Goal: Information Seeking & Learning: Learn about a topic

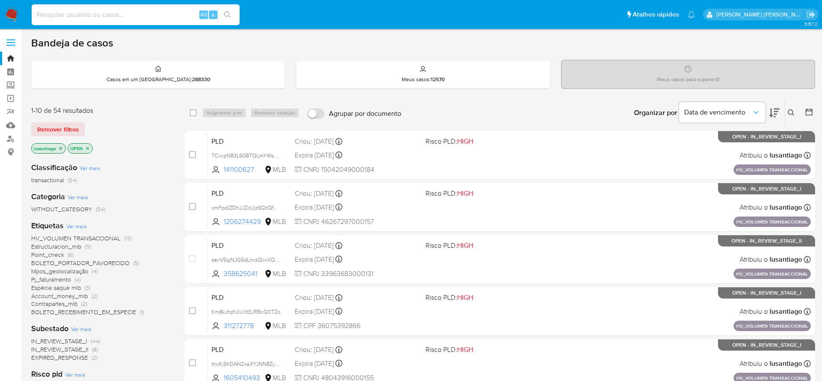
click at [89, 17] on input at bounding box center [136, 14] width 208 height 11
paste input "285651670"
type input "285651670"
click at [223, 14] on button "search-icon" at bounding box center [227, 15] width 18 height 12
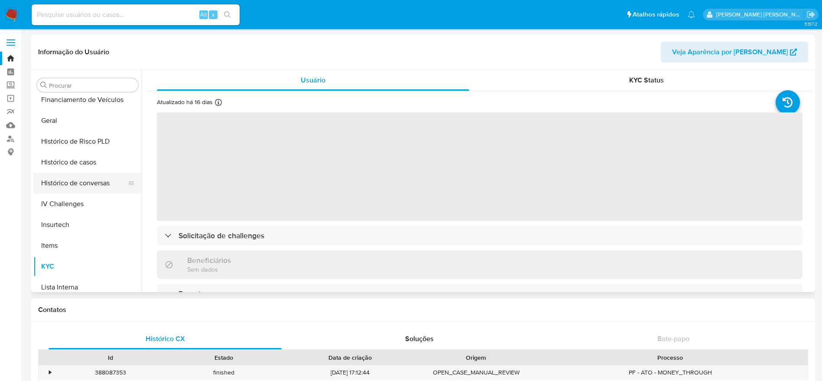
scroll to position [257, 0]
click at [80, 175] on button "Histórico de casos" at bounding box center [83, 181] width 101 height 21
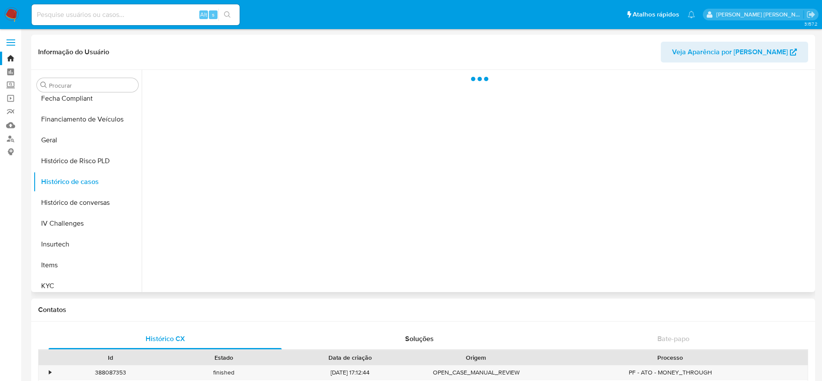
select select "10"
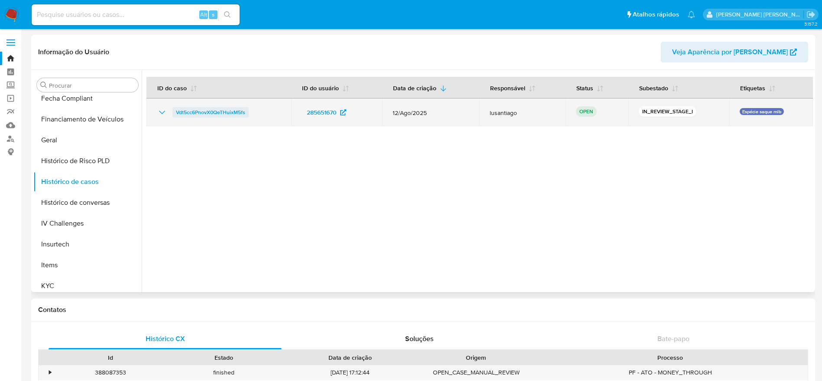
click at [199, 113] on span "Vdt5cc6PnovX0QeTHuixM5fs" at bounding box center [210, 112] width 69 height 10
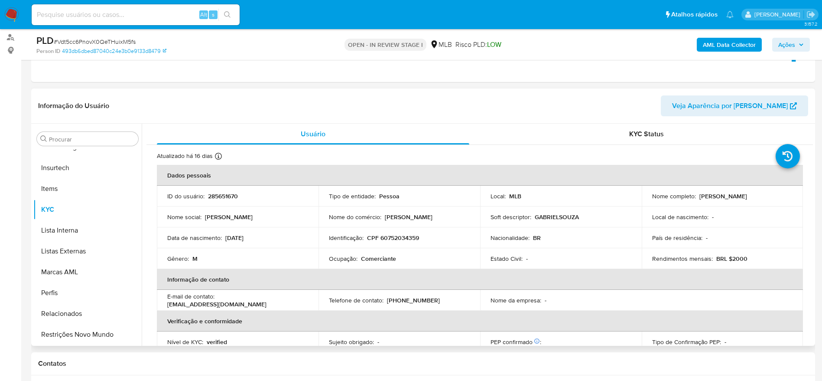
scroll to position [130, 0]
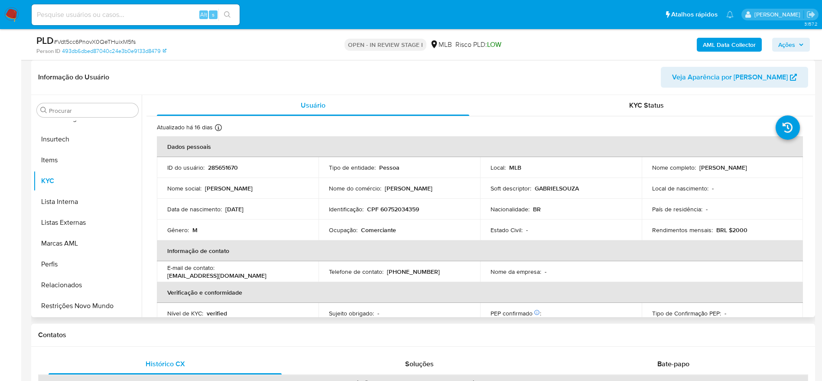
select select "10"
click at [400, 211] on p "CPF 60752034359" at bounding box center [393, 209] width 52 height 8
copy p "60752034359"
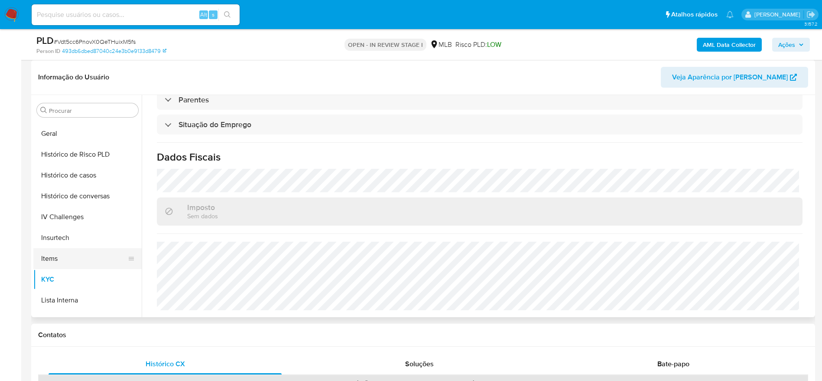
scroll to position [257, 0]
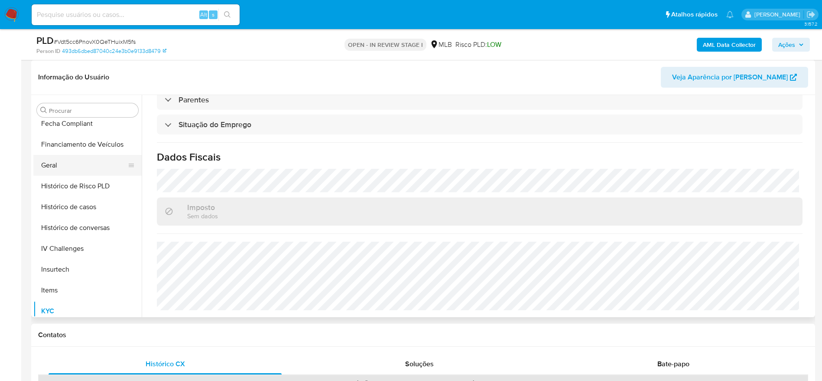
click at [48, 166] on button "Geral" at bounding box center [83, 165] width 101 height 21
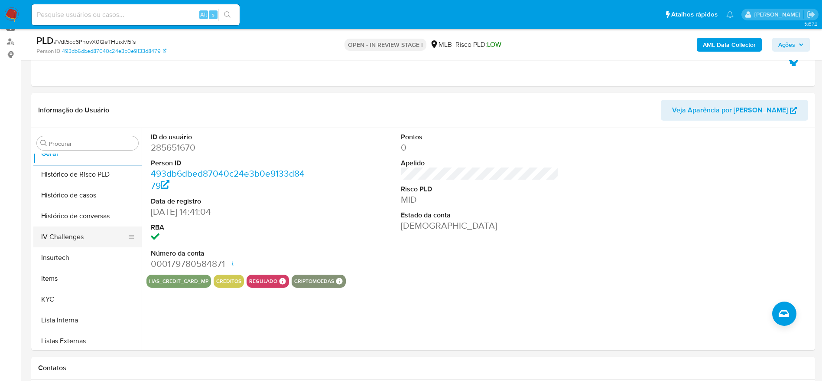
scroll to position [322, 0]
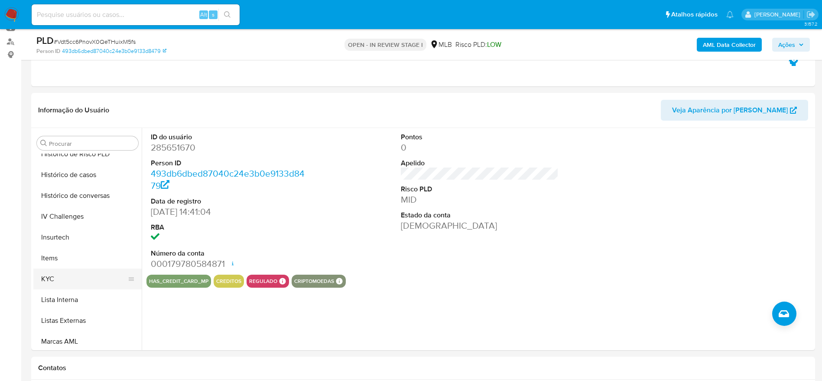
click at [85, 278] on button "KYC" at bounding box center [83, 278] width 101 height 21
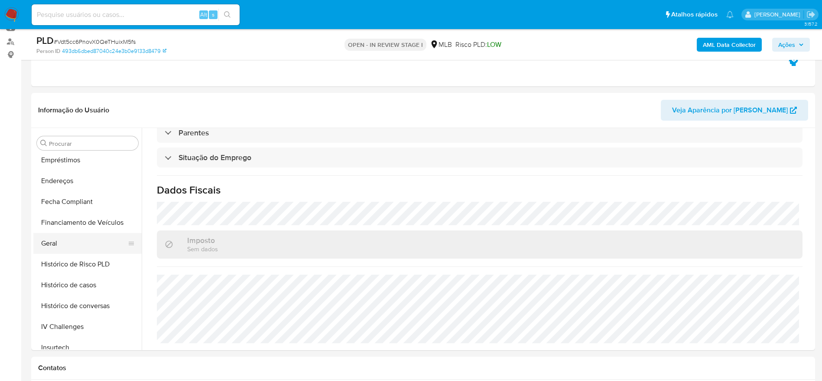
scroll to position [192, 0]
click at [73, 195] on button "Endereços" at bounding box center [83, 200] width 101 height 21
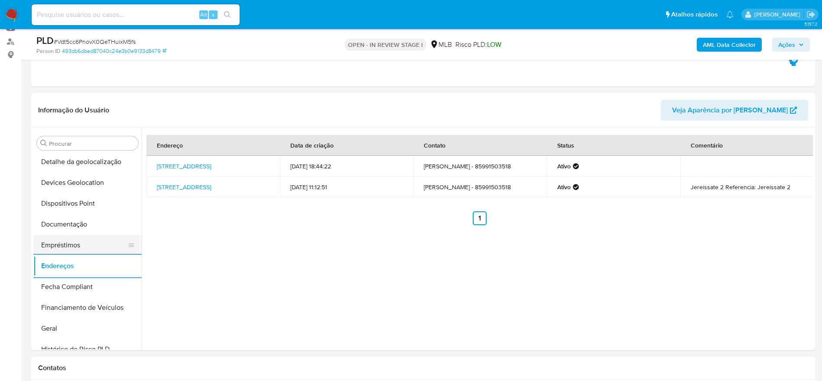
scroll to position [62, 0]
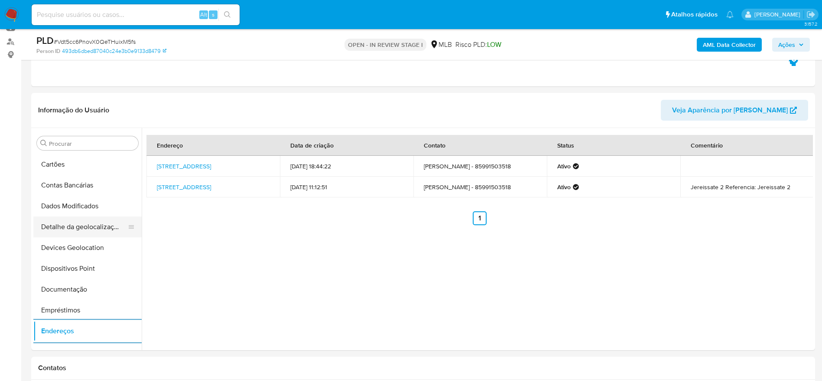
click at [71, 230] on button "Detalhe da geolocalização" at bounding box center [83, 226] width 101 height 21
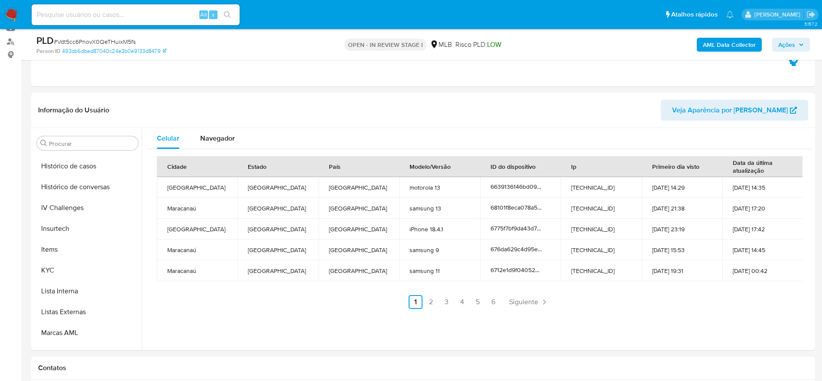
scroll to position [387, 0]
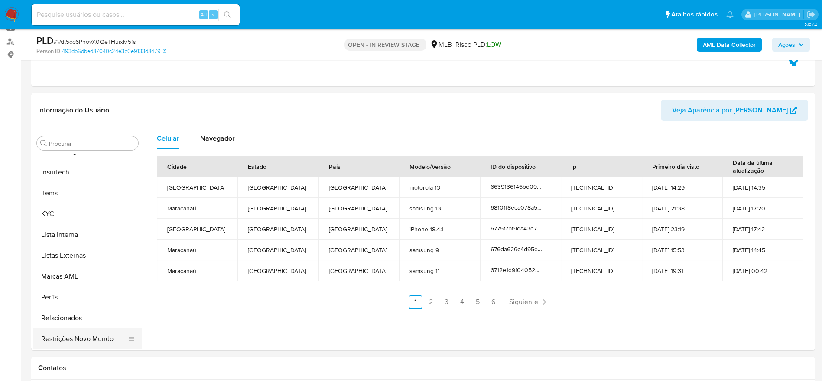
click at [85, 335] on button "Restrições Novo Mundo" at bounding box center [83, 338] width 101 height 21
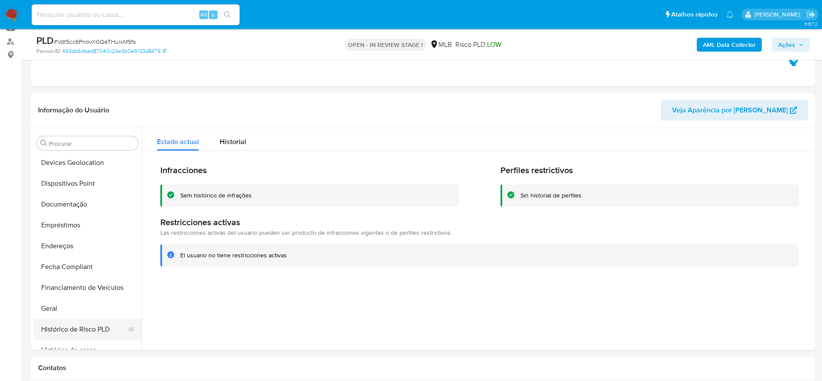
scroll to position [127, 0]
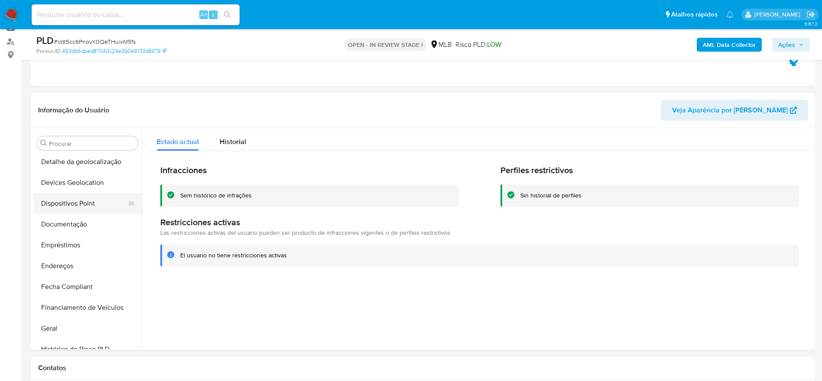
click at [69, 202] on button "Dispositivos Point" at bounding box center [83, 203] width 101 height 21
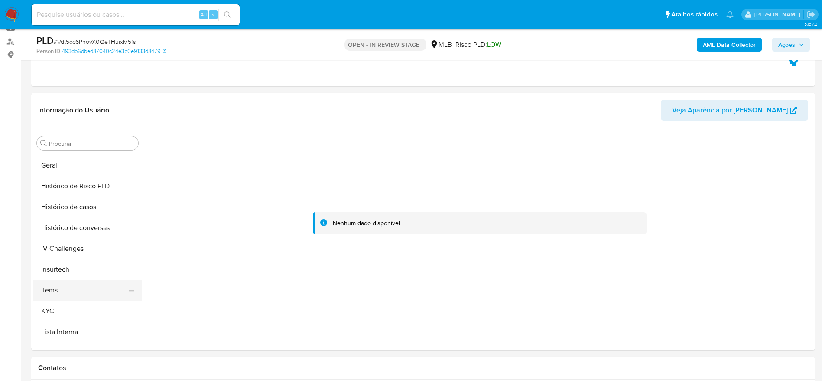
scroll to position [322, 0]
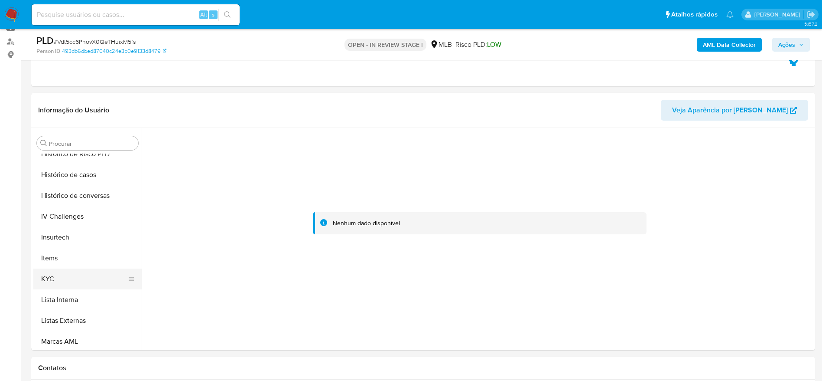
click at [62, 280] on button "KYC" at bounding box center [83, 278] width 101 height 21
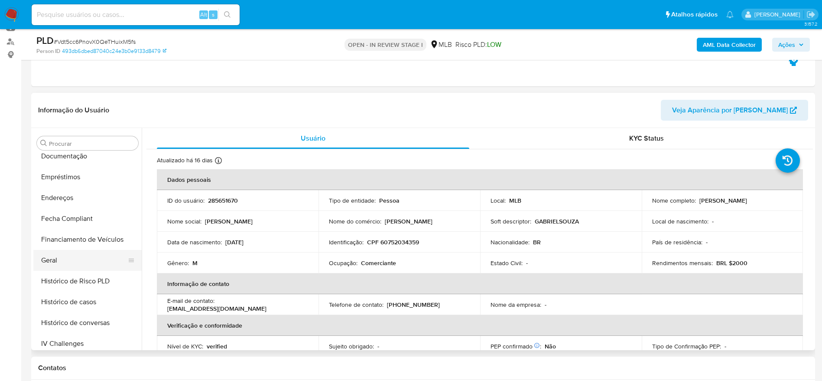
scroll to position [192, 0]
click at [82, 253] on button "Geral" at bounding box center [83, 263] width 101 height 21
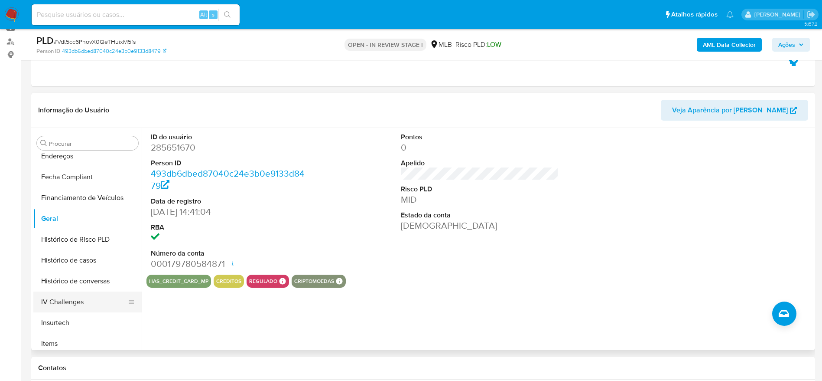
scroll to position [322, 0]
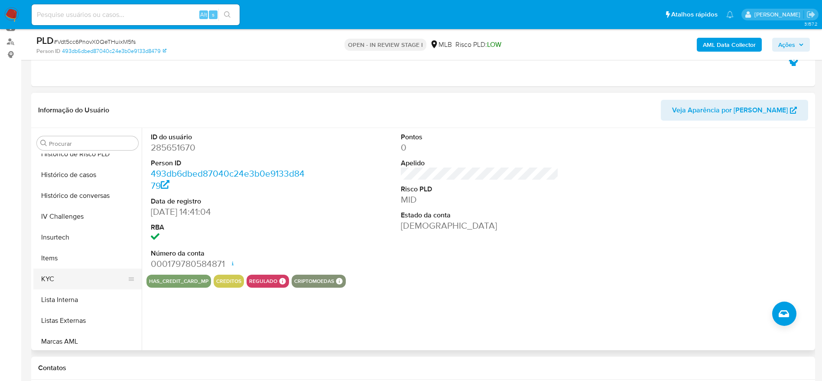
click at [62, 275] on button "KYC" at bounding box center [83, 278] width 101 height 21
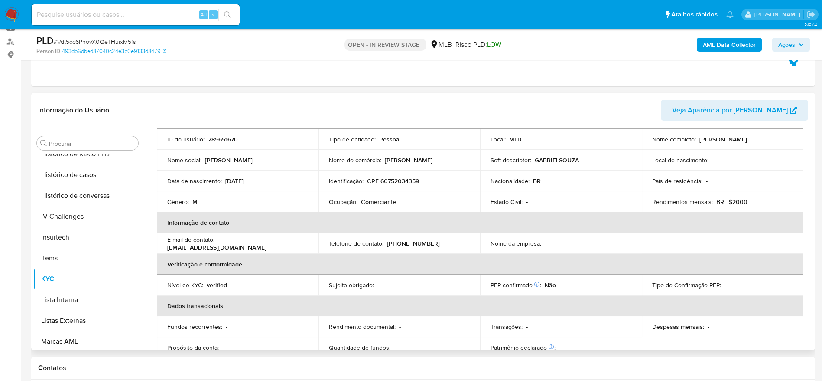
scroll to position [0, 0]
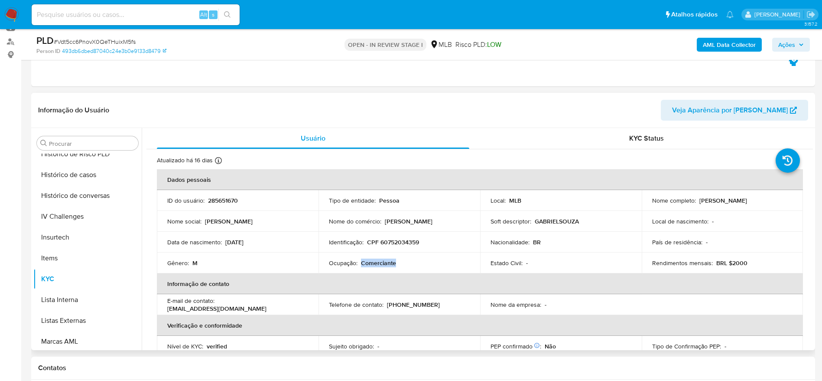
drag, startPoint x: 402, startPoint y: 261, endPoint x: 360, endPoint y: 266, distance: 42.3
click at [360, 266] on div "Ocupação : Comerciante" at bounding box center [399, 263] width 141 height 8
copy p "Comerciante"
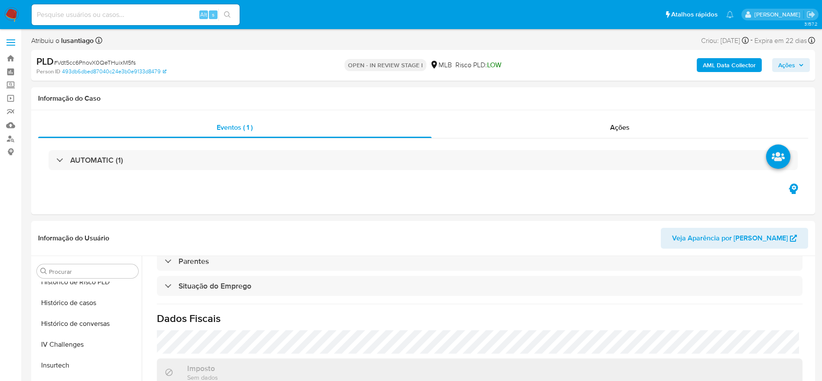
click at [788, 61] on span "Ações" at bounding box center [786, 65] width 17 height 14
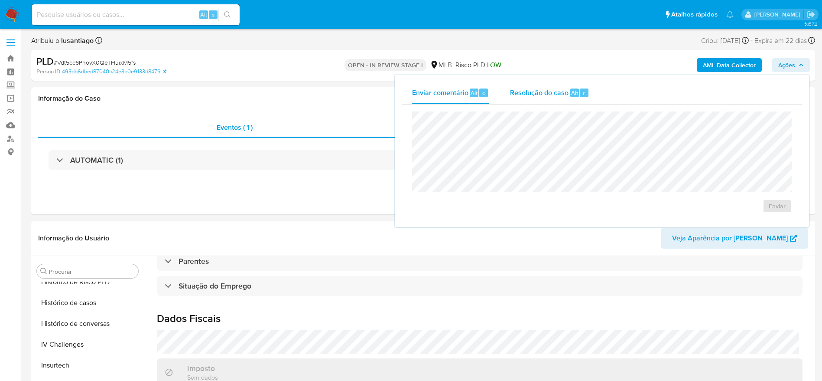
click at [563, 89] on span "Resolução do caso" at bounding box center [539, 93] width 59 height 10
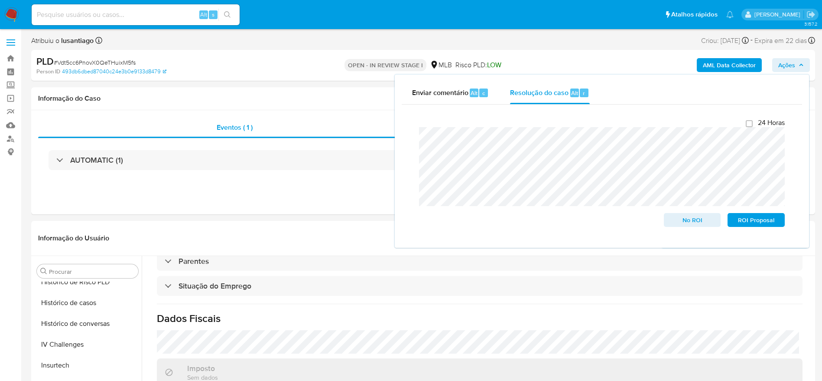
click at [788, 61] on span "Ações" at bounding box center [786, 65] width 17 height 14
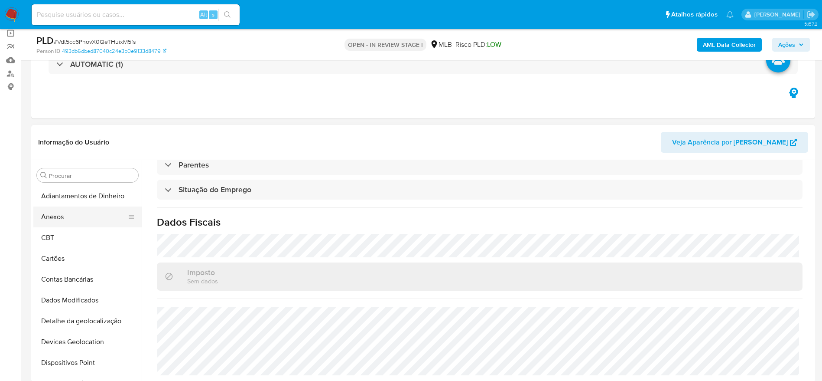
click at [82, 222] on button "Anexos" at bounding box center [83, 216] width 101 height 21
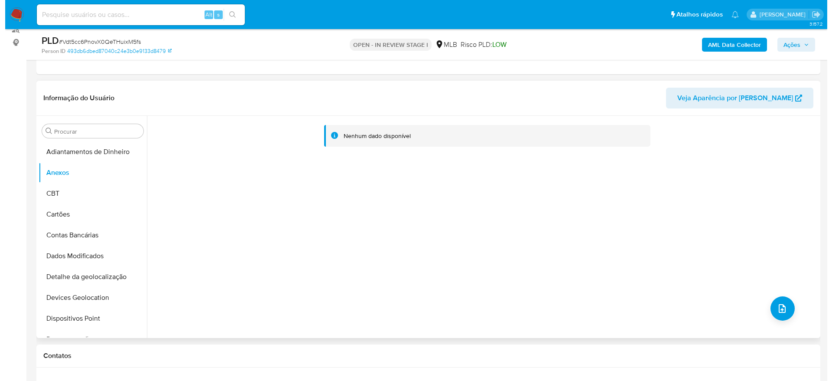
scroll to position [130, 0]
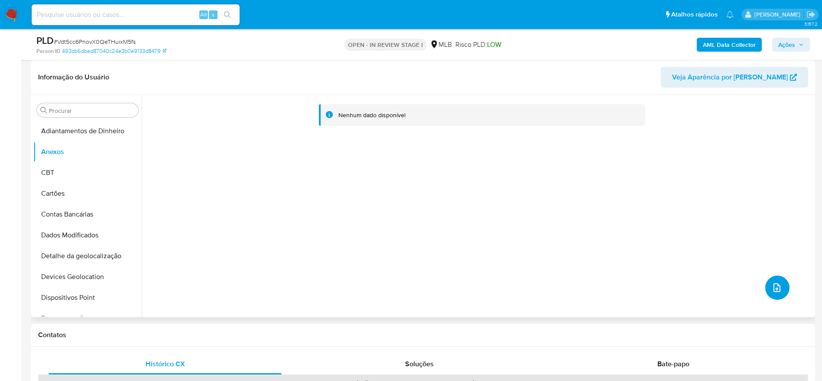
click at [781, 288] on button "upload-file" at bounding box center [777, 287] width 24 height 24
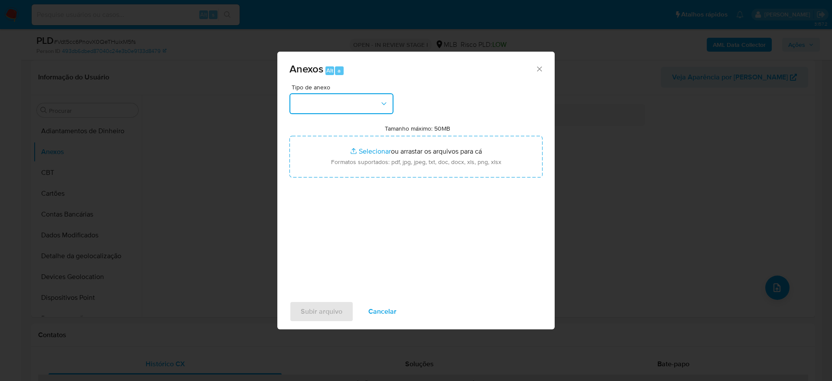
click at [341, 98] on button "button" at bounding box center [342, 103] width 104 height 21
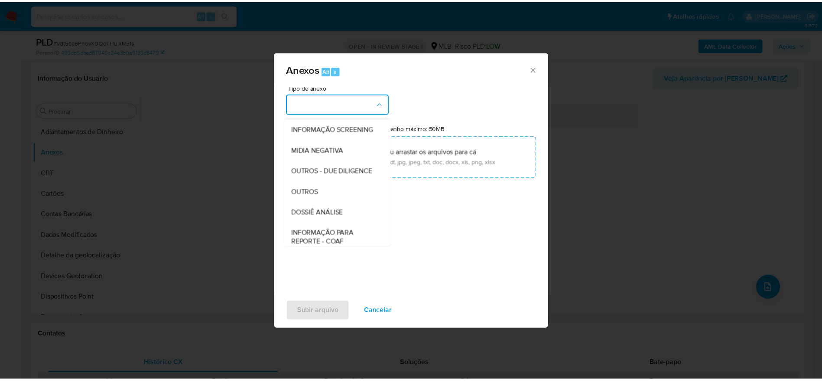
scroll to position [133, 0]
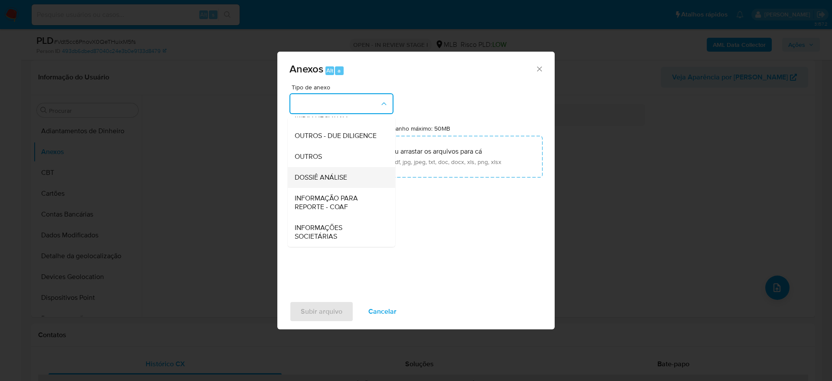
click at [321, 185] on div "DOSSIÊ ANÁLISE" at bounding box center [339, 177] width 88 height 21
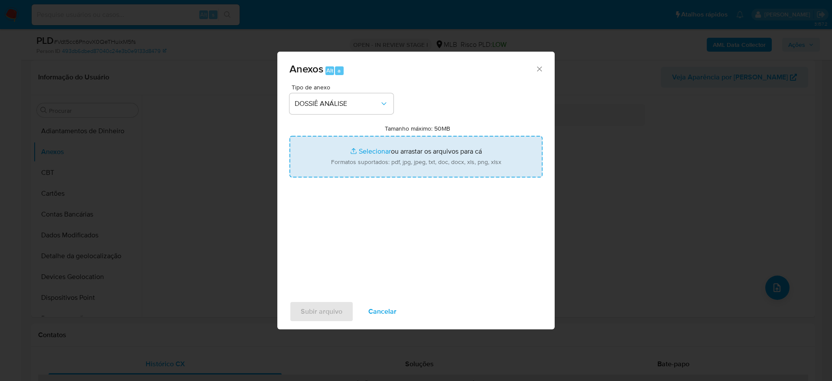
type input "C:\fakepath\Mulan 285651670_2025_09_03_09_45_42.xlsx"
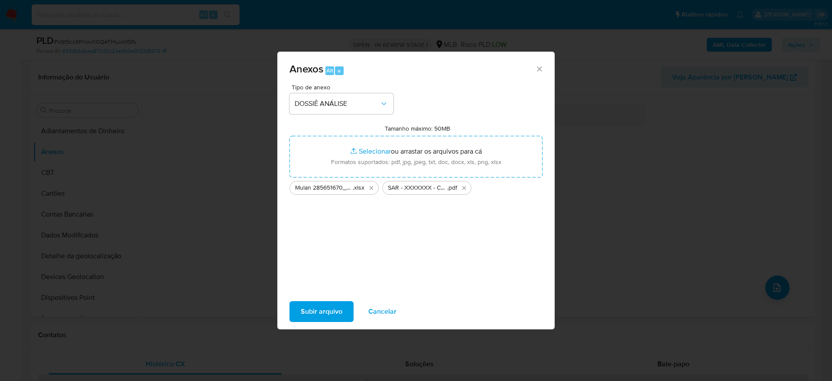
click at [324, 311] on span "Subir arquivo" at bounding box center [322, 311] width 42 height 19
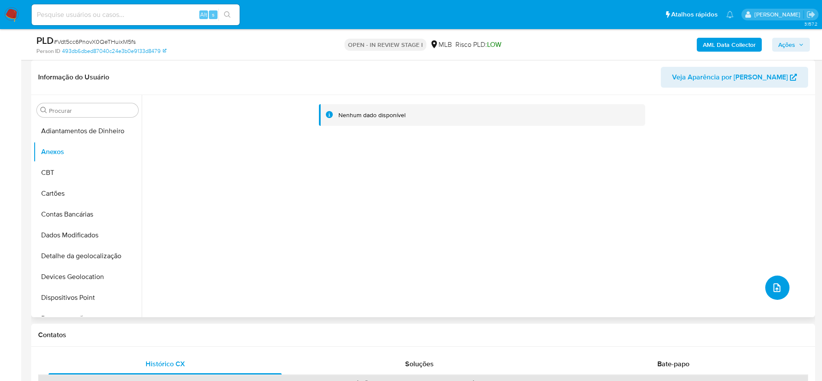
click at [774, 288] on icon "upload-file" at bounding box center [777, 287] width 7 height 9
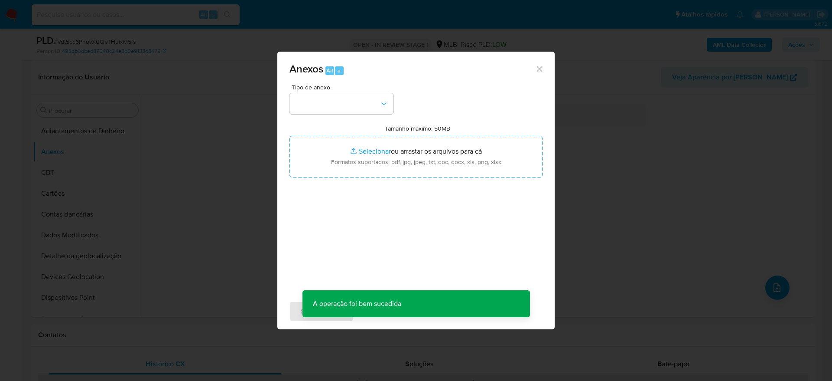
click at [541, 70] on icon "Fechar" at bounding box center [539, 69] width 9 height 9
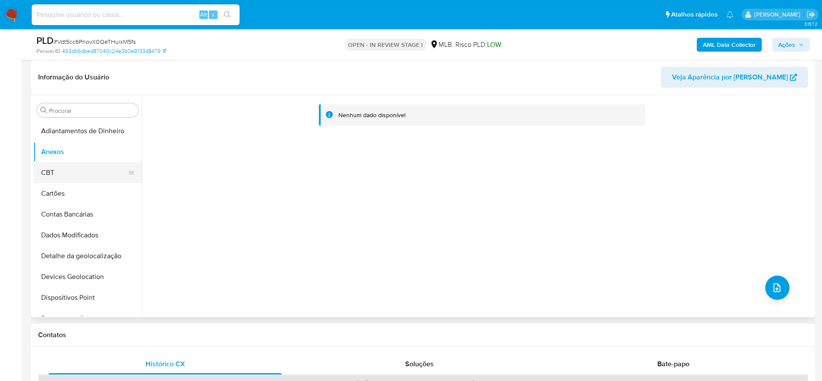
click at [42, 174] on button "CBT" at bounding box center [83, 172] width 101 height 21
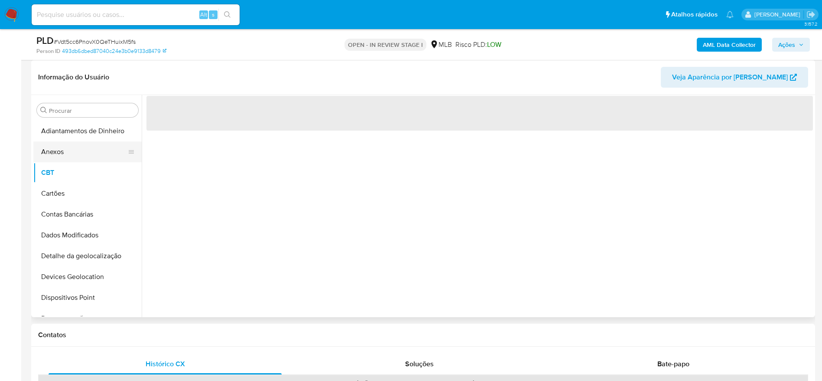
click at [55, 153] on button "Anexos" at bounding box center [83, 151] width 101 height 21
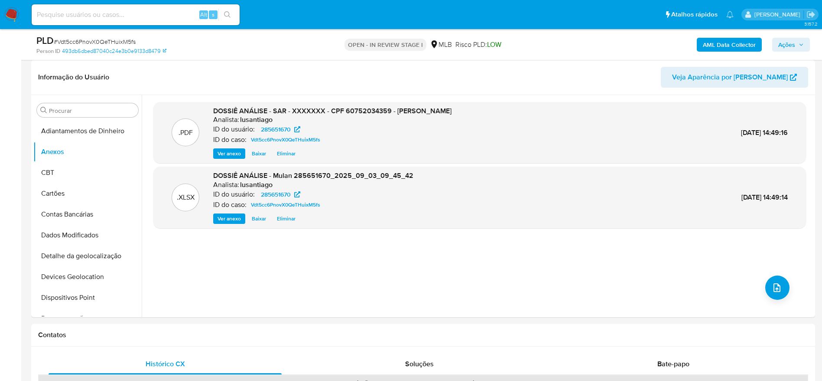
click at [725, 34] on div "AML Data Collector Ações" at bounding box center [682, 44] width 256 height 20
click at [725, 45] on b "AML Data Collector" at bounding box center [729, 45] width 53 height 14
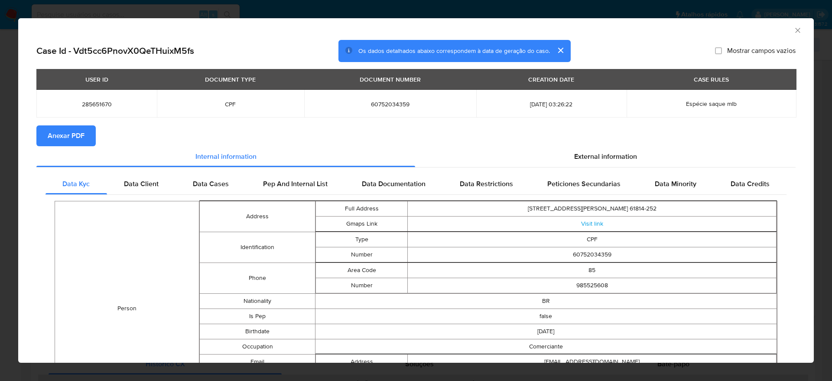
click at [794, 30] on icon "Fechar a janela" at bounding box center [798, 30] width 9 height 9
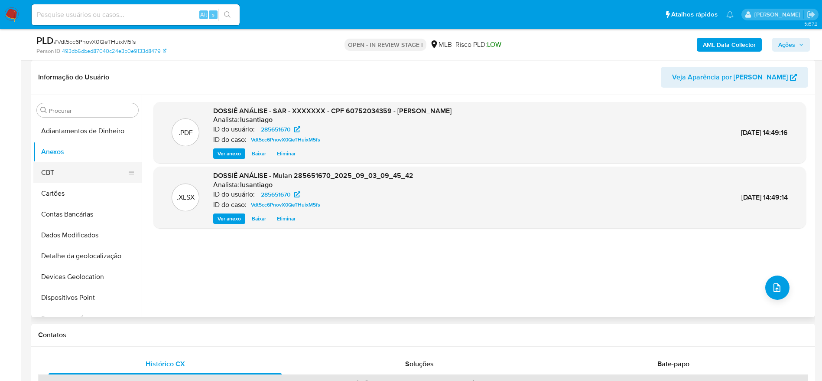
drag, startPoint x: 92, startPoint y: 163, endPoint x: 87, endPoint y: 162, distance: 5.5
click at [91, 163] on button "CBT" at bounding box center [83, 172] width 101 height 21
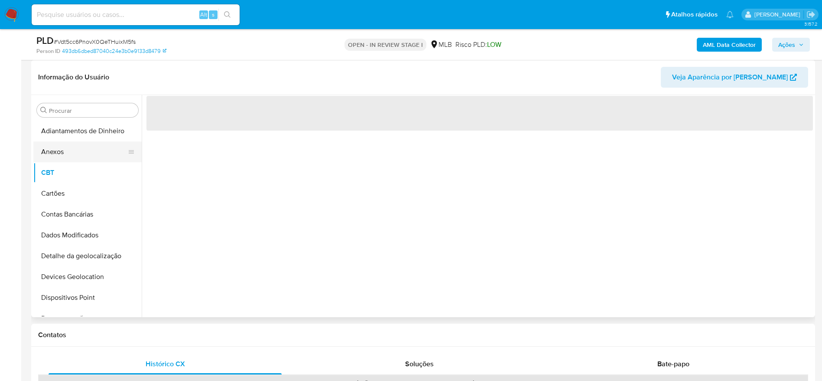
click at [79, 159] on button "Anexos" at bounding box center [83, 151] width 101 height 21
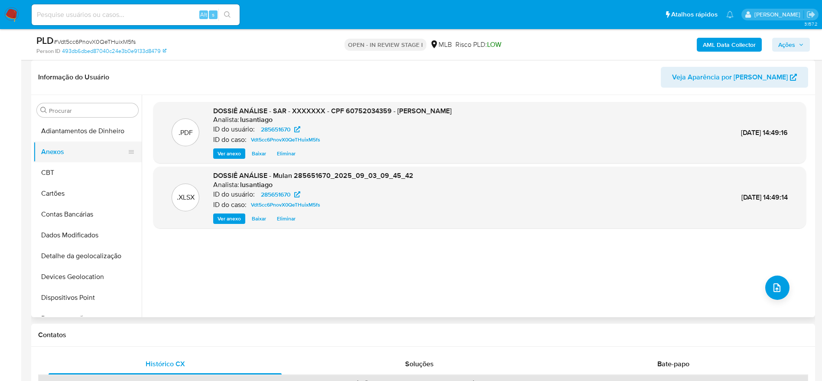
drag, startPoint x: 62, startPoint y: 173, endPoint x: 65, endPoint y: 156, distance: 16.7
click at [62, 173] on button "CBT" at bounding box center [87, 172] width 108 height 21
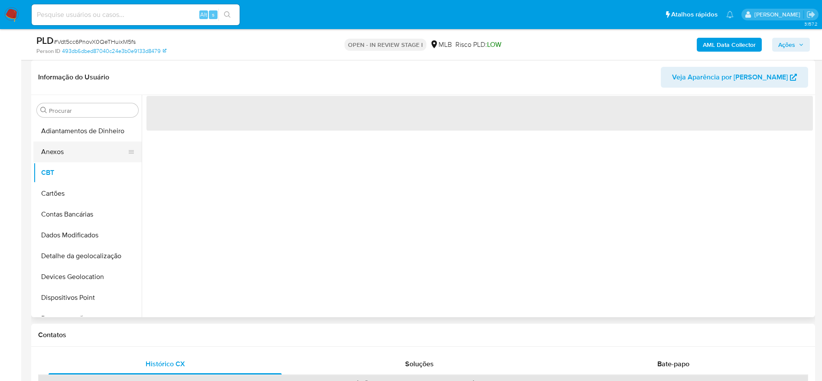
click at [65, 153] on button "Anexos" at bounding box center [83, 151] width 101 height 21
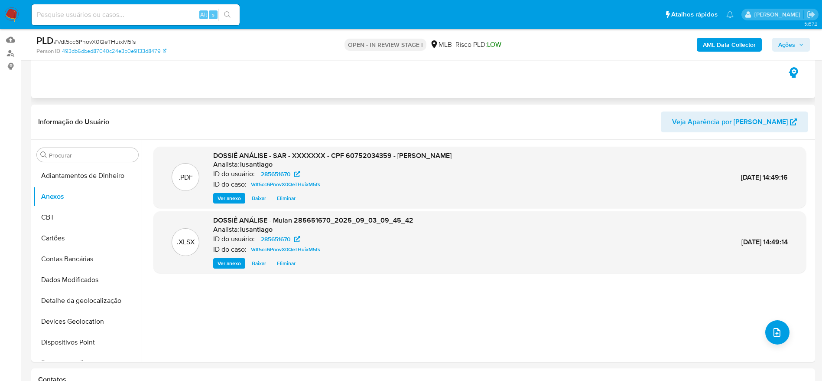
scroll to position [65, 0]
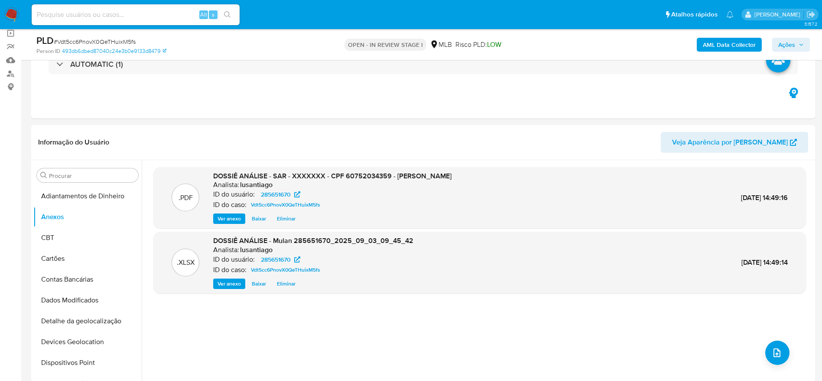
click at [708, 49] on b "AML Data Collector" at bounding box center [729, 45] width 53 height 14
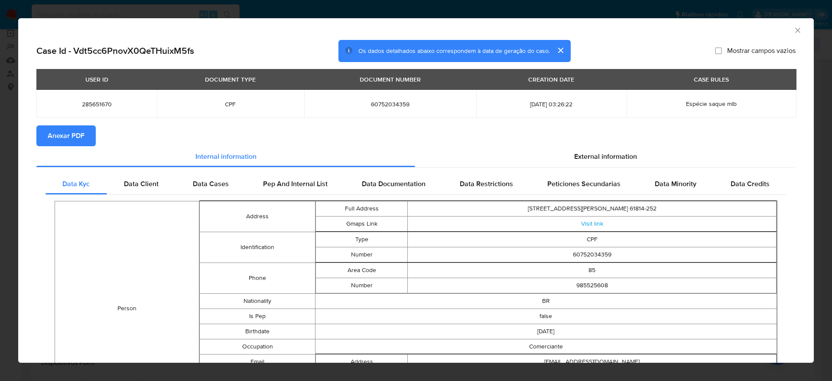
click at [68, 138] on span "Anexar PDF" at bounding box center [66, 135] width 37 height 19
click at [794, 34] on icon "Fechar a janela" at bounding box center [798, 30] width 9 height 9
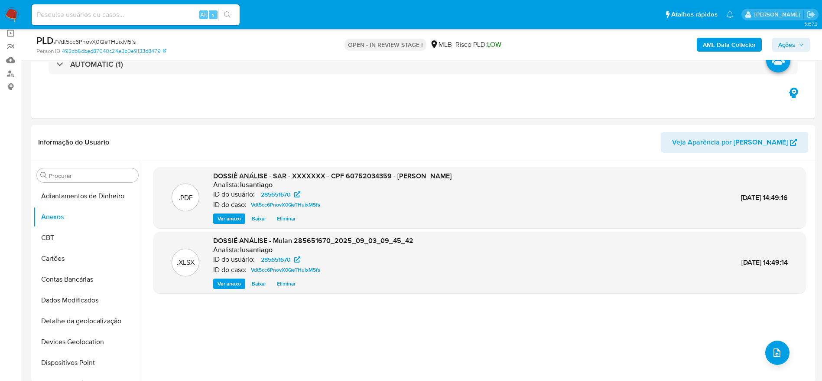
click at [781, 45] on span "Ações" at bounding box center [786, 45] width 17 height 14
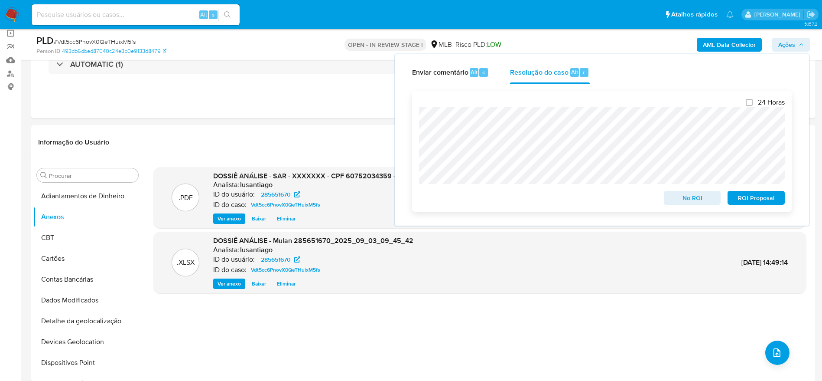
click at [749, 200] on span "ROI Proposal" at bounding box center [756, 198] width 45 height 12
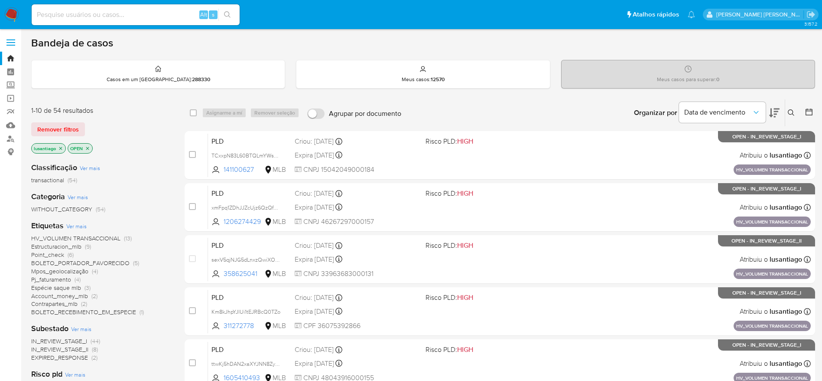
click at [88, 17] on input at bounding box center [136, 14] width 208 height 11
paste input "1371212156"
type input "1371212156"
click at [226, 12] on icon "search-icon" at bounding box center [227, 14] width 7 height 7
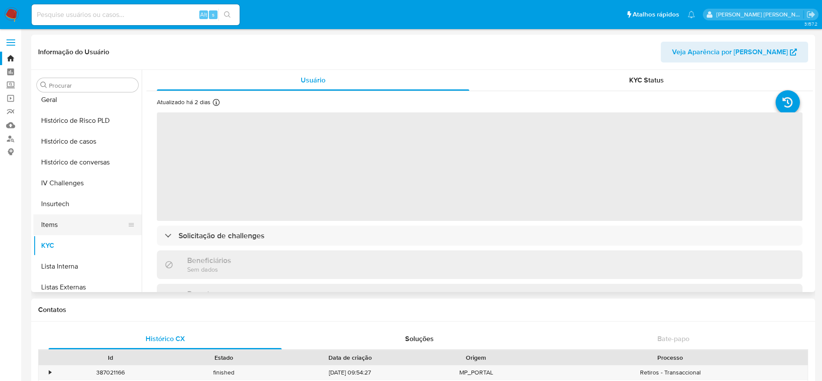
scroll to position [257, 0]
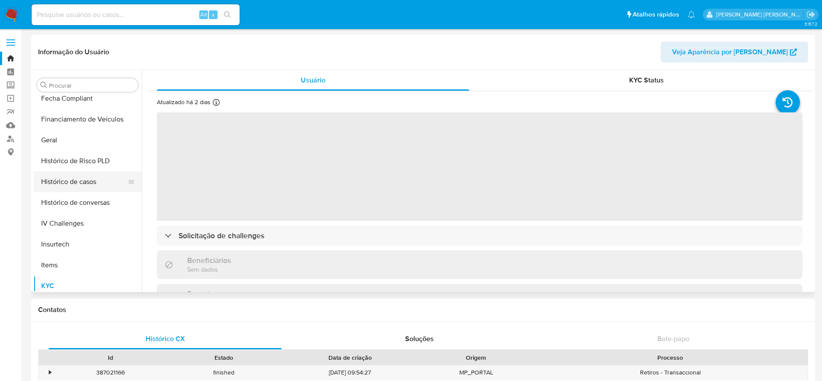
click at [77, 188] on button "Histórico de casos" at bounding box center [83, 181] width 101 height 21
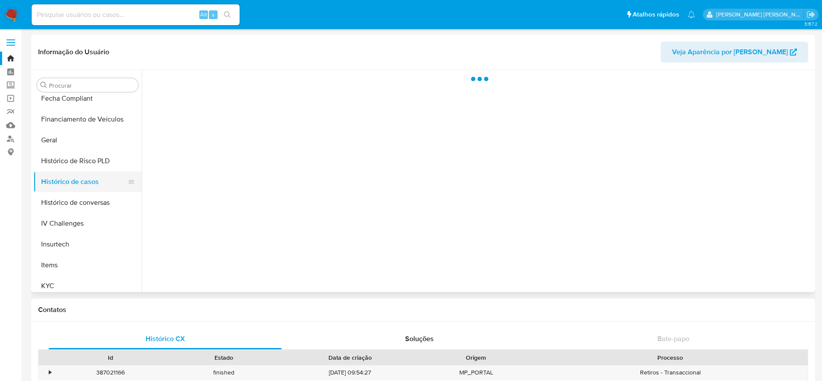
select select "10"
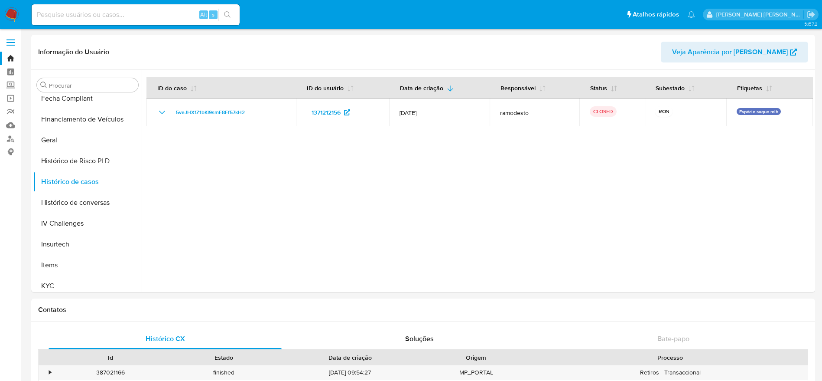
click at [178, 11] on input at bounding box center [136, 14] width 208 height 11
paste input "1197533501"
type input "1197533501"
click at [223, 16] on button "search-icon" at bounding box center [227, 15] width 18 height 12
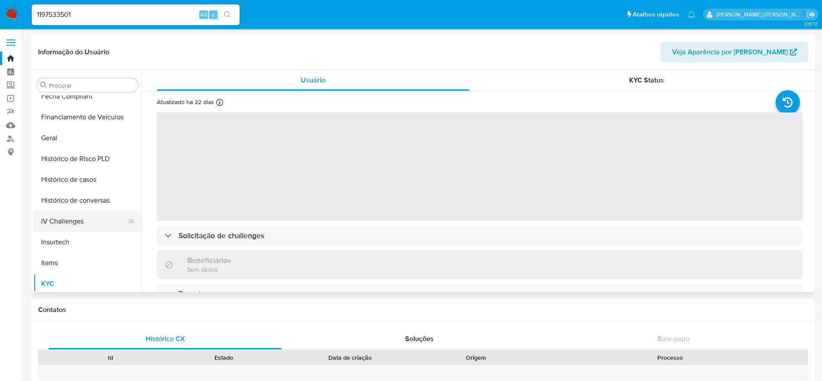
scroll to position [253, 0]
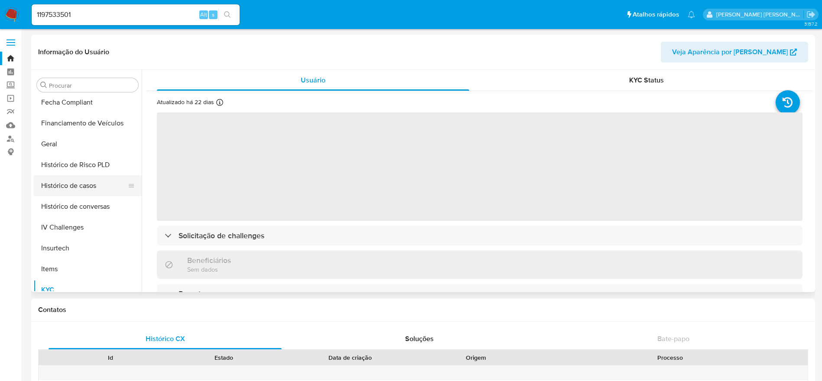
click at [88, 182] on button "Histórico de casos" at bounding box center [83, 185] width 101 height 21
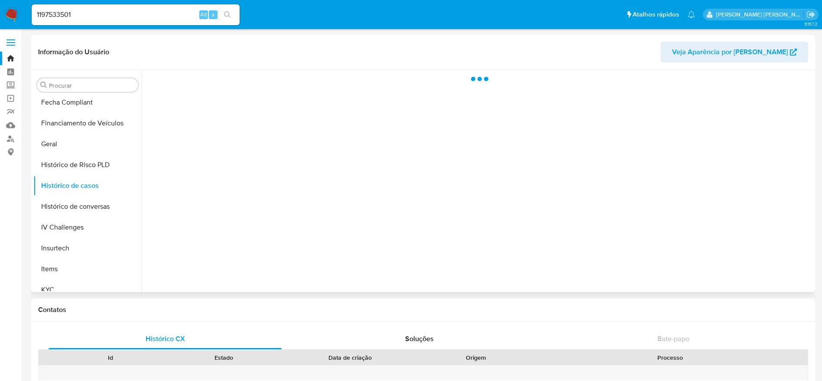
select select "10"
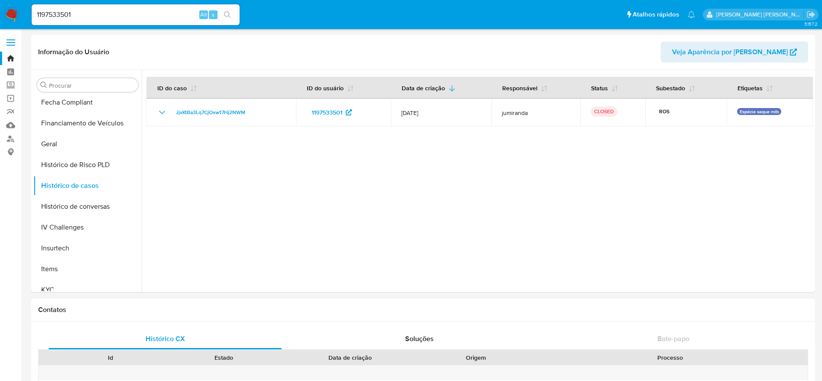
drag, startPoint x: 163, startPoint y: 23, endPoint x: 147, endPoint y: 13, distance: 18.4
click at [162, 23] on div "1197533501 Alt s" at bounding box center [136, 14] width 208 height 21
click at [147, 11] on input "1197533501" at bounding box center [136, 14] width 208 height 11
paste input "2497102124"
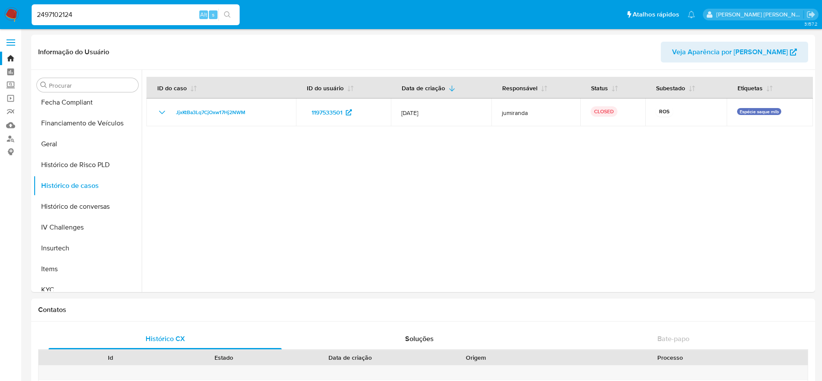
type input "2497102124"
click at [226, 11] on icon "search-icon" at bounding box center [227, 14] width 7 height 7
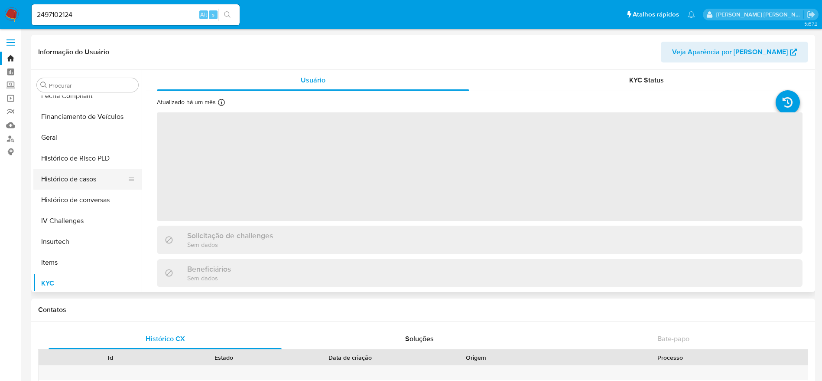
scroll to position [257, 0]
click at [77, 174] on button "Histórico de casos" at bounding box center [83, 181] width 101 height 21
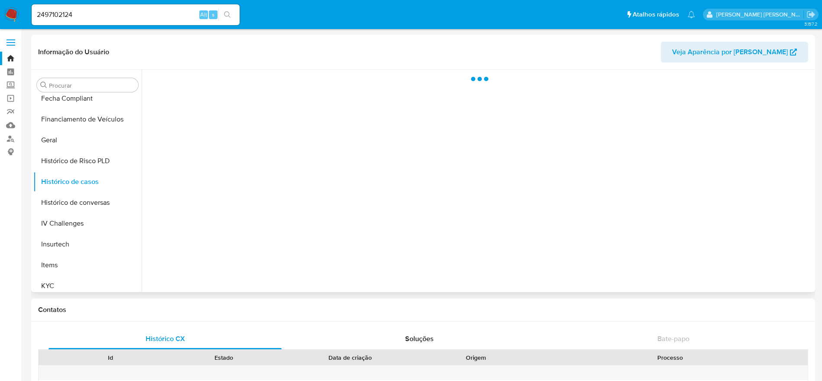
select select "10"
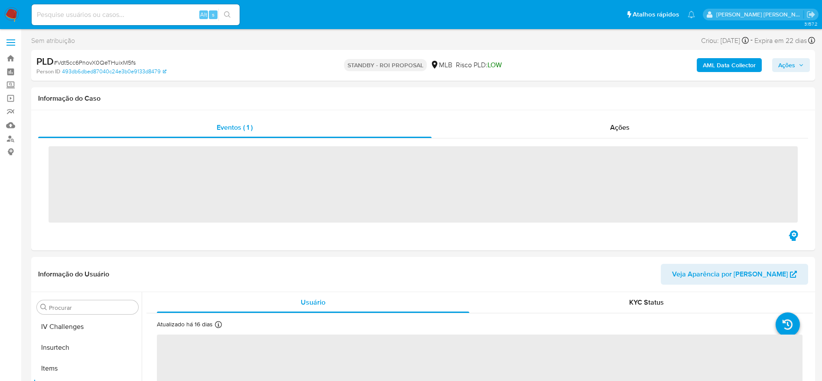
scroll to position [387, 0]
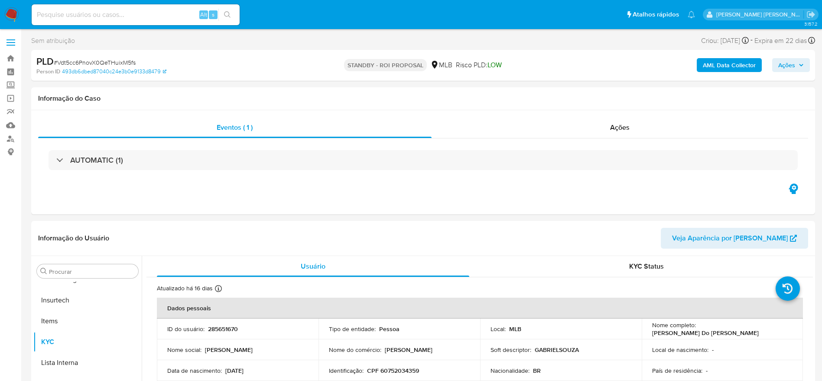
select select "10"
click at [12, 61] on link "Bandeja" at bounding box center [51, 58] width 103 height 13
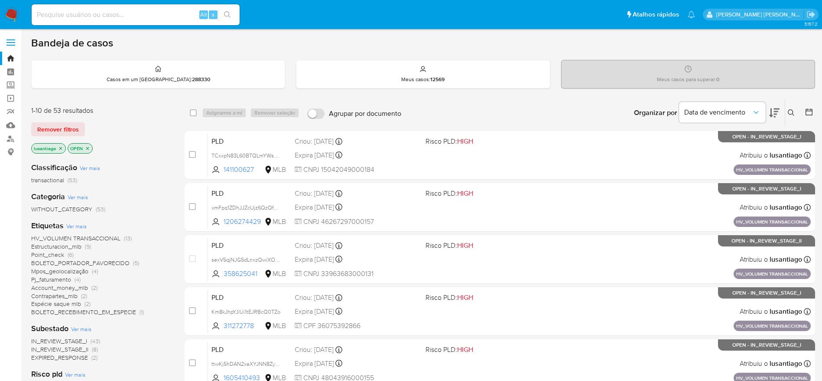
click at [111, 13] on input at bounding box center [136, 14] width 208 height 11
paste input "463577404"
type input "463577404"
click at [228, 17] on icon "search-icon" at bounding box center [227, 14] width 7 height 7
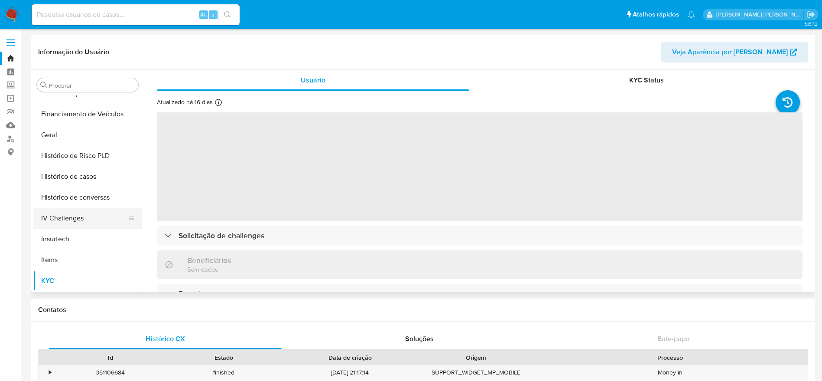
scroll to position [257, 0]
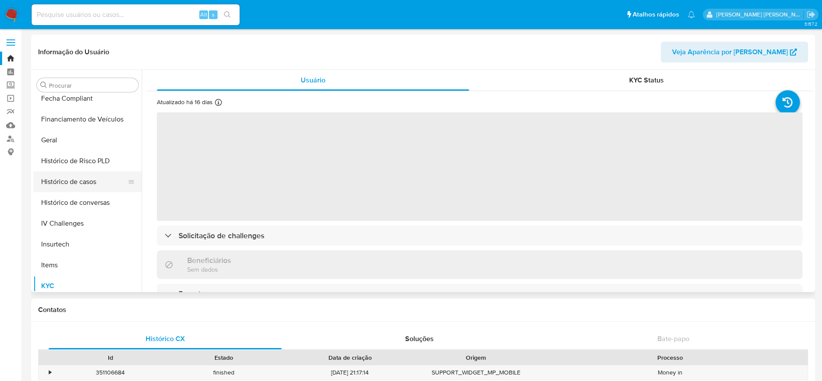
click at [78, 182] on button "Histórico de casos" at bounding box center [83, 181] width 101 height 21
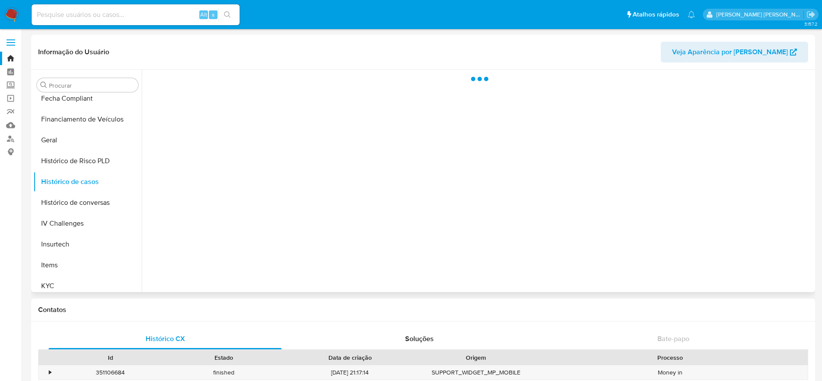
select select "10"
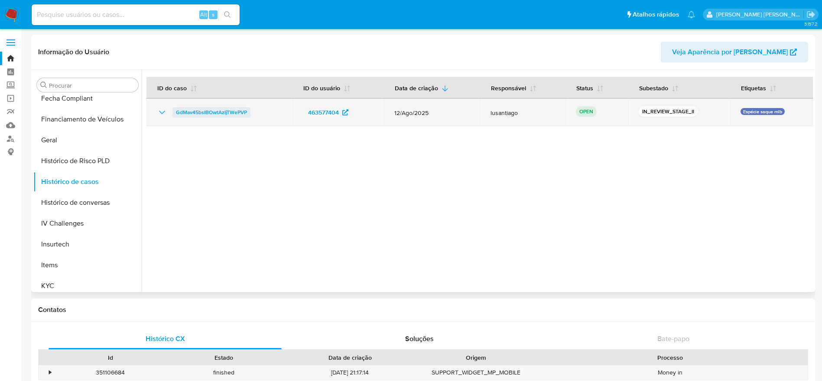
click at [220, 110] on span "GdMav45bsIBOwtAzIjTWePVP" at bounding box center [211, 112] width 71 height 10
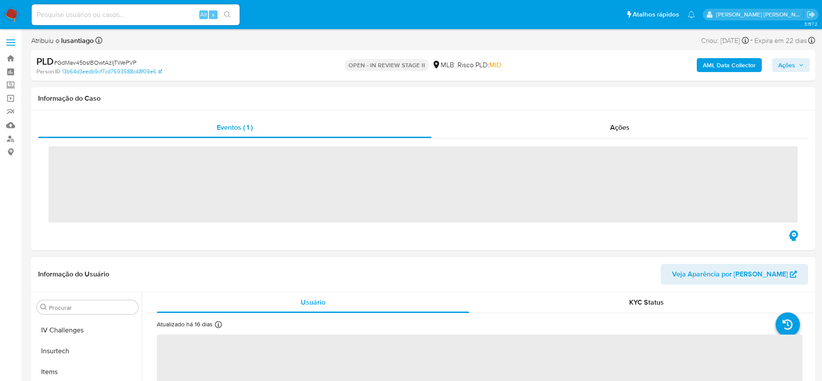
scroll to position [387, 0]
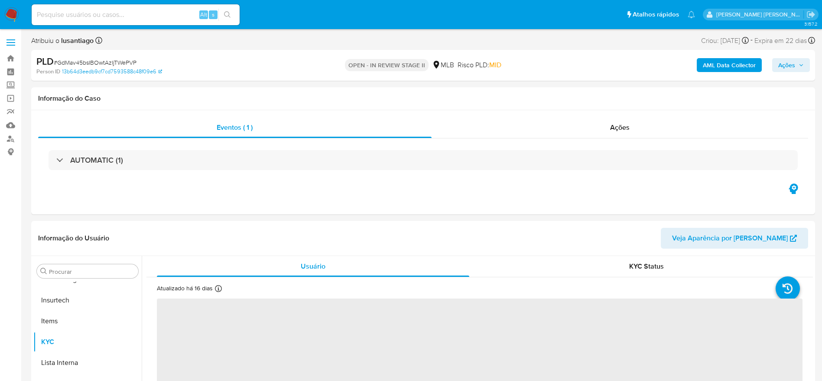
click at [789, 72] on span "Ações" at bounding box center [786, 65] width 17 height 14
select select "10"
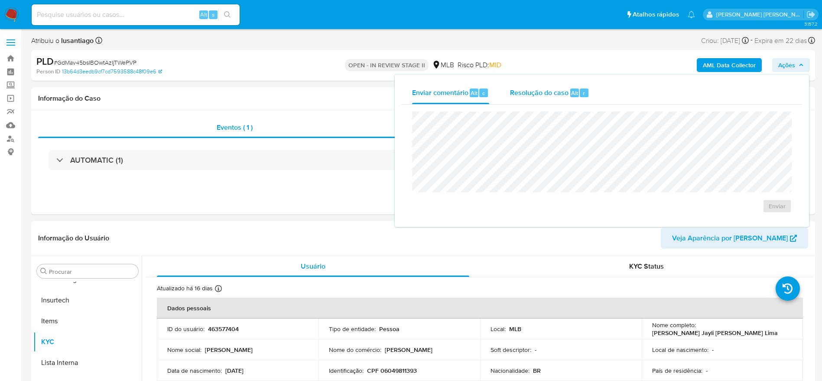
click at [542, 93] on span "Resolução do caso" at bounding box center [539, 93] width 59 height 10
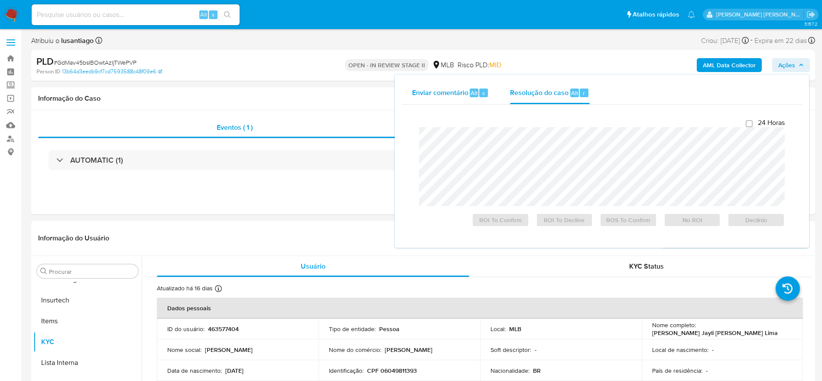
click at [447, 96] on span "Enviar comentário" at bounding box center [440, 93] width 56 height 10
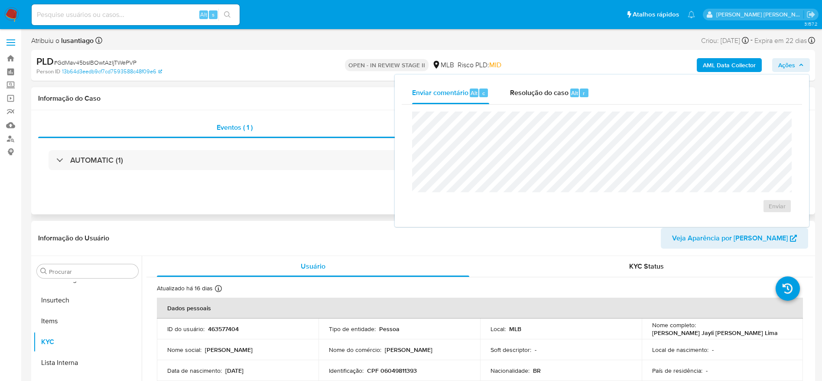
click at [342, 107] on div "Informação do Caso" at bounding box center [423, 98] width 784 height 23
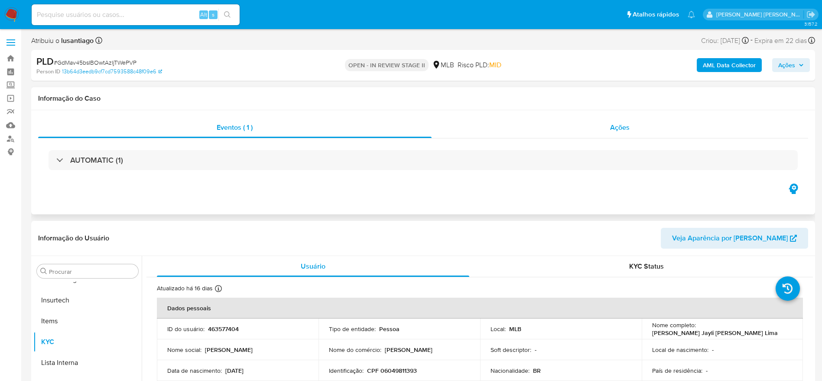
click at [571, 121] on div "Ações" at bounding box center [620, 127] width 377 height 21
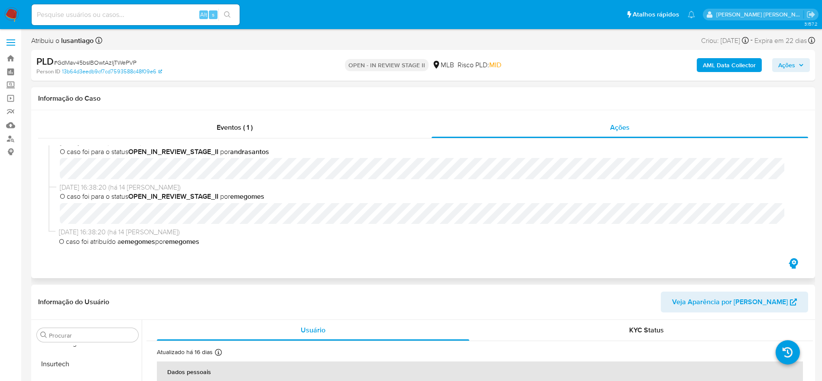
scroll to position [0, 0]
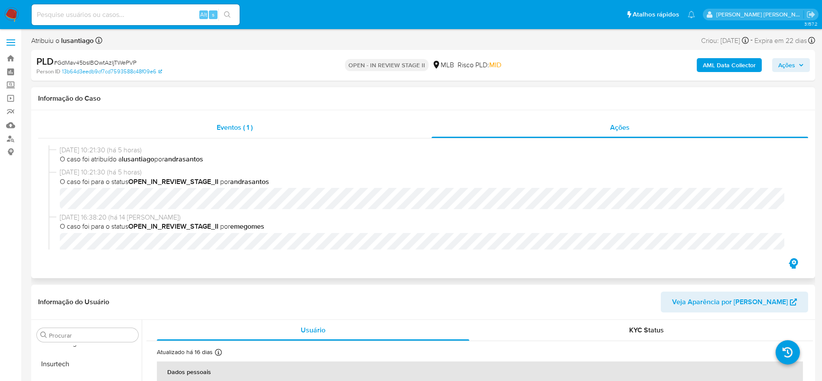
click at [299, 122] on div "Eventos ( 1 )" at bounding box center [235, 127] width 394 height 21
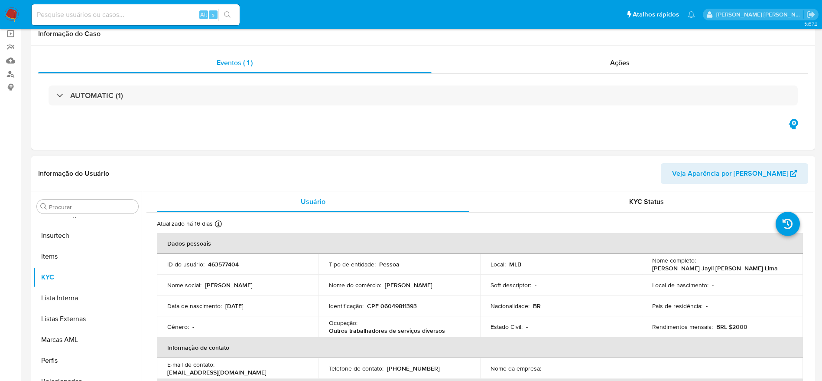
scroll to position [130, 0]
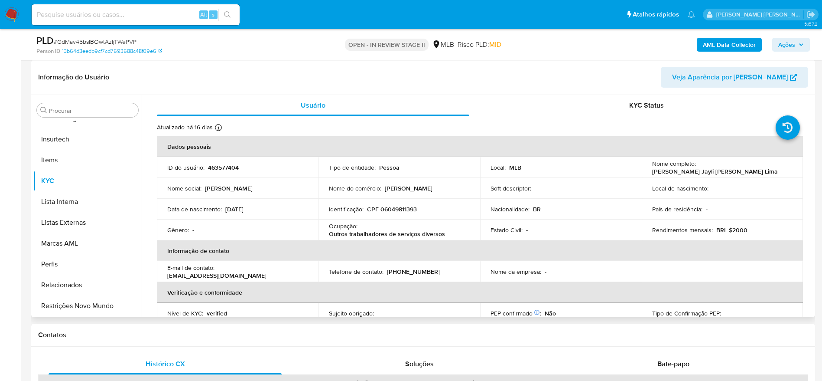
click at [391, 210] on p "CPF 06049811393" at bounding box center [392, 209] width 50 height 8
copy p "06049811393"
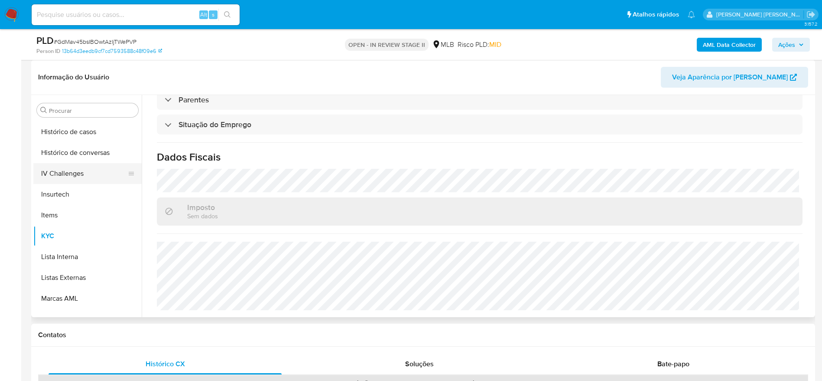
scroll to position [257, 0]
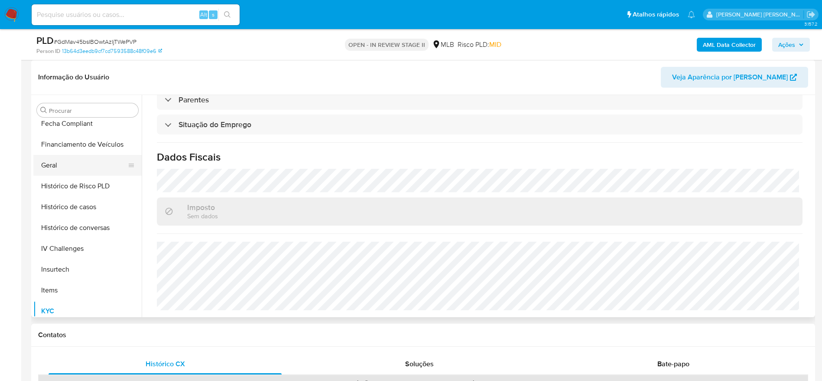
click at [62, 158] on button "Geral" at bounding box center [83, 165] width 101 height 21
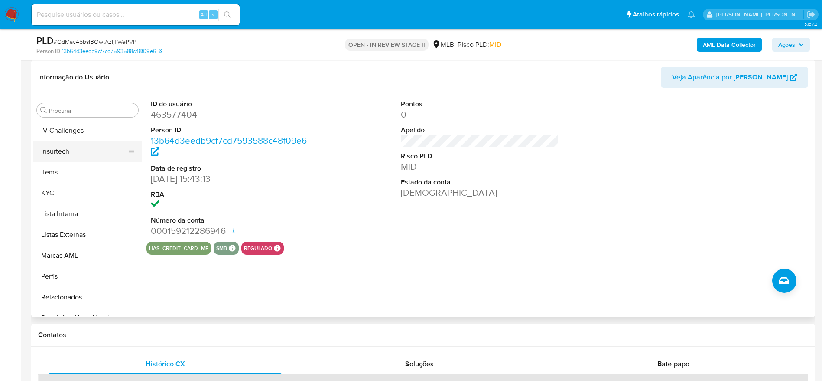
scroll to position [387, 0]
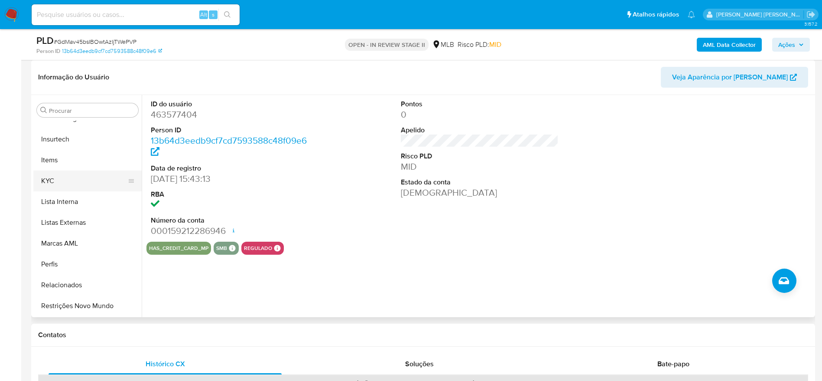
click at [80, 176] on button "KYC" at bounding box center [83, 180] width 101 height 21
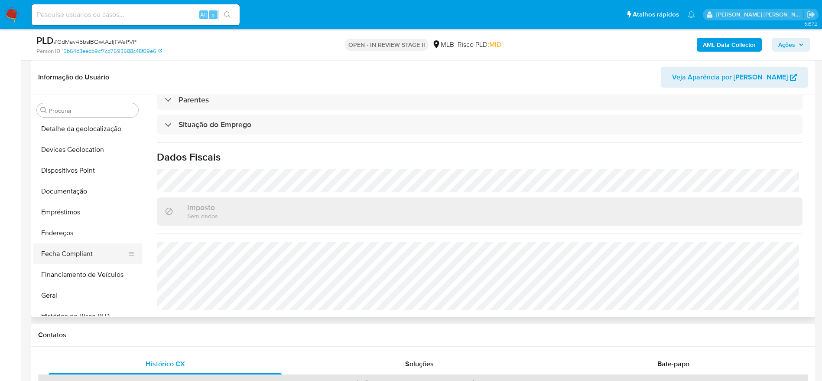
scroll to position [62, 0]
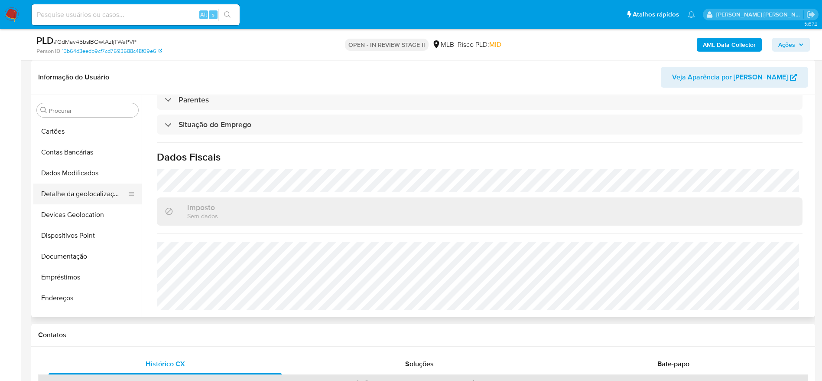
click at [85, 185] on button "Detalhe da geolocalização" at bounding box center [83, 193] width 101 height 21
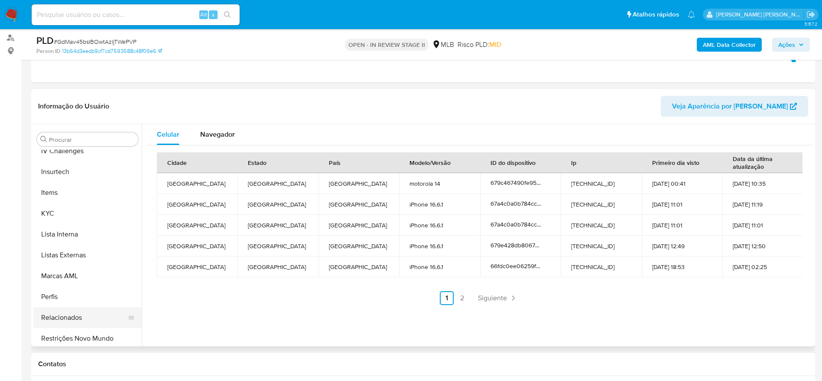
scroll to position [387, 0]
click at [78, 329] on button "Restrições Novo Mundo" at bounding box center [83, 334] width 101 height 21
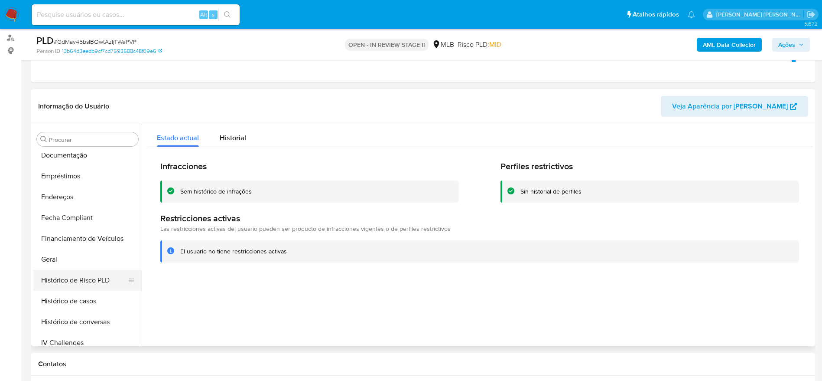
scroll to position [62, 0]
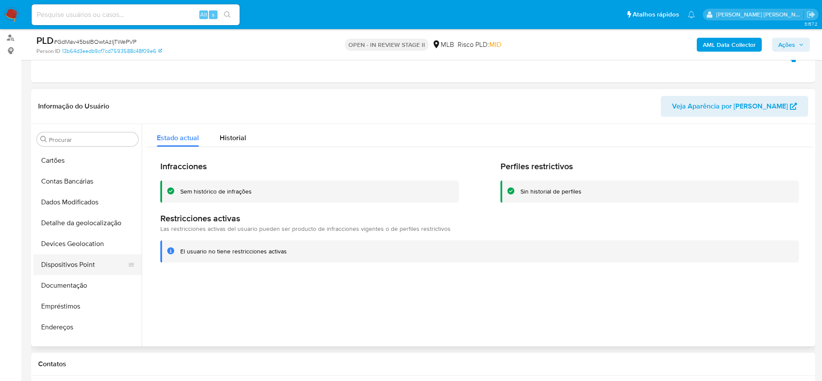
click at [68, 267] on button "Dispositivos Point" at bounding box center [83, 264] width 101 height 21
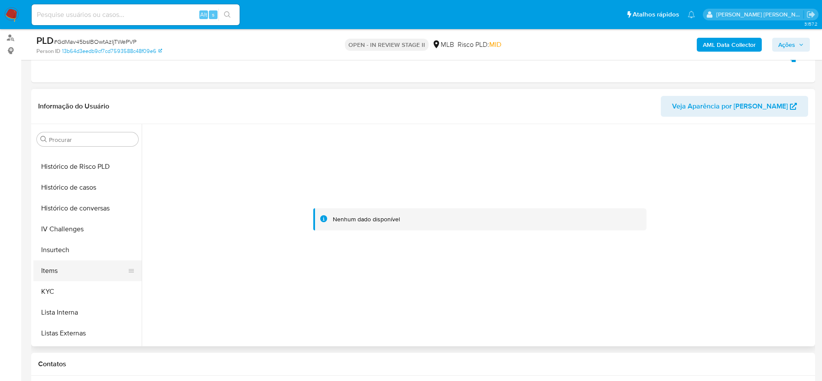
scroll to position [322, 0]
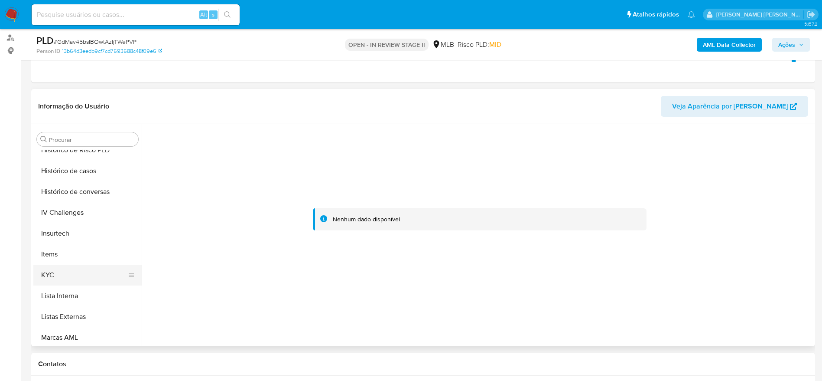
click at [65, 270] on button "KYC" at bounding box center [83, 274] width 101 height 21
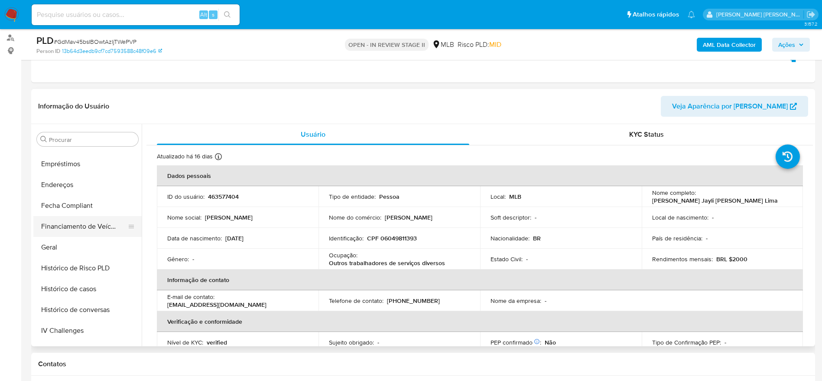
scroll to position [192, 0]
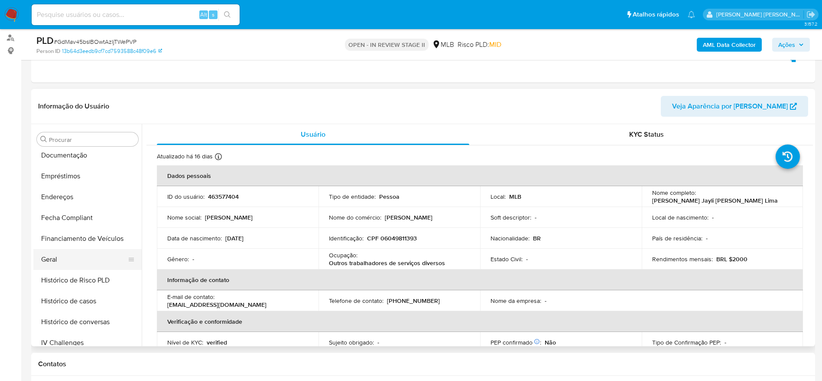
click at [58, 259] on button "Geral" at bounding box center [83, 259] width 101 height 21
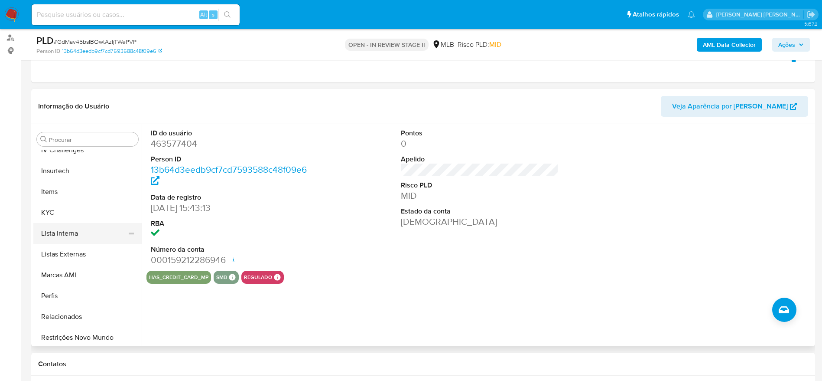
scroll to position [387, 0]
click at [70, 205] on button "KYC" at bounding box center [83, 209] width 101 height 21
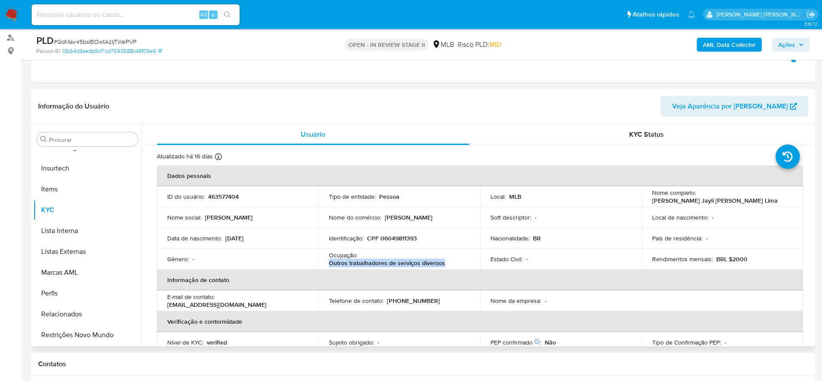
drag, startPoint x: 445, startPoint y: 263, endPoint x: 329, endPoint y: 265, distance: 116.6
click at [329, 265] on div "Ocupação : Outros trabalhadores de serviços diversos" at bounding box center [399, 259] width 141 height 16
copy p "Outros trabalhadores de serviços diversos"
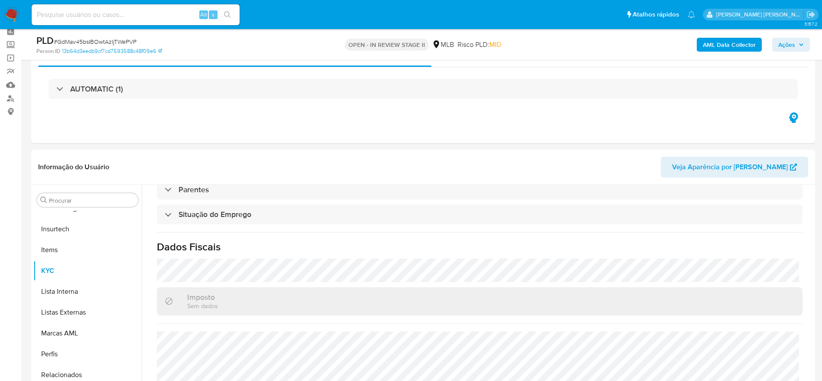
scroll to position [0, 0]
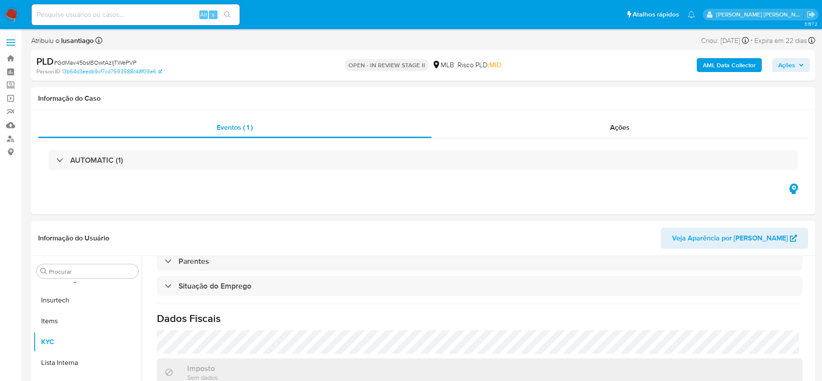
drag, startPoint x: 784, startPoint y: 65, endPoint x: 779, endPoint y: 68, distance: 6.9
click at [779, 68] on span "Ações" at bounding box center [786, 65] width 17 height 14
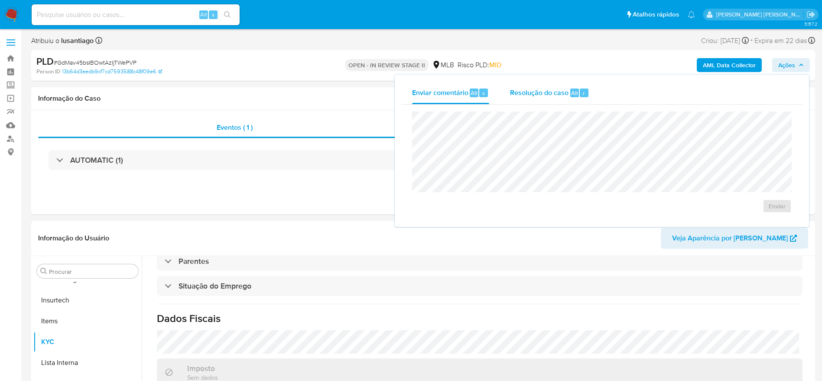
click at [549, 97] on span "Resolução do caso" at bounding box center [539, 93] width 59 height 10
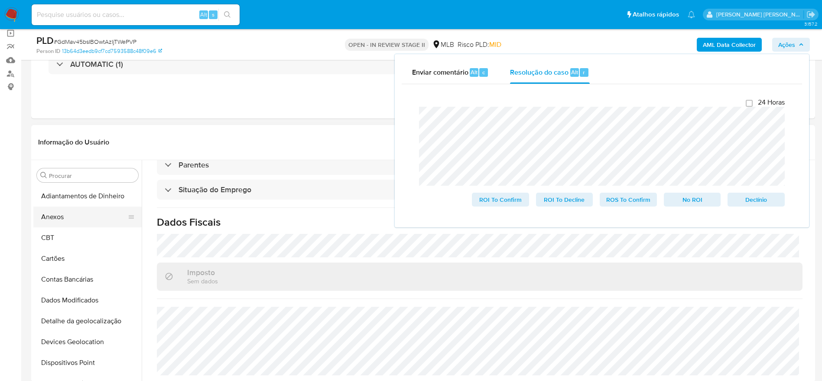
click at [81, 223] on button "Anexos" at bounding box center [83, 216] width 101 height 21
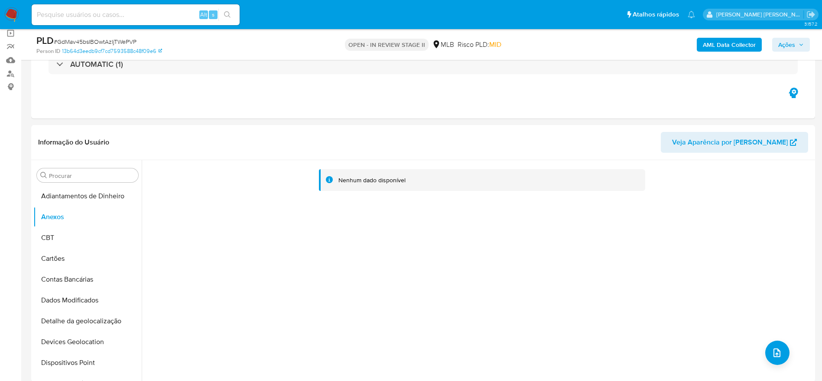
click at [791, 42] on span "Ações" at bounding box center [786, 45] width 17 height 14
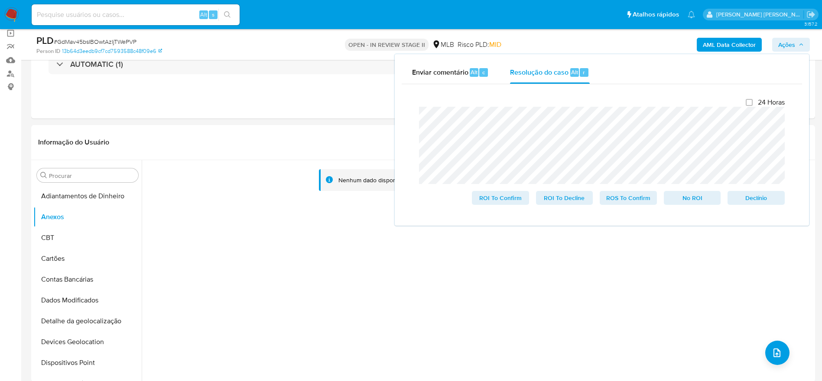
click at [727, 46] on b "AML Data Collector" at bounding box center [729, 45] width 53 height 14
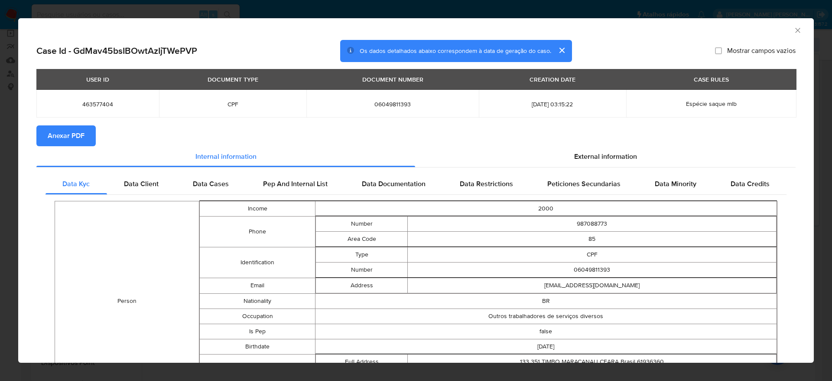
click at [71, 129] on span "Anexar PDF" at bounding box center [66, 135] width 37 height 19
click at [794, 30] on icon "Fechar a janela" at bounding box center [798, 30] width 9 height 9
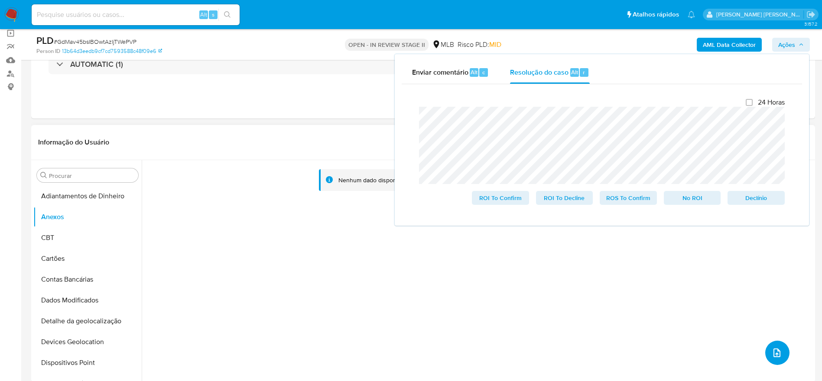
click at [781, 349] on button "upload-file" at bounding box center [777, 352] width 24 height 24
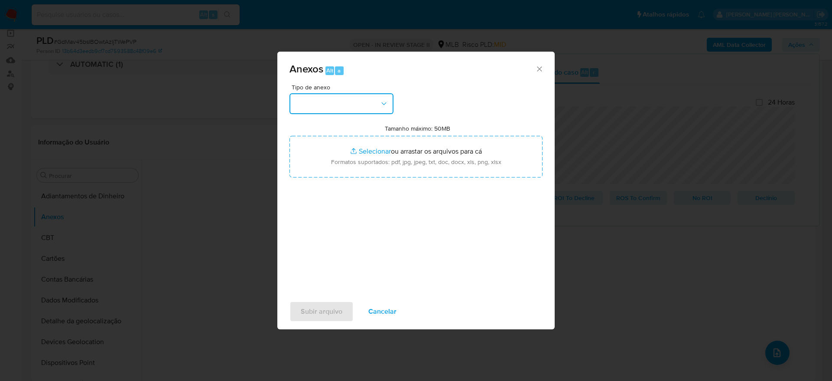
click at [301, 102] on button "button" at bounding box center [342, 103] width 104 height 21
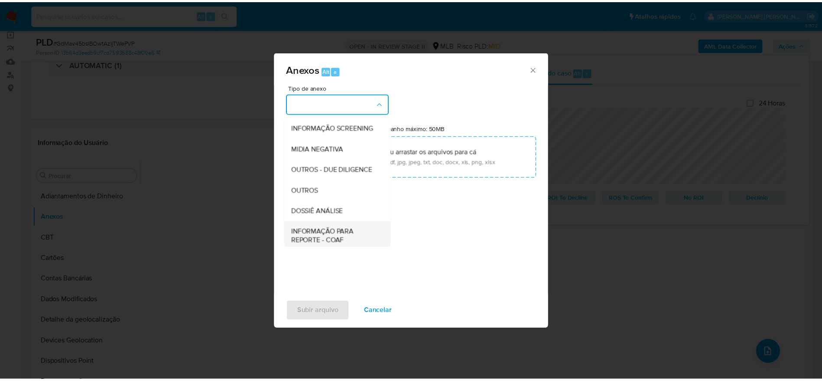
scroll to position [133, 0]
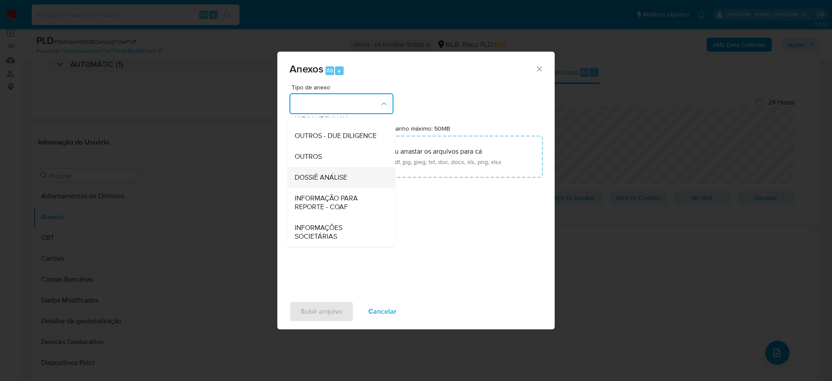
click at [332, 174] on span "DOSSIÊ ANÁLISE" at bounding box center [321, 177] width 52 height 9
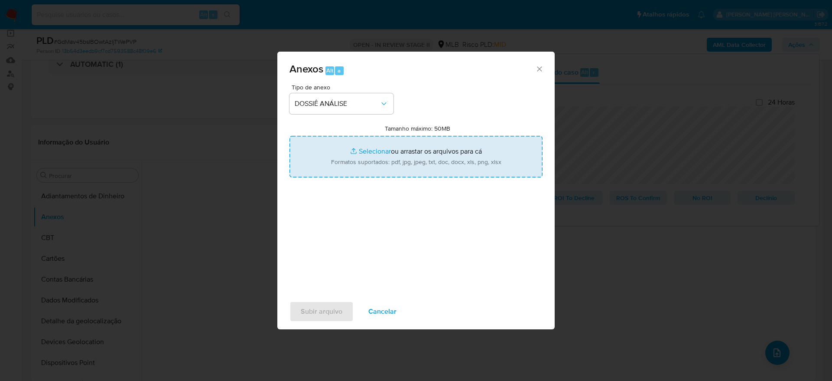
type input "C:\fakepath\Mulan 463577404_2025_09_03_09_45_20.xlsx"
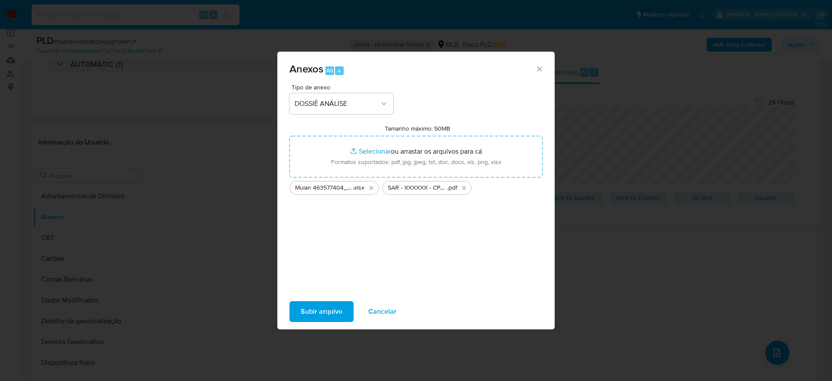
click at [332, 311] on span "Subir arquivo" at bounding box center [322, 311] width 42 height 19
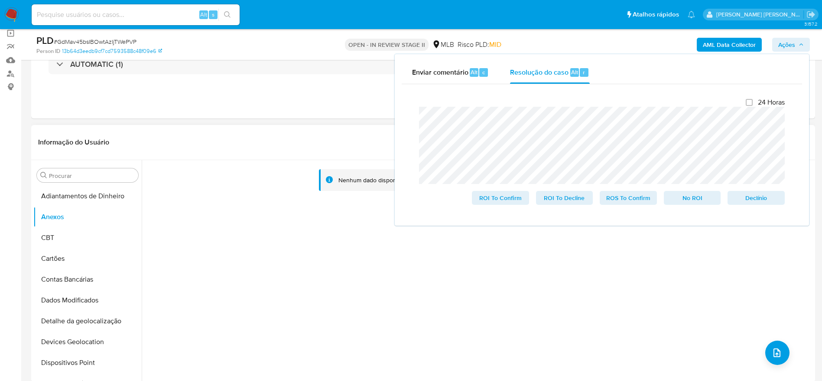
click at [235, 254] on div "Nenhum dado disponível" at bounding box center [477, 271] width 671 height 222
click at [66, 234] on button "CBT" at bounding box center [83, 237] width 101 height 21
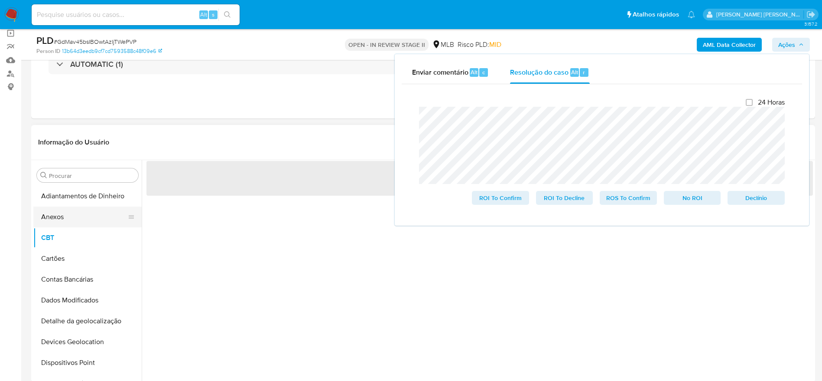
click at [58, 217] on button "Anexos" at bounding box center [83, 216] width 101 height 21
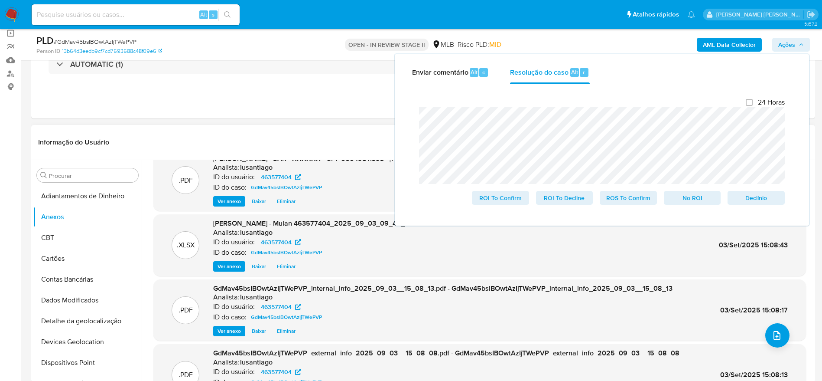
scroll to position [0, 0]
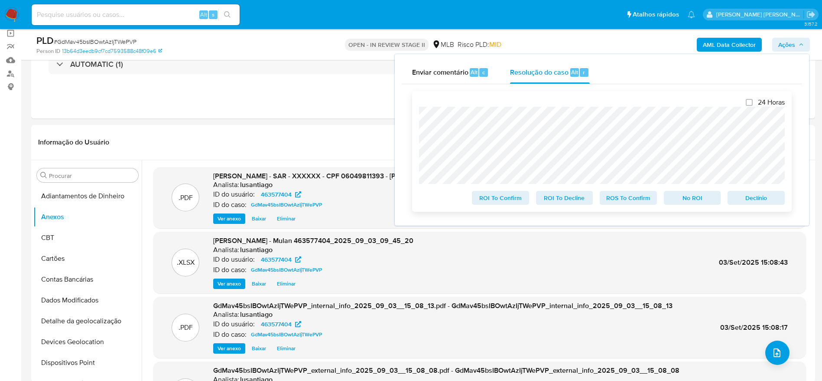
click at [638, 201] on span "ROS To Confirm" at bounding box center [628, 198] width 45 height 12
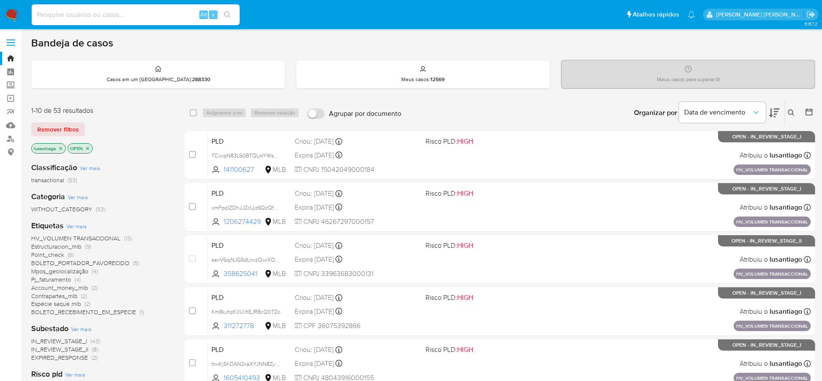
click at [117, 16] on input at bounding box center [136, 14] width 208 height 11
paste input "1927180080"
type input "1927180080"
click at [228, 13] on icon "search-icon" at bounding box center [227, 14] width 7 height 7
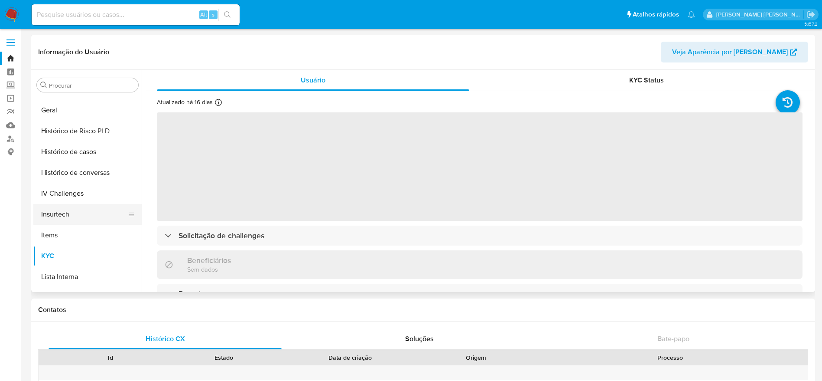
scroll to position [257, 0]
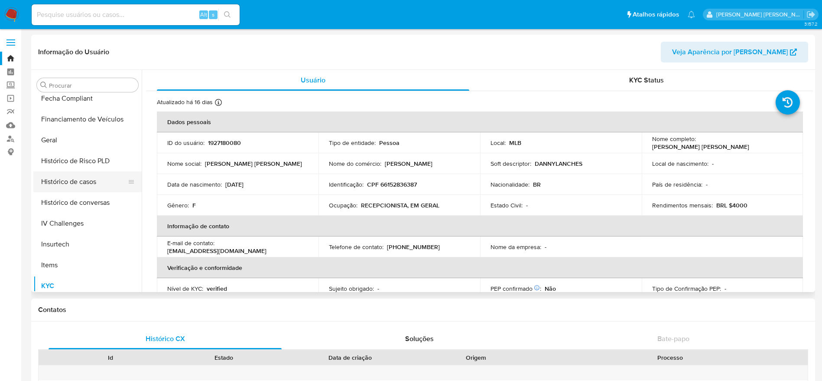
click at [93, 189] on button "Histórico de casos" at bounding box center [83, 181] width 101 height 21
select select "10"
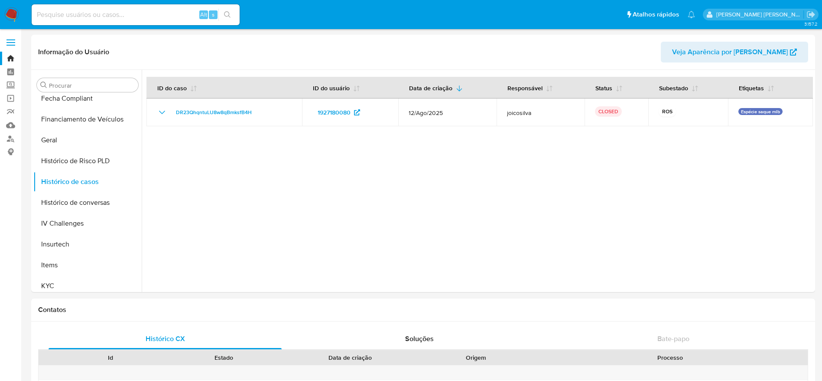
click at [138, 18] on input at bounding box center [136, 14] width 208 height 11
paste input "2113272888"
type input "2113272888"
click at [228, 10] on button "search-icon" at bounding box center [227, 15] width 18 height 12
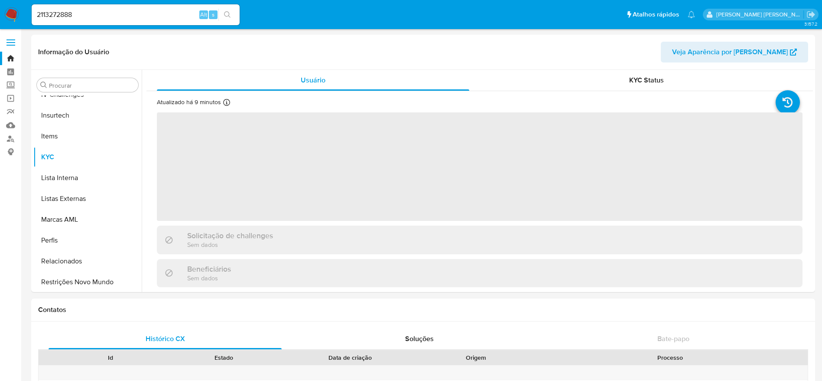
scroll to position [387, 0]
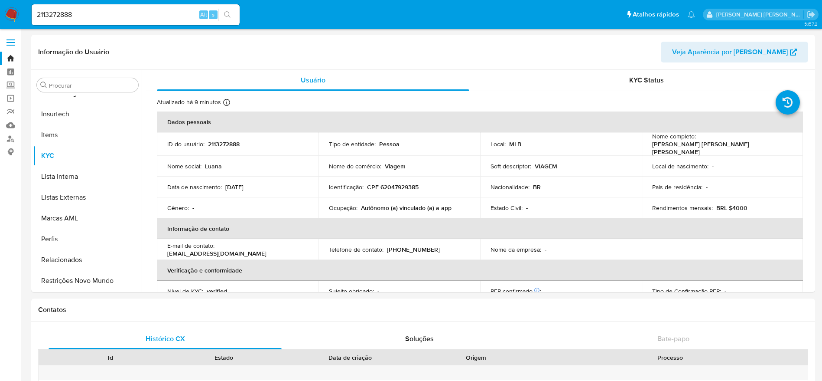
select select "10"
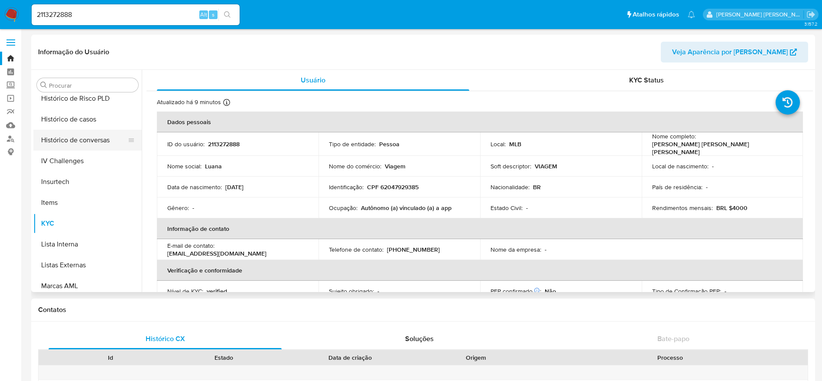
scroll to position [257, 0]
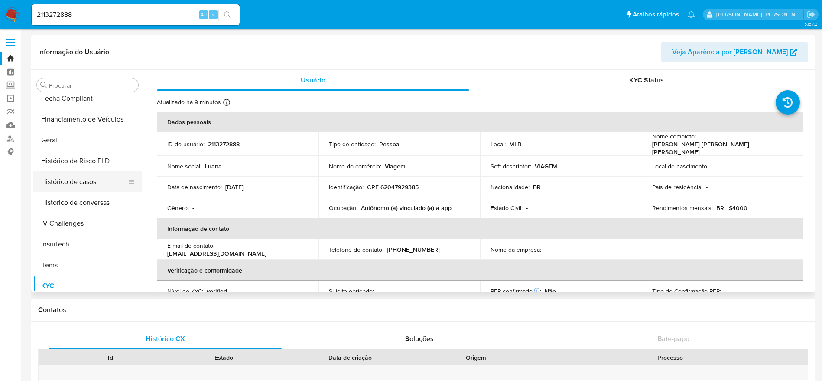
click at [84, 173] on button "Histórico de casos" at bounding box center [83, 181] width 101 height 21
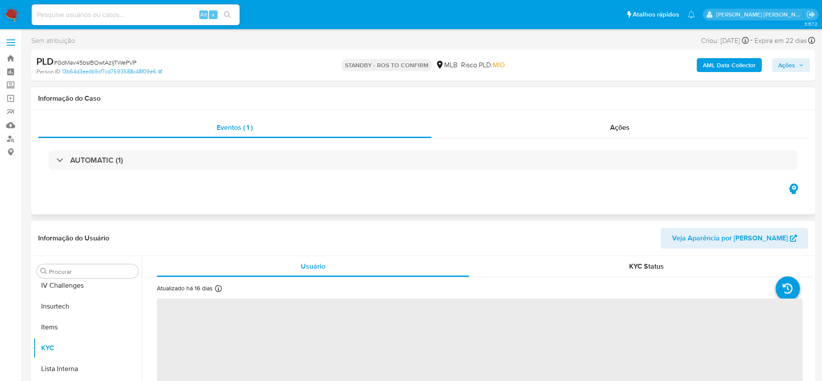
scroll to position [387, 0]
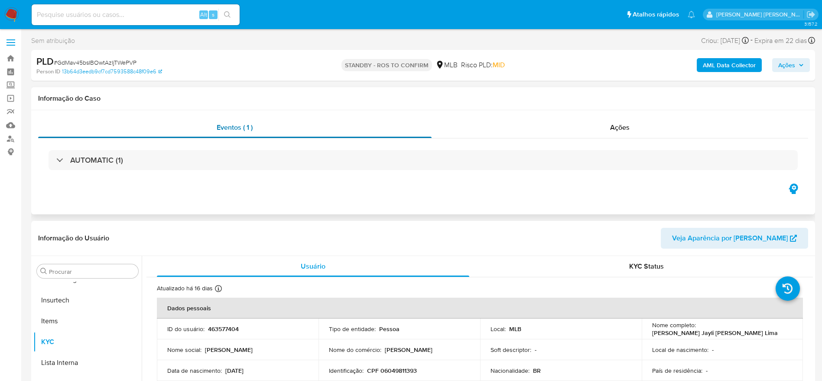
select select "10"
click at [10, 57] on link "Bandeja" at bounding box center [51, 58] width 103 height 13
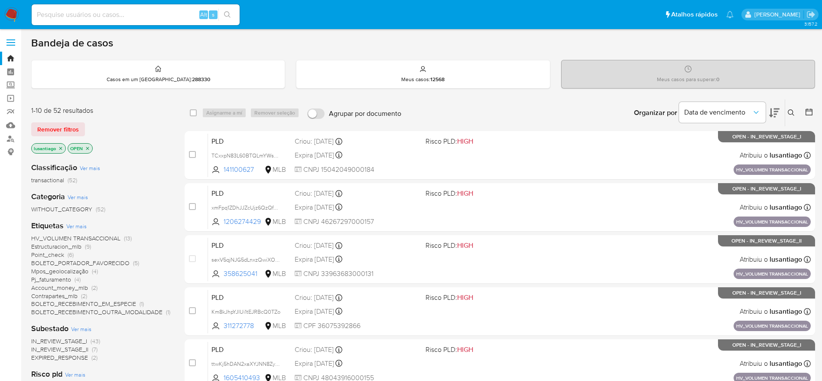
click at [119, 14] on input at bounding box center [136, 14] width 208 height 11
paste input "1229177383"
type input "1229177383"
click at [230, 10] on button "search-icon" at bounding box center [227, 15] width 18 height 12
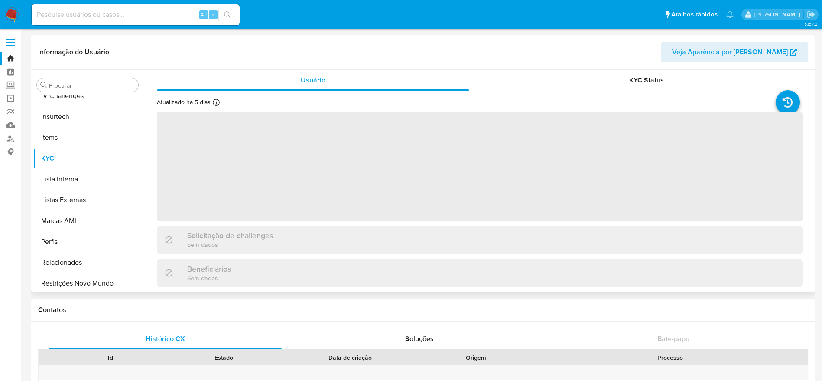
scroll to position [387, 0]
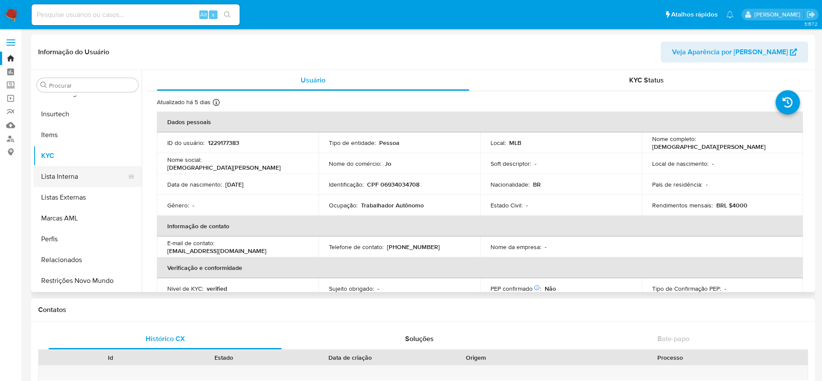
select select "10"
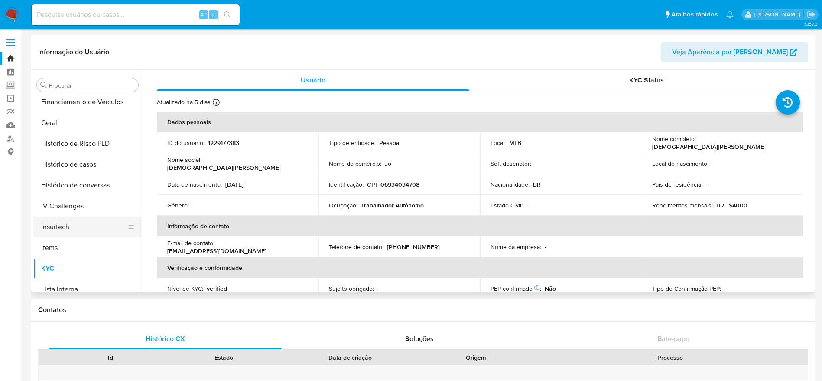
scroll to position [257, 0]
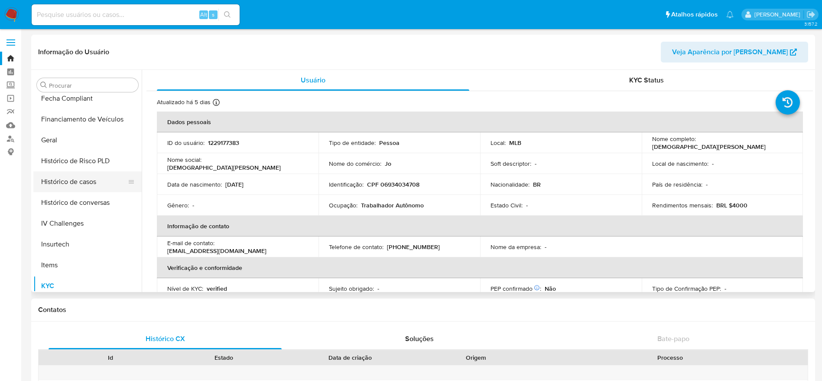
click at [79, 179] on button "Histórico de casos" at bounding box center [83, 181] width 101 height 21
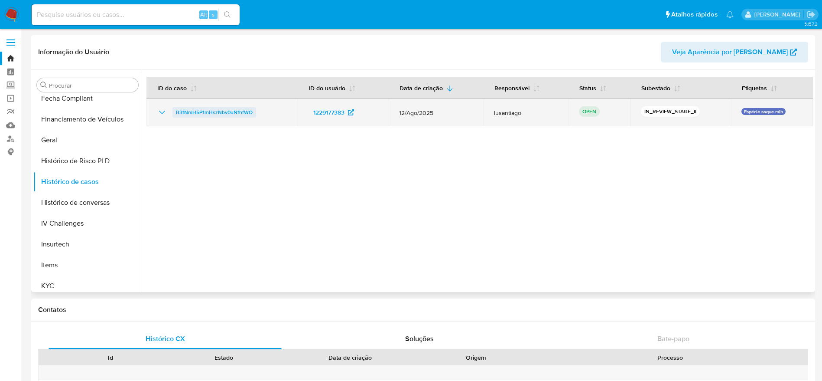
click at [204, 110] on span "B3fNmH5P1mHszNbv0uNfhfWO" at bounding box center [214, 112] width 77 height 10
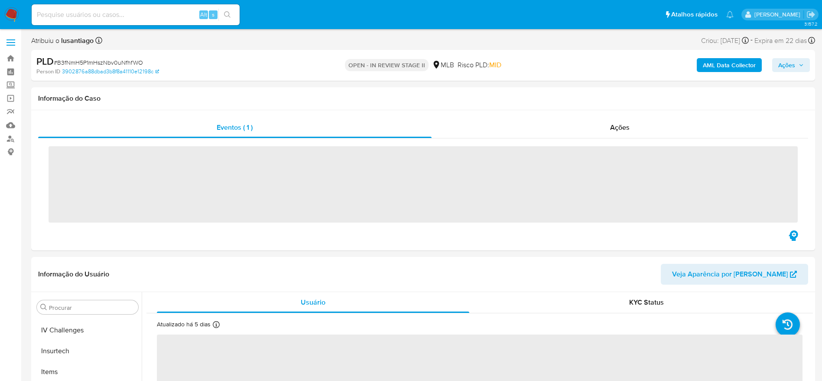
scroll to position [387, 0]
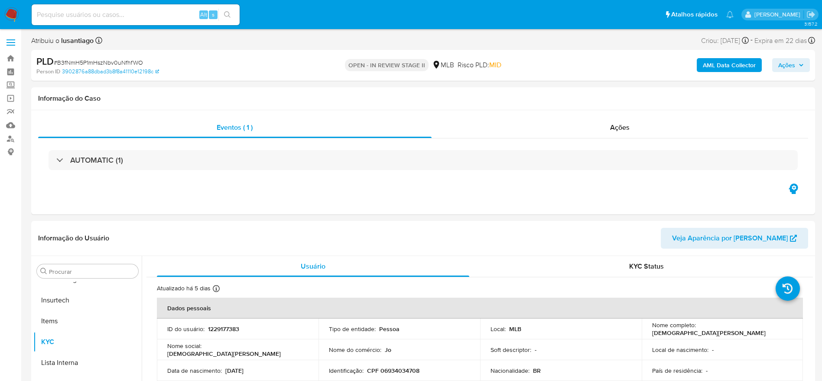
select select "10"
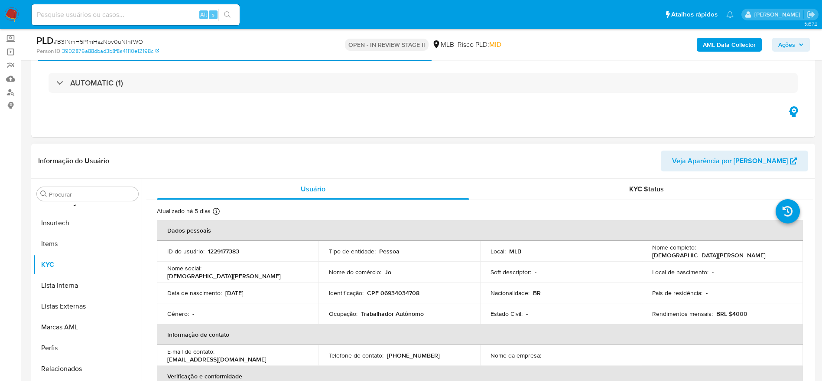
scroll to position [65, 0]
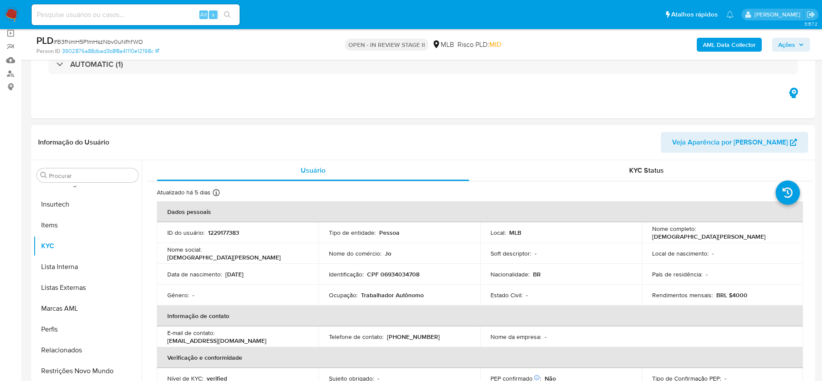
click at [403, 273] on p "CPF 06934034708" at bounding box center [393, 274] width 52 height 8
copy p "06934034708"
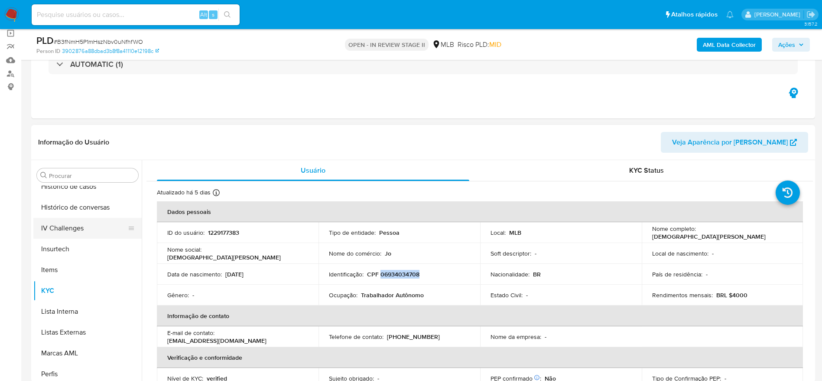
scroll to position [257, 0]
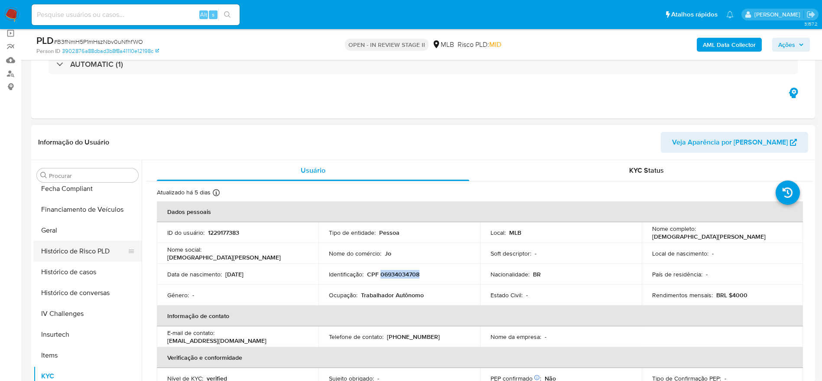
click at [62, 243] on button "Histórico de Risco PLD" at bounding box center [83, 251] width 101 height 21
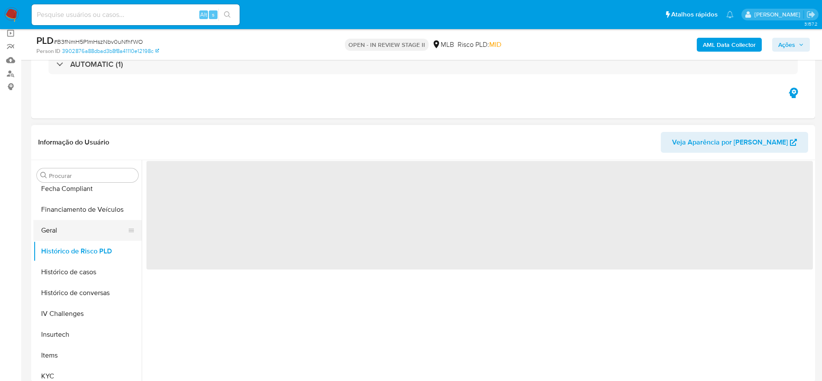
click at [62, 228] on button "Geral" at bounding box center [83, 230] width 101 height 21
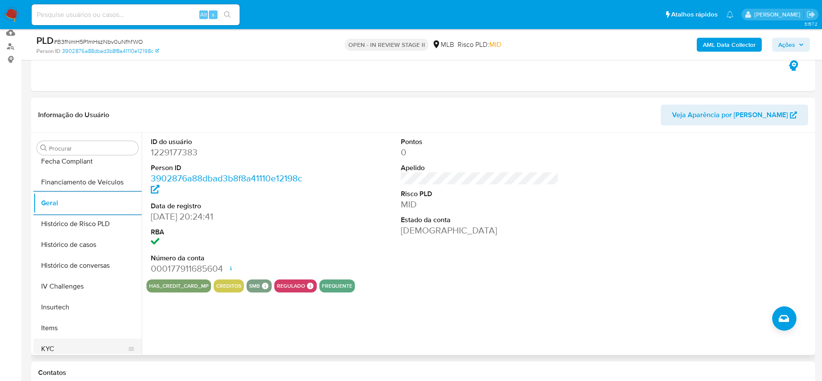
scroll to position [322, 0]
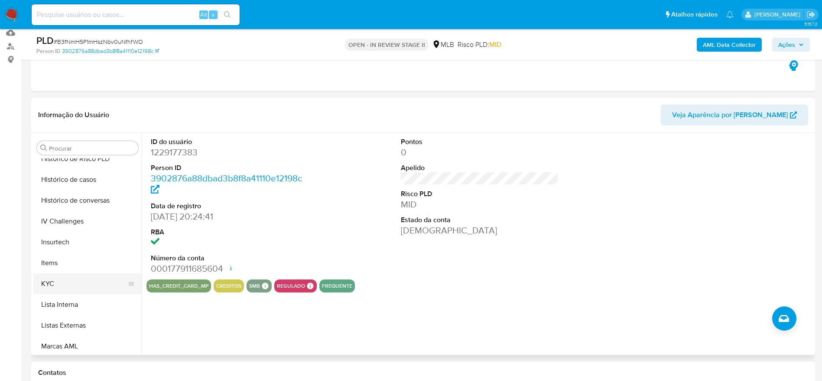
click at [83, 284] on button "KYC" at bounding box center [83, 283] width 101 height 21
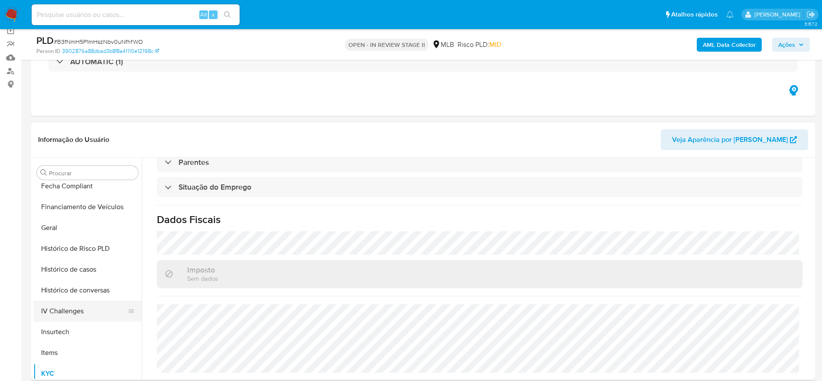
scroll to position [192, 0]
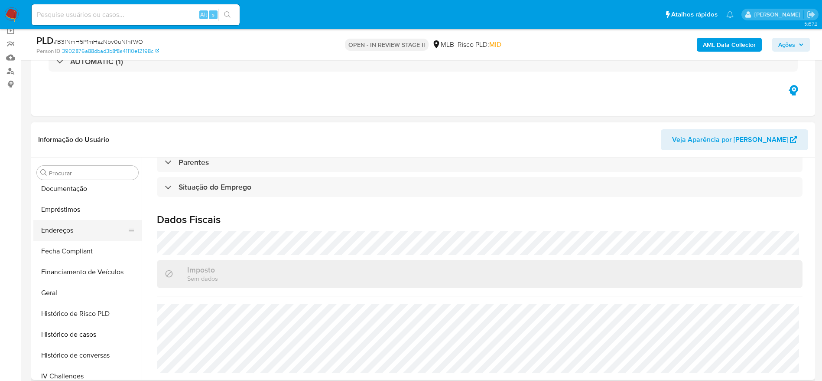
click at [74, 233] on button "Endereços" at bounding box center [83, 230] width 101 height 21
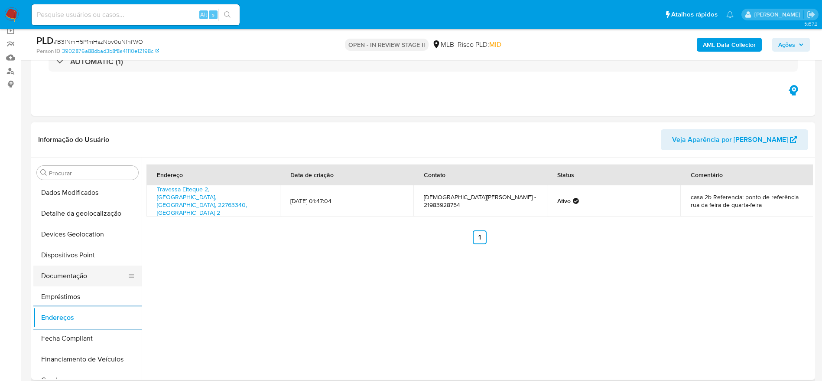
scroll to position [62, 0]
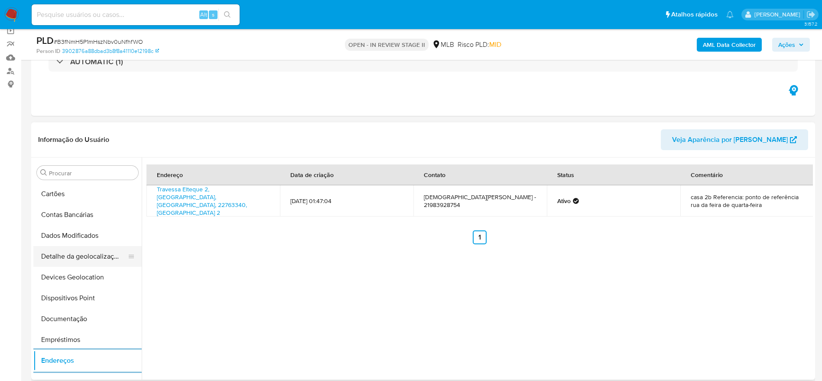
drag, startPoint x: 85, startPoint y: 260, endPoint x: 98, endPoint y: 259, distance: 12.1
click at [85, 260] on button "Detalhe da geolocalização" at bounding box center [83, 256] width 101 height 21
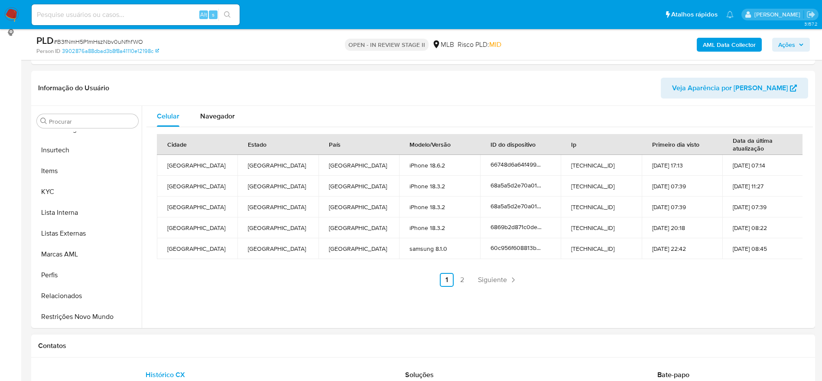
scroll to position [263, 0]
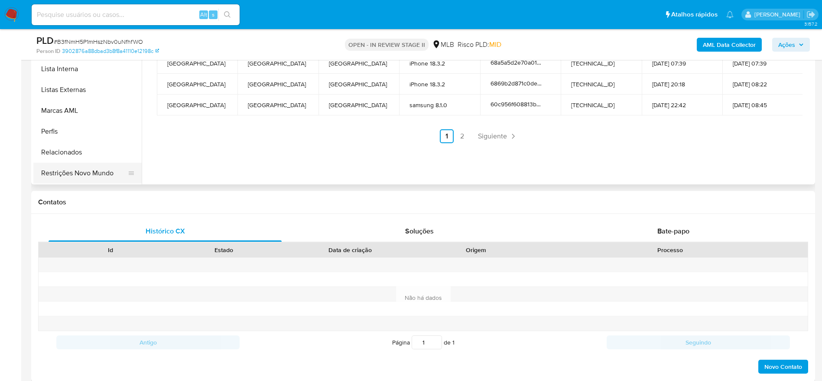
click at [81, 171] on button "Restrições Novo Mundo" at bounding box center [83, 173] width 101 height 21
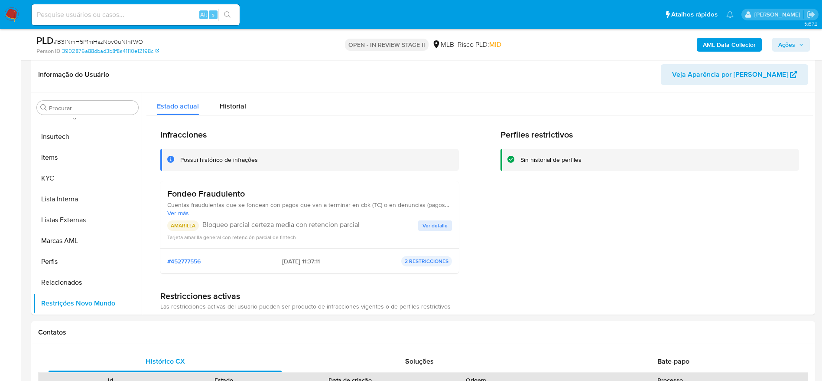
scroll to position [103, 0]
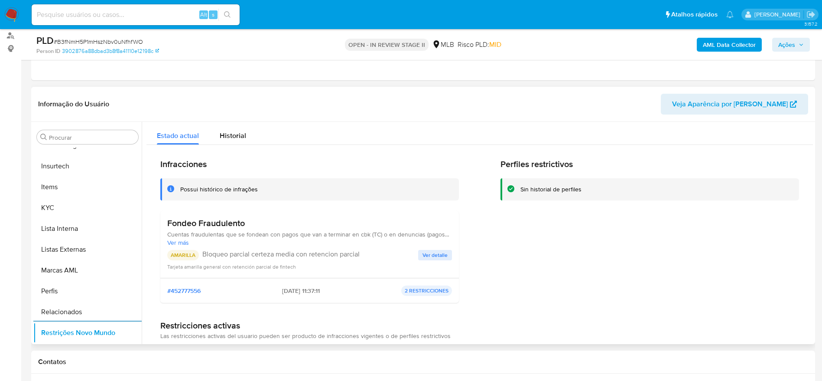
click at [443, 254] on span "Ver detalle" at bounding box center [435, 255] width 25 height 9
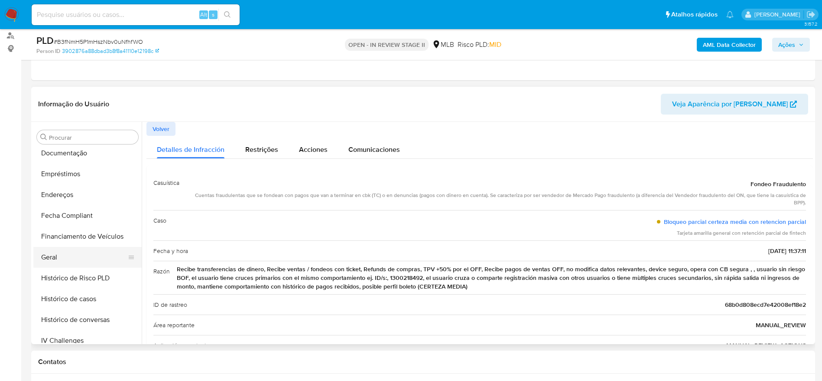
scroll to position [127, 0]
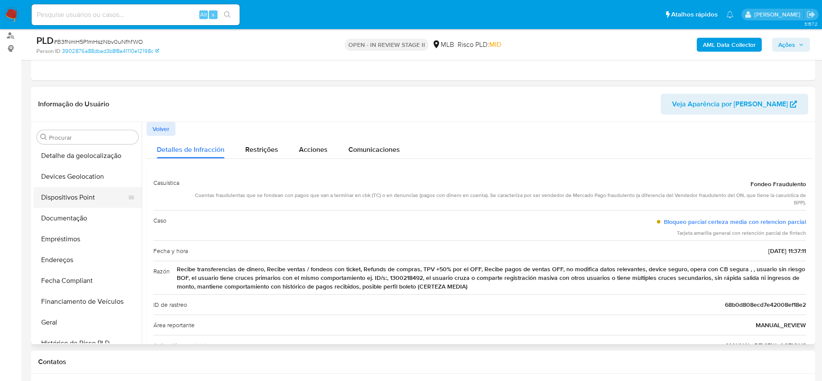
click at [83, 200] on button "Dispositivos Point" at bounding box center [83, 197] width 101 height 21
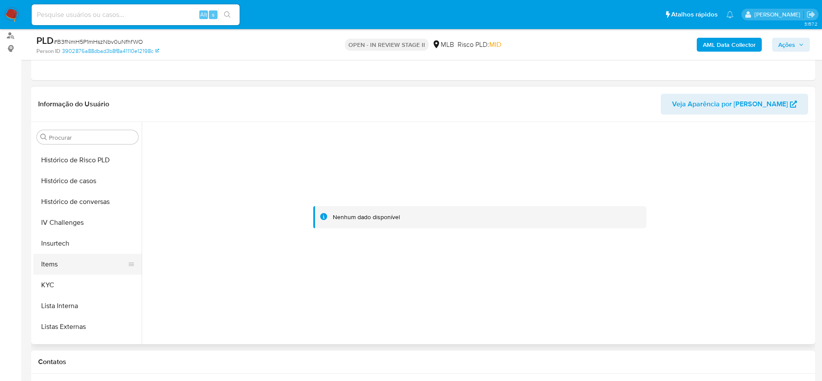
scroll to position [322, 0]
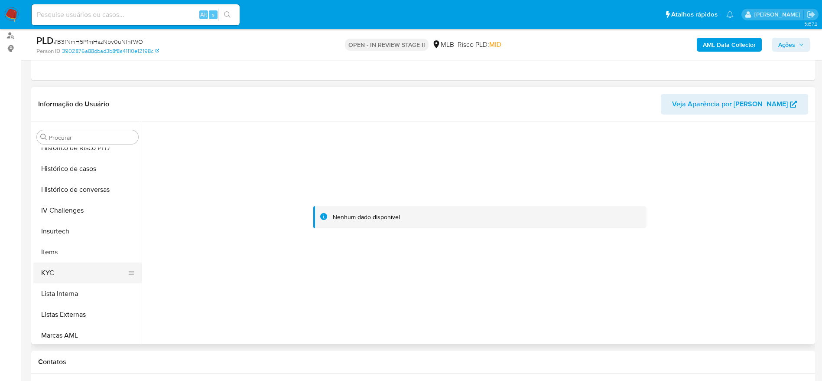
click at [57, 272] on button "KYC" at bounding box center [83, 272] width 101 height 21
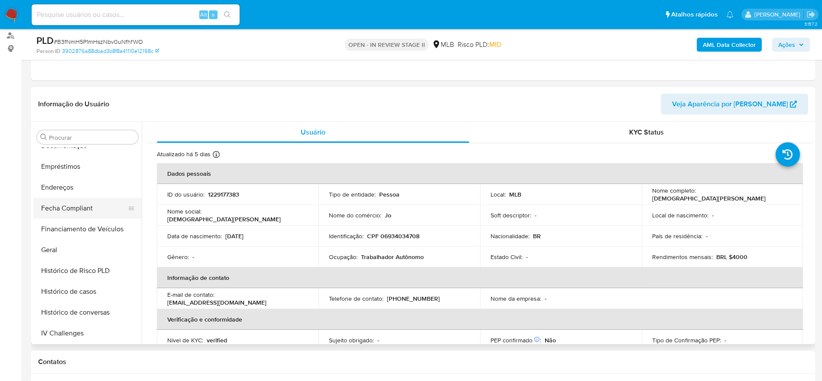
scroll to position [192, 0]
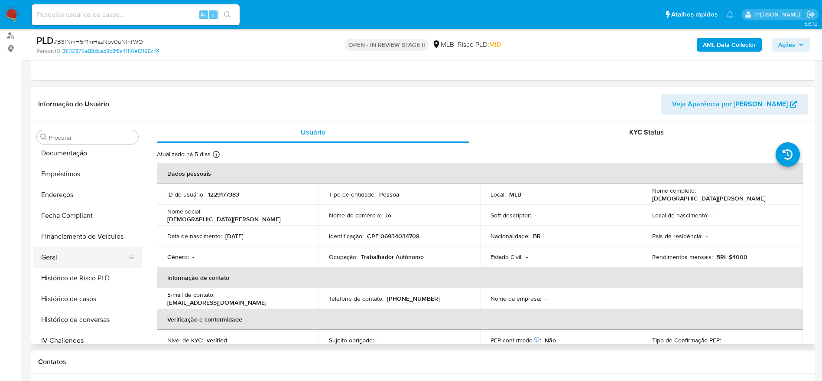
click at [62, 253] on button "Geral" at bounding box center [83, 257] width 101 height 21
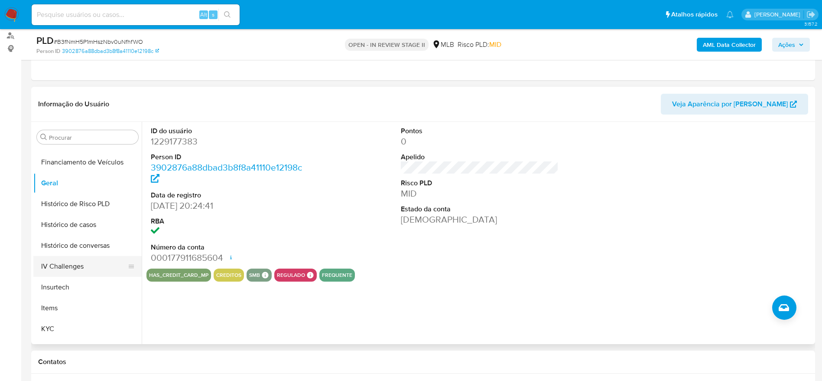
scroll to position [322, 0]
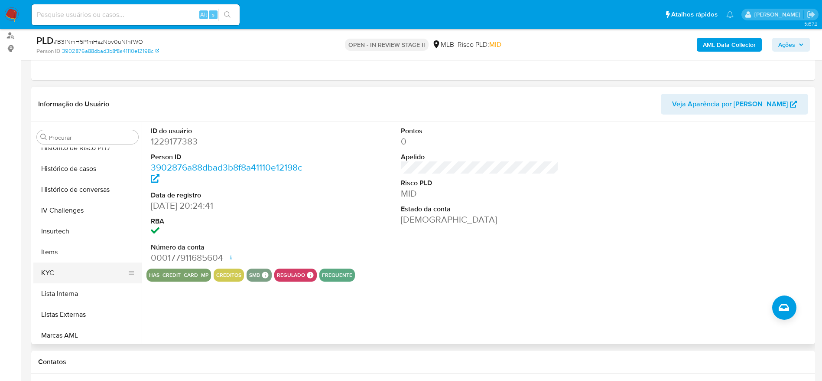
click at [60, 269] on button "KYC" at bounding box center [83, 272] width 101 height 21
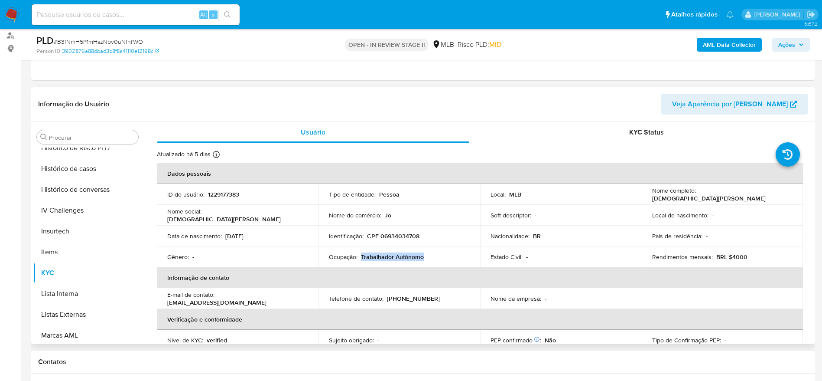
drag, startPoint x: 428, startPoint y: 257, endPoint x: 360, endPoint y: 256, distance: 68.0
click at [360, 256] on div "Ocupação : Trabalhador Autônomo" at bounding box center [399, 257] width 141 height 8
copy p "Trabalhador Autônomo"
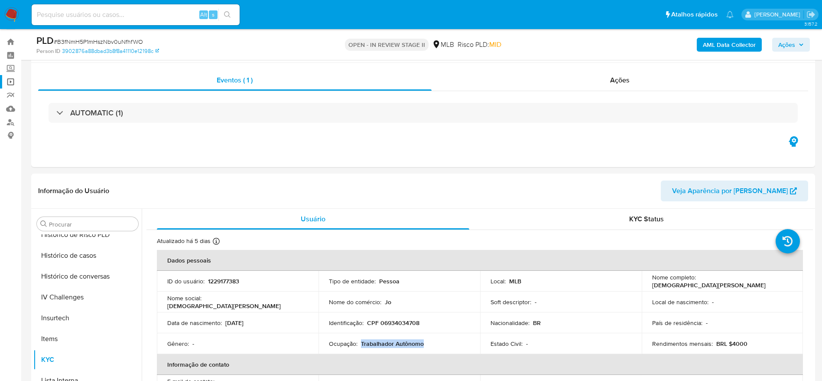
scroll to position [0, 0]
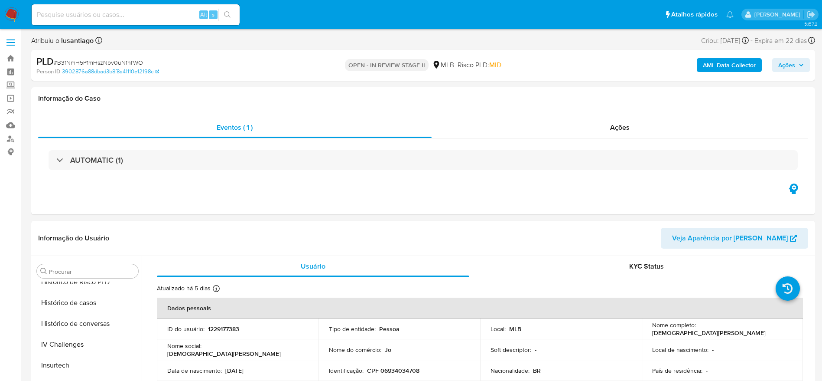
click at [796, 63] on span "Ações" at bounding box center [791, 65] width 26 height 12
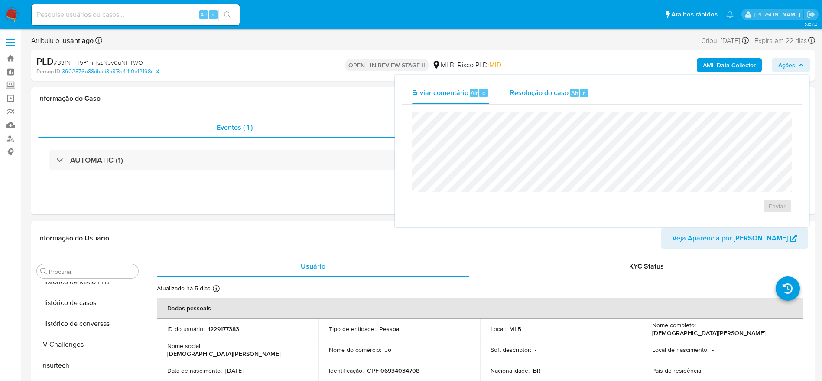
click at [521, 98] on div "Resolução do caso Alt r" at bounding box center [549, 92] width 79 height 23
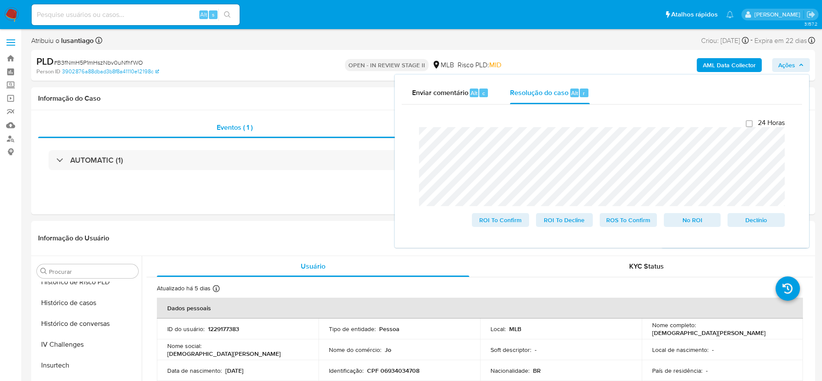
click at [707, 62] on b "AML Data Collector" at bounding box center [729, 65] width 53 height 14
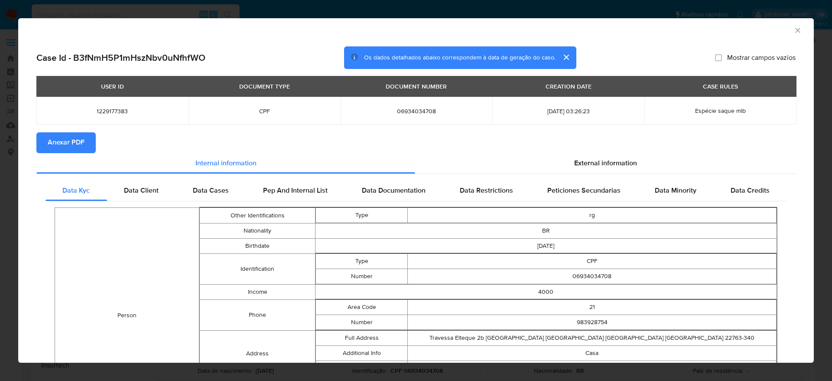
click at [73, 137] on span "Anexar PDF" at bounding box center [66, 142] width 37 height 19
click at [794, 26] on icon "Fechar a janela" at bounding box center [798, 30] width 9 height 9
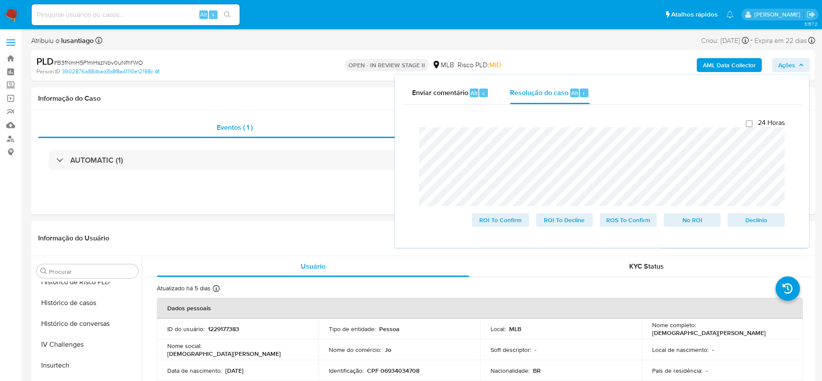
click at [786, 68] on span "Ações" at bounding box center [786, 65] width 17 height 14
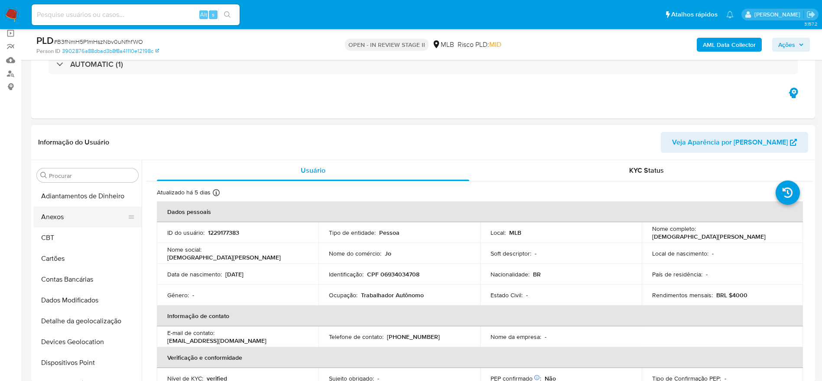
click at [69, 216] on button "Anexos" at bounding box center [83, 216] width 101 height 21
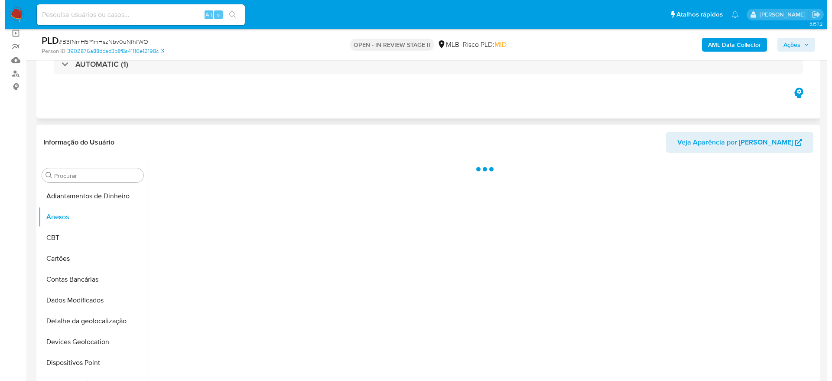
scroll to position [130, 0]
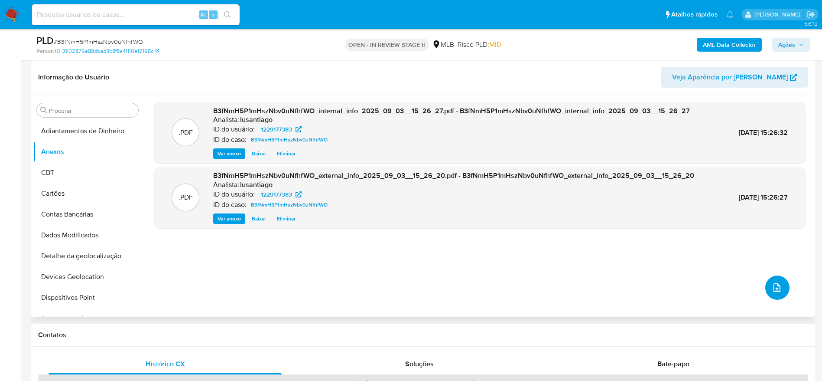
click at [773, 282] on icon "upload-file" at bounding box center [777, 287] width 10 height 10
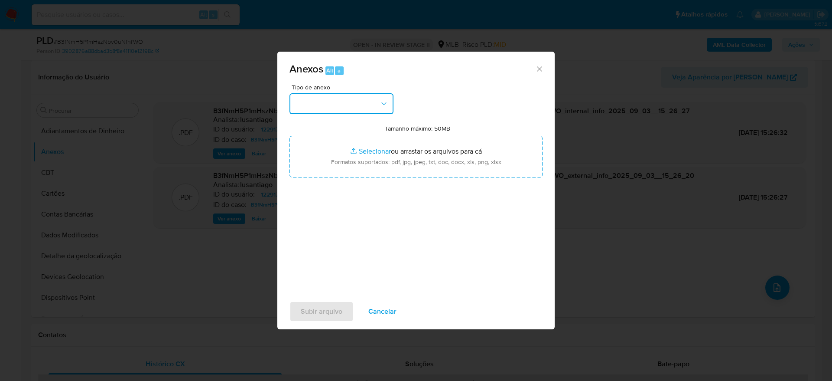
click at [329, 100] on button "button" at bounding box center [342, 103] width 104 height 21
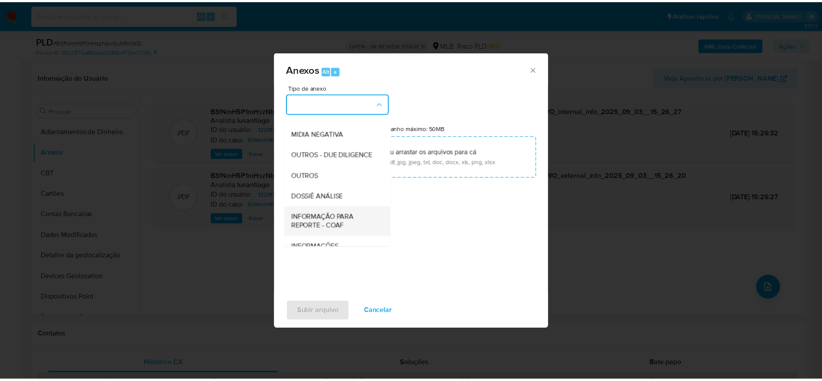
scroll to position [133, 0]
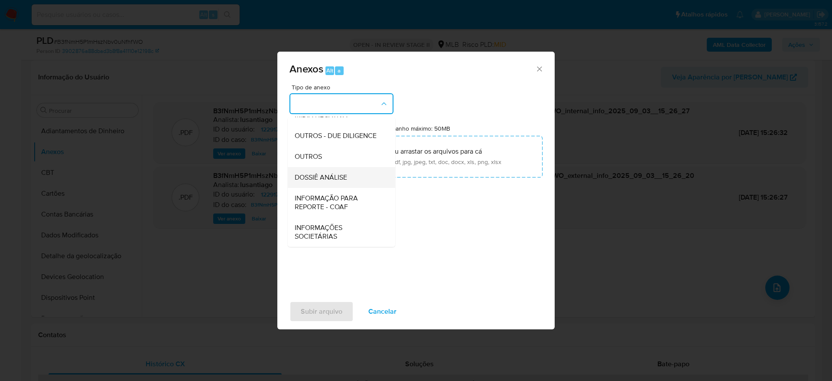
click at [314, 176] on span "DOSSIÊ ANÁLISE" at bounding box center [321, 177] width 52 height 9
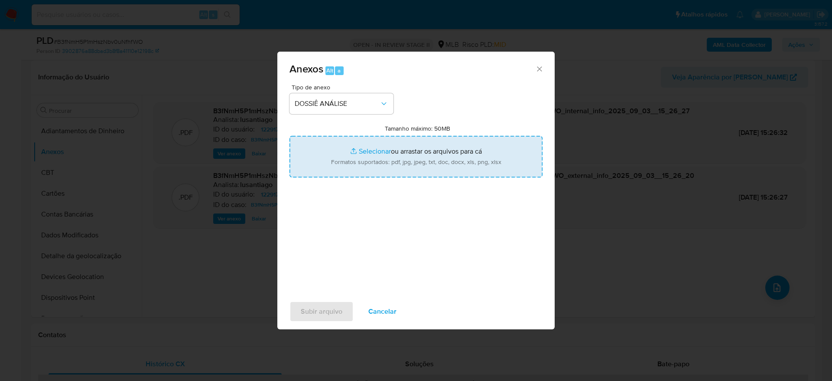
type input "C:\fakepath\Mulan 1229177383_2025_09_03_09_45_58.xlsx"
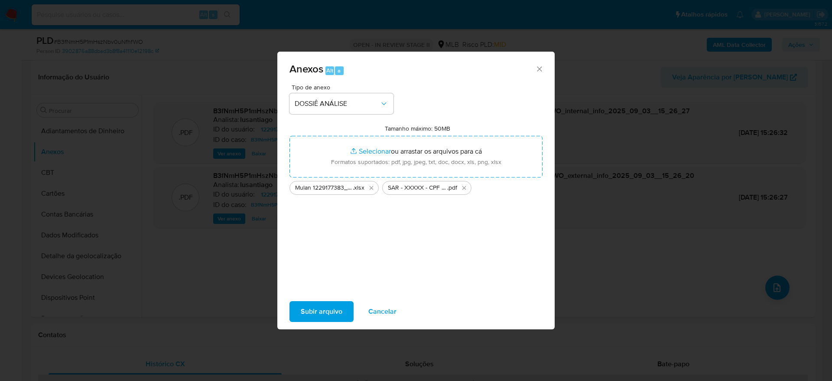
click at [335, 307] on span "Subir arquivo" at bounding box center [322, 311] width 42 height 19
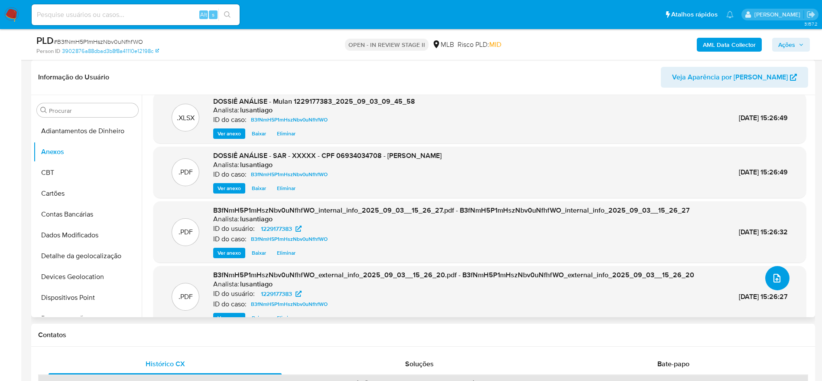
scroll to position [0, 0]
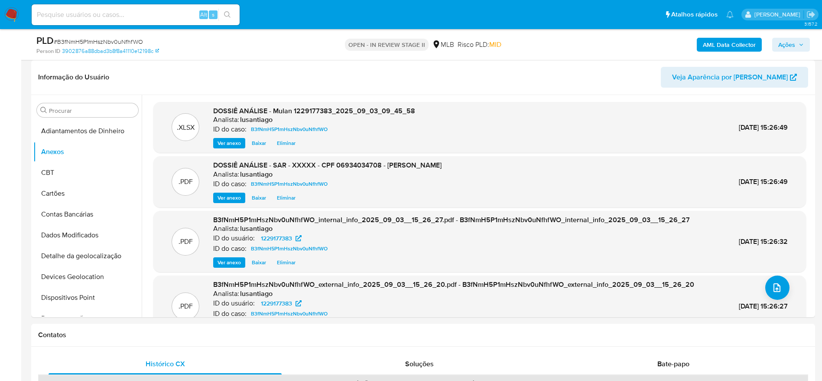
click at [785, 45] on span "Ações" at bounding box center [786, 45] width 17 height 14
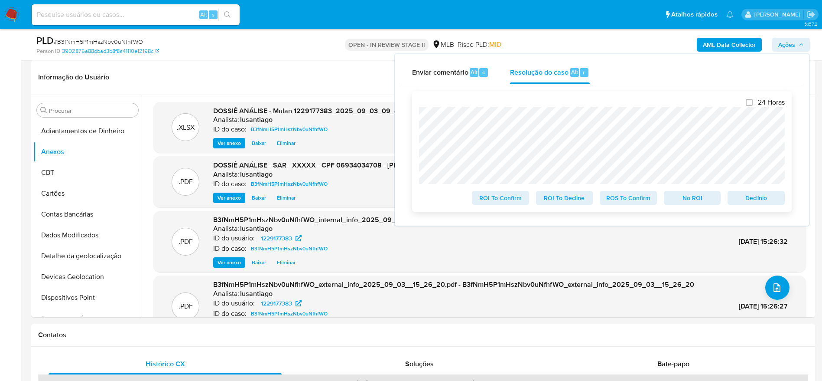
click at [632, 200] on span "ROS To Confirm" at bounding box center [628, 198] width 45 height 12
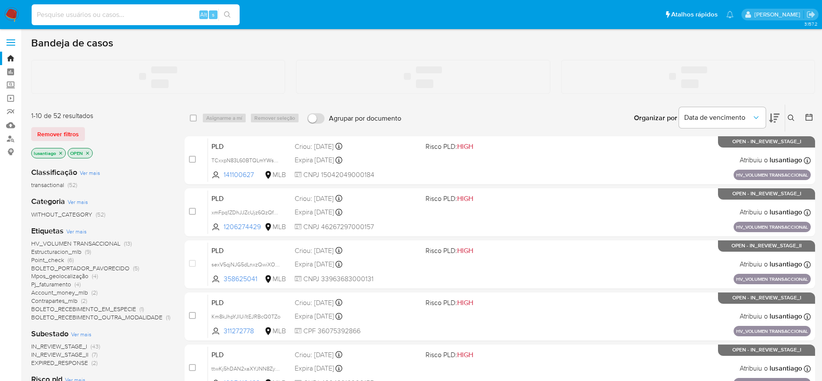
click at [131, 18] on input at bounding box center [136, 14] width 208 height 11
paste input "1073431194"
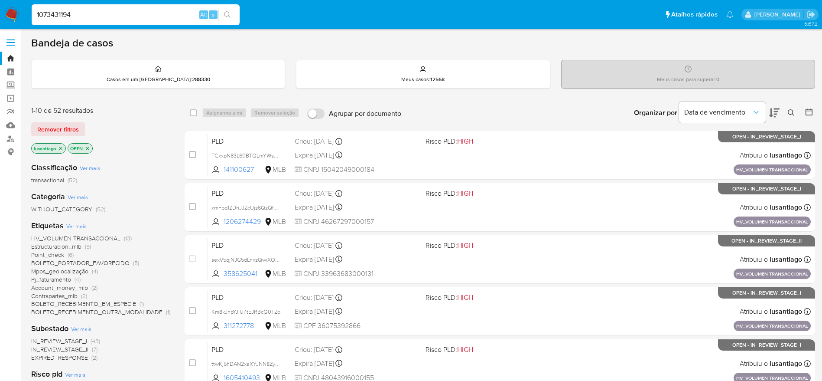
type input "1073431194"
click at [221, 16] on button "search-icon" at bounding box center [227, 15] width 18 height 12
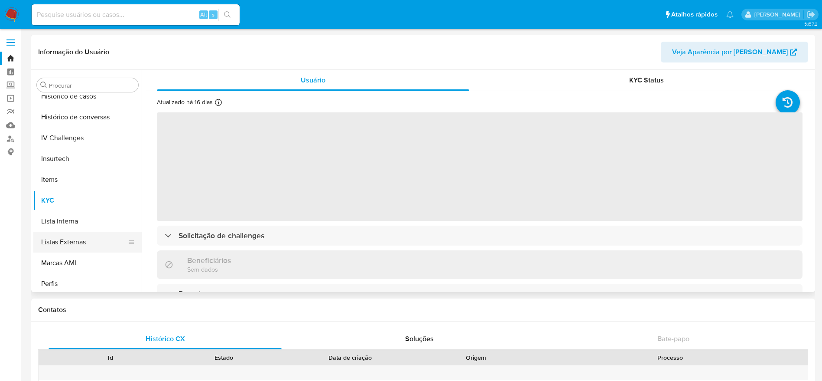
scroll to position [322, 0]
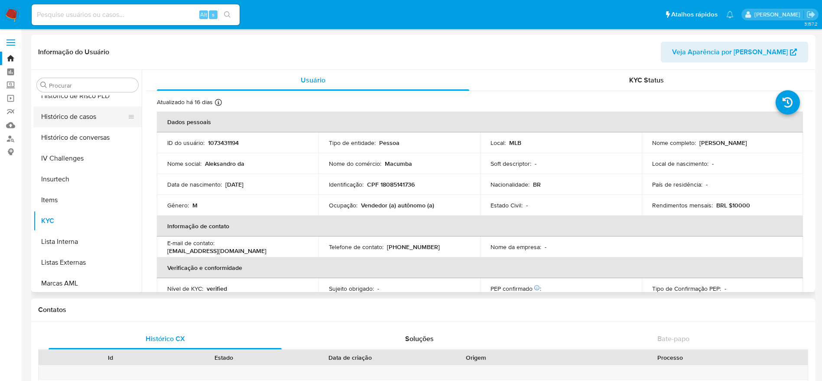
select select "10"
click at [70, 117] on button "Histórico de casos" at bounding box center [83, 116] width 101 height 21
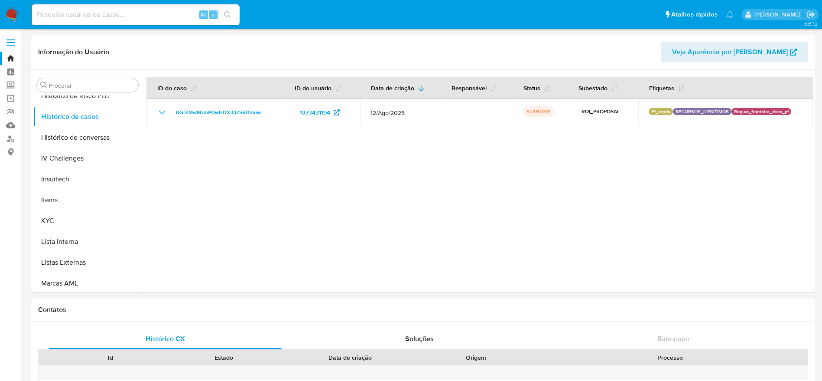
click at [163, 26] on div "Alt s" at bounding box center [136, 15] width 208 height 24
click at [154, 12] on input at bounding box center [136, 14] width 208 height 11
paste input "2510019222"
type input "2510019222"
click at [226, 12] on icon "search-icon" at bounding box center [227, 14] width 7 height 7
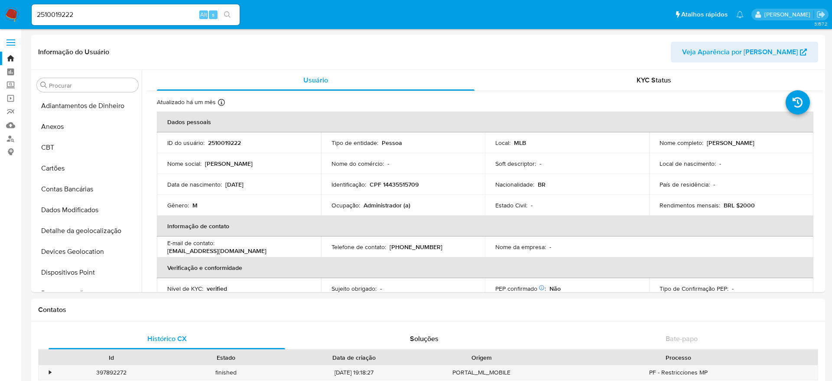
select select "10"
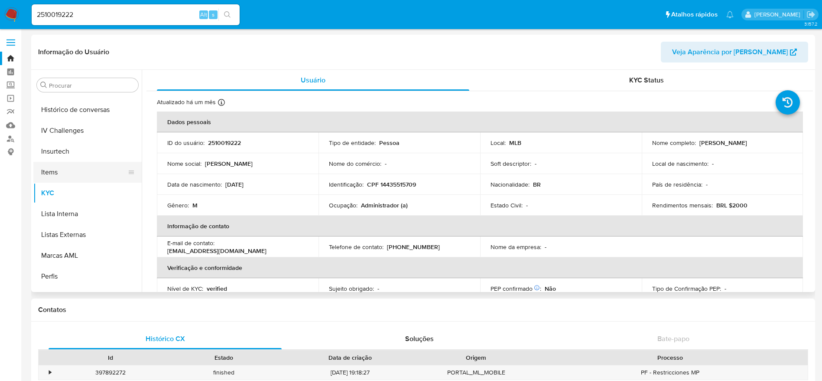
scroll to position [257, 0]
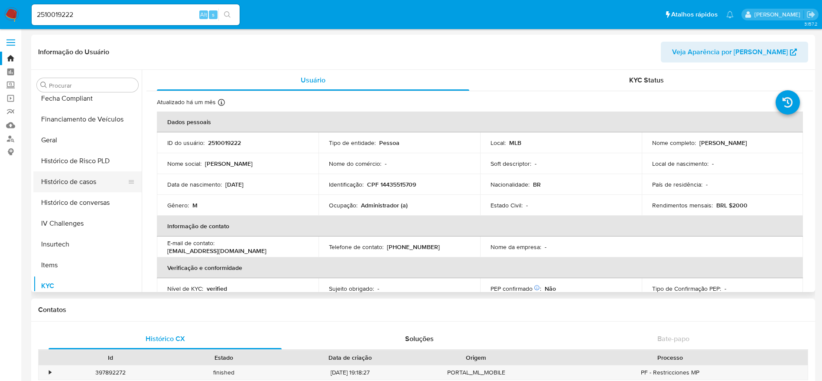
click at [75, 183] on button "Histórico de casos" at bounding box center [83, 181] width 101 height 21
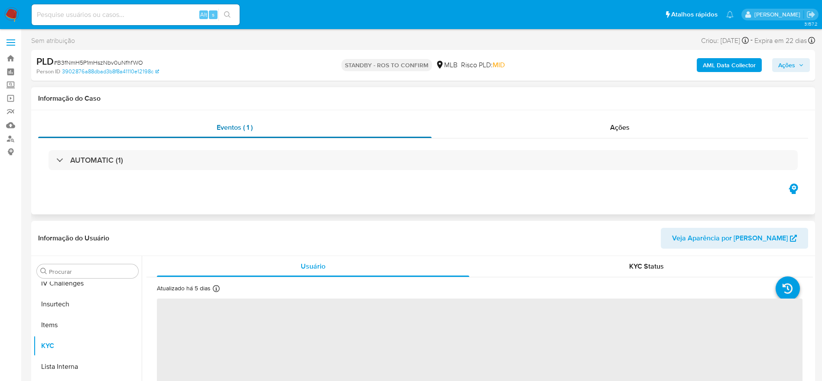
scroll to position [387, 0]
click at [11, 74] on link "Painel" at bounding box center [51, 71] width 103 height 13
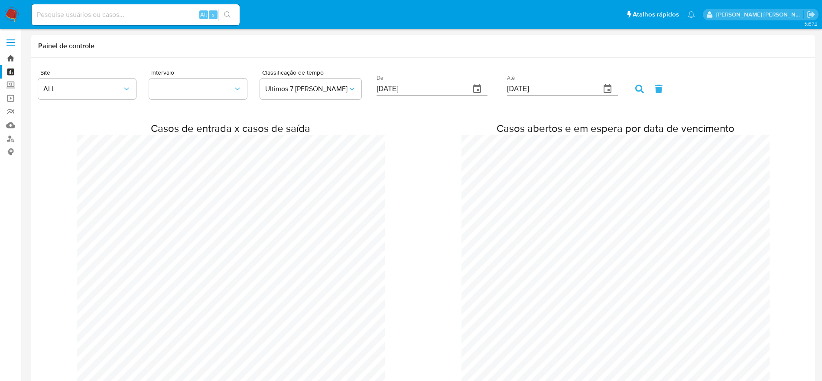
click at [10, 59] on link "Bandeja" at bounding box center [51, 58] width 103 height 13
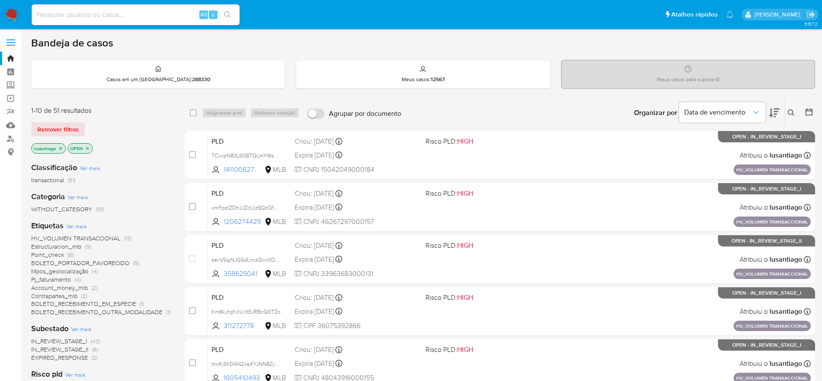
click at [68, 239] on span "HV_VOLUMEN TRANSACCIONAL" at bounding box center [75, 238] width 89 height 9
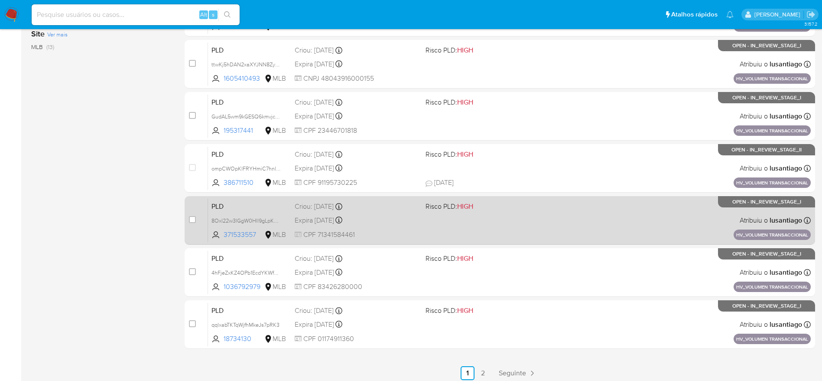
scroll to position [304, 0]
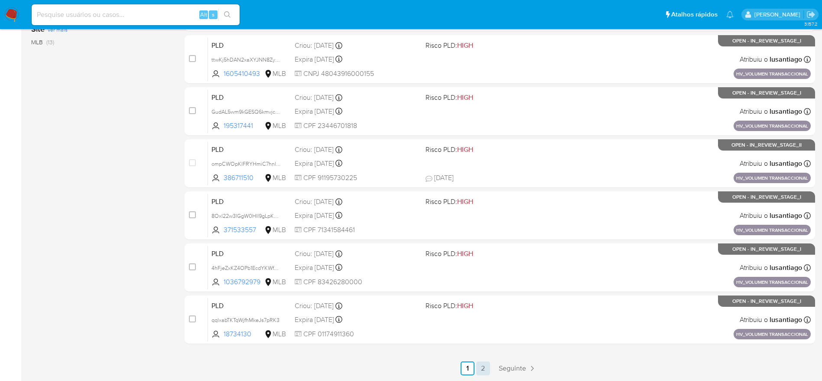
click at [479, 368] on link "2" at bounding box center [483, 368] width 14 height 14
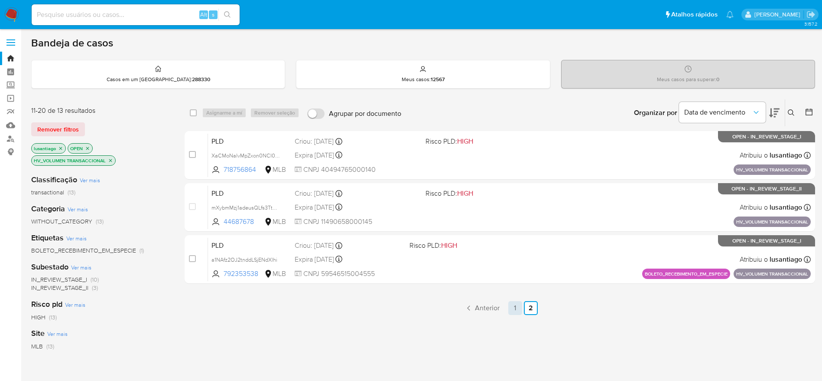
click at [514, 308] on link "1" at bounding box center [515, 308] width 14 height 14
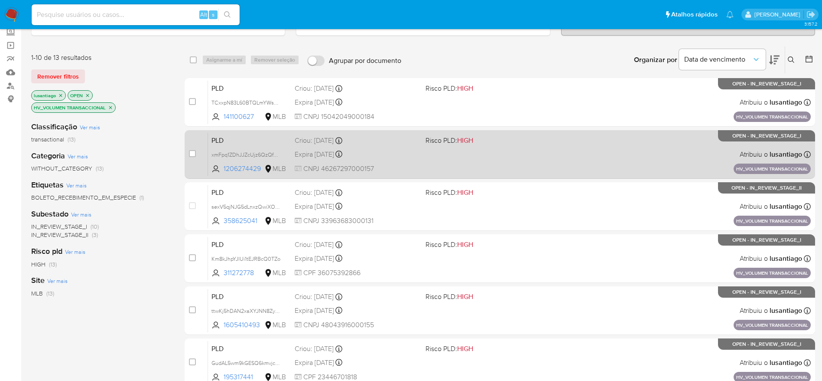
scroll to position [65, 0]
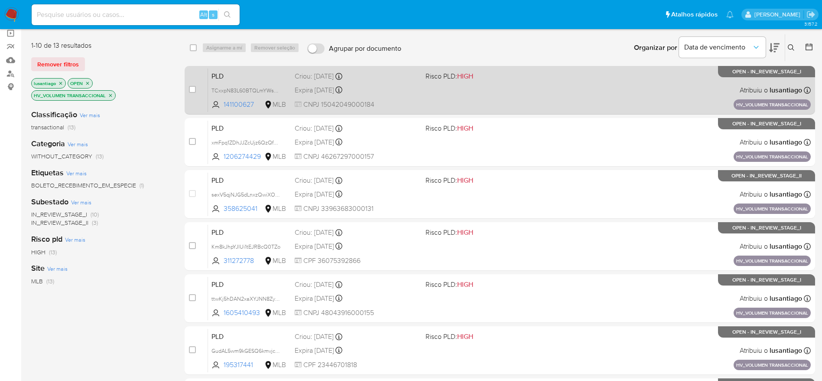
click at [392, 96] on div "PLD TCxxpN83L60BTQLmYWsCUJj4 141100627 MLB Risco PLD: HIGH Criou: [DATE] Criou:…" at bounding box center [509, 90] width 603 height 44
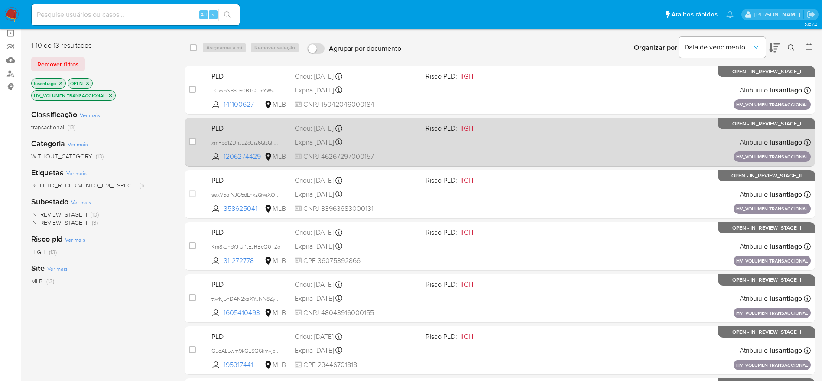
click at [386, 137] on div "Expira [DATE] Expira em [DATE] 11:18:10" at bounding box center [357, 142] width 124 height 12
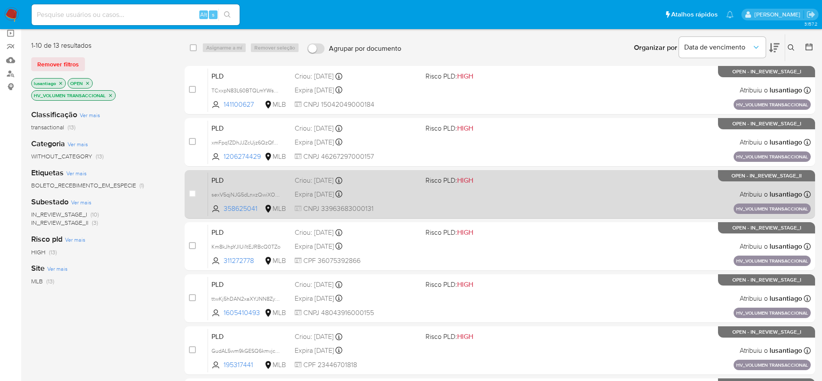
click at [376, 186] on div "PLD sexV5qjNJG5dLnxzQwiXOB5J 358625041 MLB Risco PLD: HIGH Criou: [DATE] Criou:…" at bounding box center [509, 194] width 603 height 44
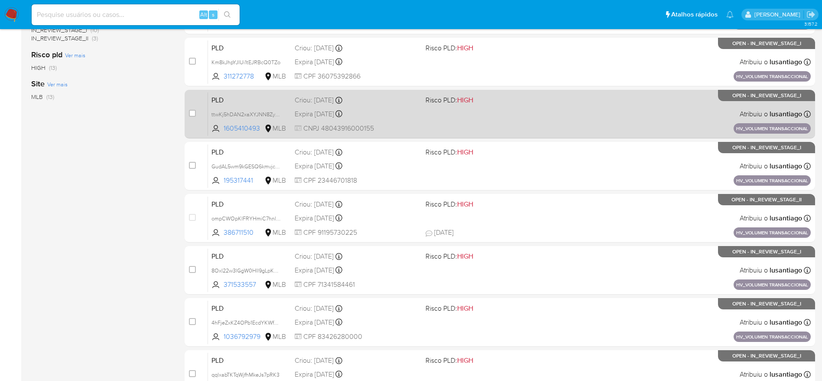
scroll to position [304, 0]
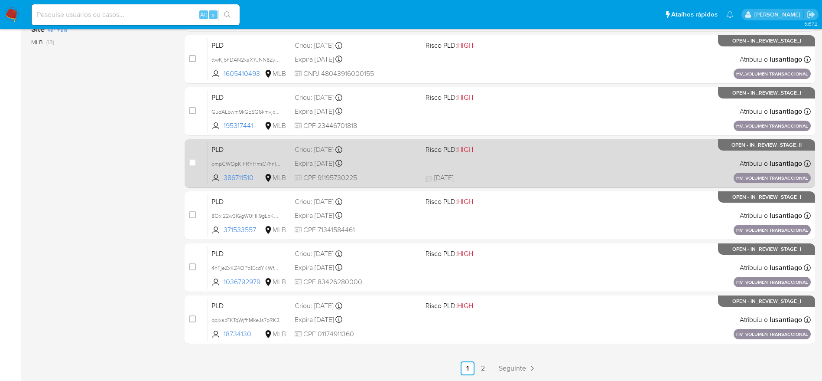
click at [384, 156] on div "PLD ompCWOpKlFRYHmiC7hnl5KVy 386711510 MLB Risco PLD: HIGH Criou: [DATE] Criou:…" at bounding box center [509, 163] width 603 height 44
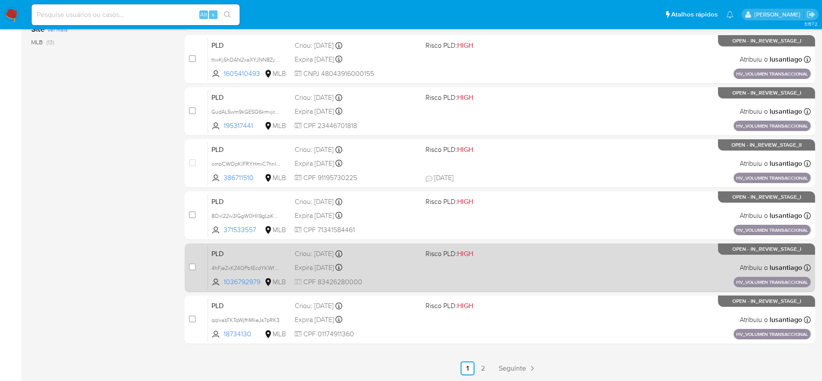
click at [395, 266] on div "Expira [DATE] Expira em [DATE] 11:16:33" at bounding box center [357, 267] width 124 height 12
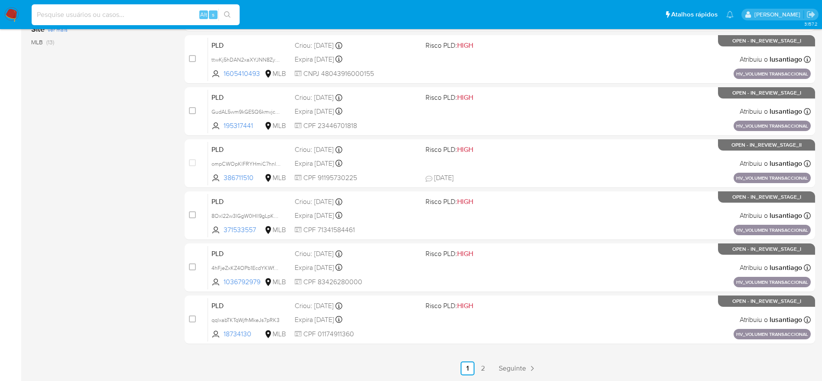
click at [105, 16] on input at bounding box center [136, 14] width 208 height 11
paste input "214262070"
type input "214262070"
click at [231, 13] on icon "search-icon" at bounding box center [227, 14] width 7 height 7
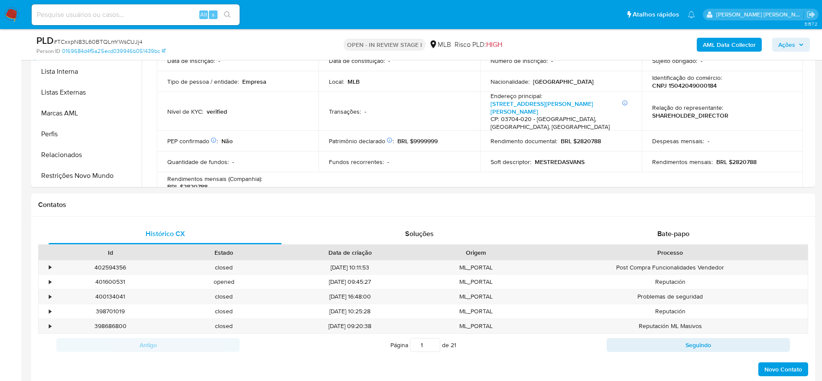
scroll to position [585, 0]
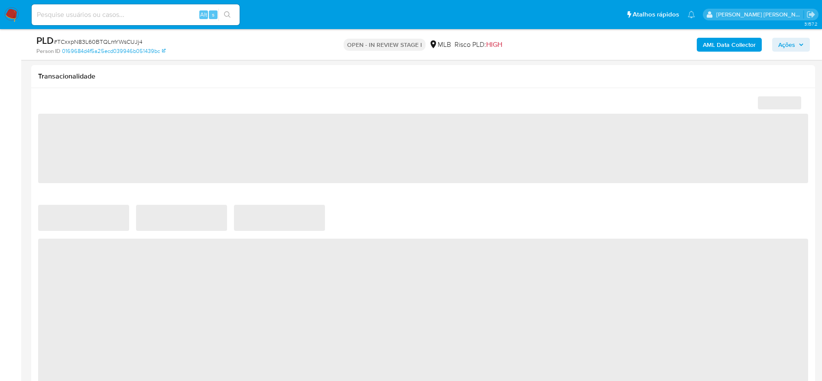
select select "10"
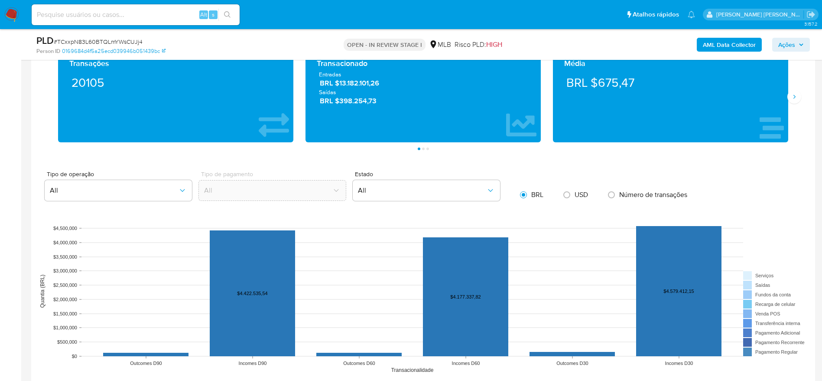
scroll to position [845, 0]
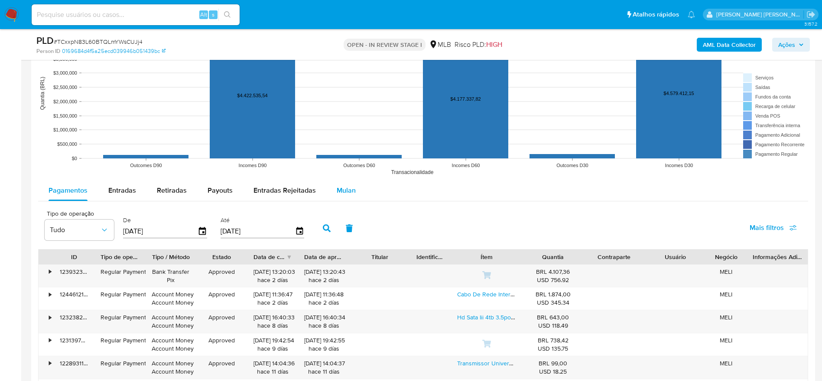
click at [331, 186] on button "Mulan" at bounding box center [346, 190] width 40 height 21
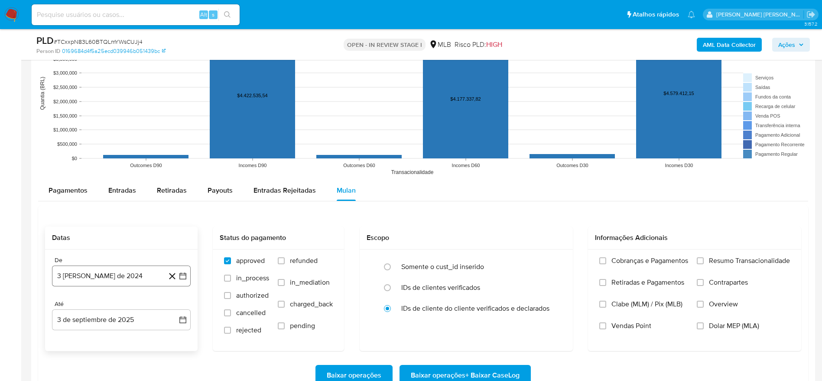
click at [110, 268] on button "3 [PERSON_NAME] de 2024" at bounding box center [121, 275] width 139 height 21
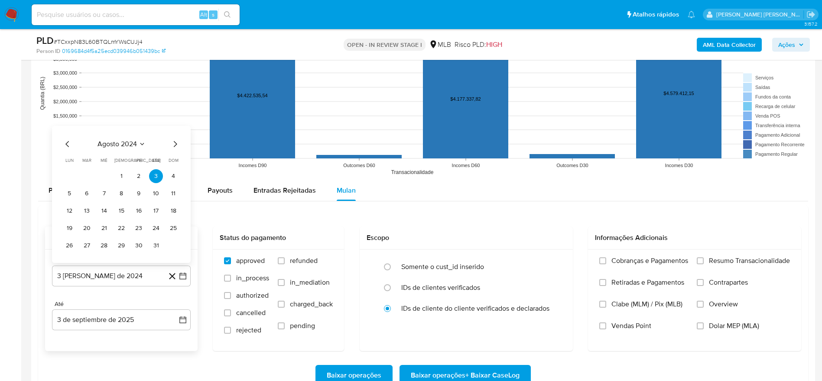
click at [112, 146] on span "agosto 2024" at bounding box center [117, 144] width 39 height 9
click at [170, 135] on icon "Año siguiente" at bounding box center [173, 134] width 10 height 10
click at [87, 216] on span "[DATE]" at bounding box center [83, 214] width 19 height 7
click at [85, 173] on button "1" at bounding box center [87, 176] width 14 height 14
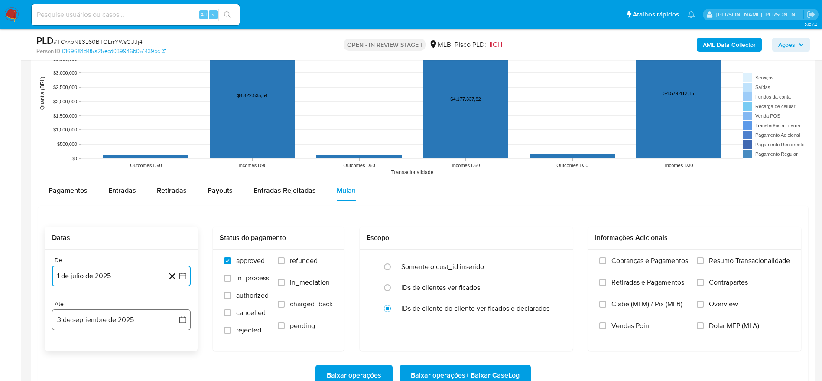
click at [79, 325] on button "3 de septiembre de 2025" at bounding box center [121, 319] width 139 height 21
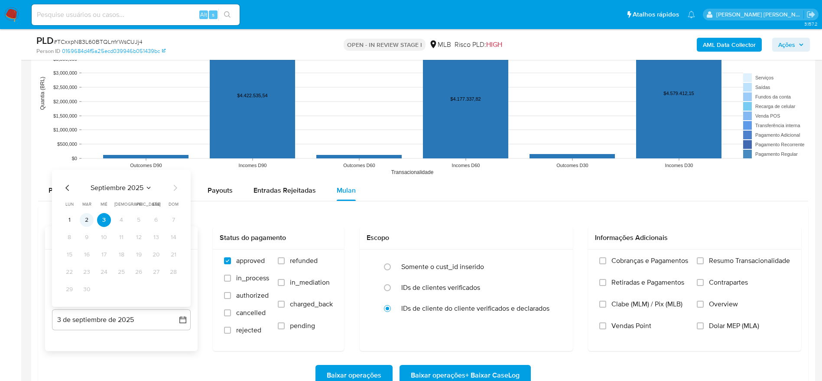
click at [88, 223] on button "2" at bounding box center [87, 220] width 14 height 14
click at [731, 259] on span "Resumo Transacionalidade" at bounding box center [749, 260] width 81 height 9
click at [704, 259] on input "Resumo Transacionalidade" at bounding box center [700, 260] width 7 height 7
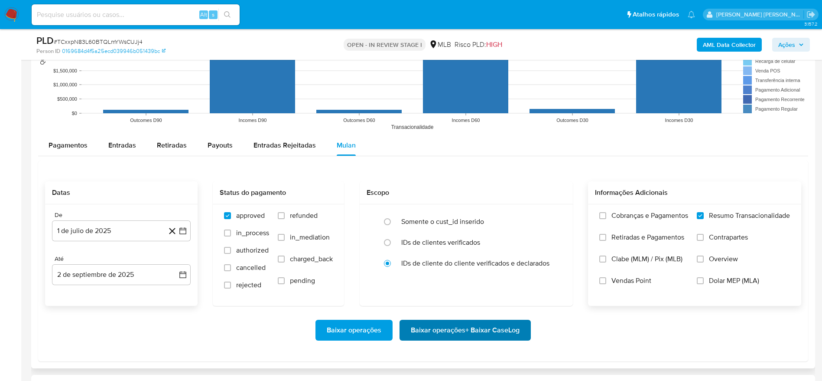
scroll to position [910, 0]
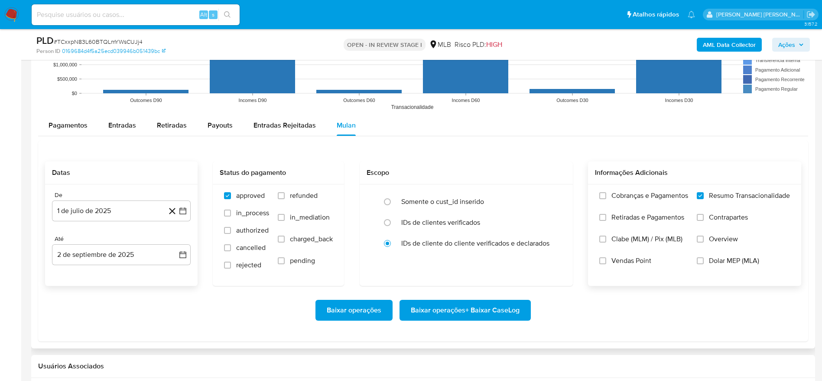
click at [488, 300] on span "Baixar operações + Baixar CaseLog" at bounding box center [465, 309] width 109 height 19
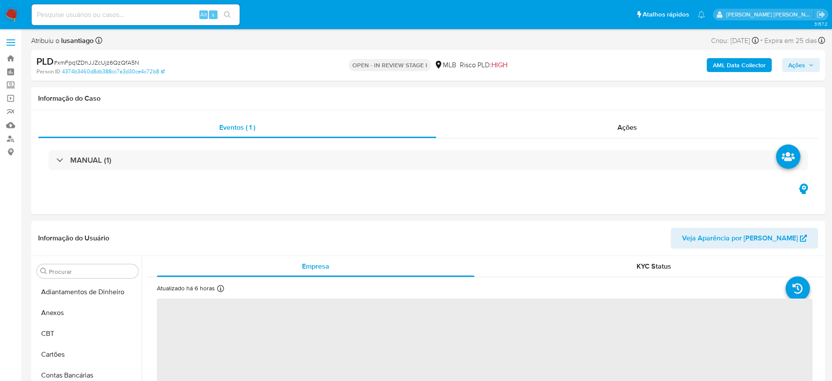
select select "10"
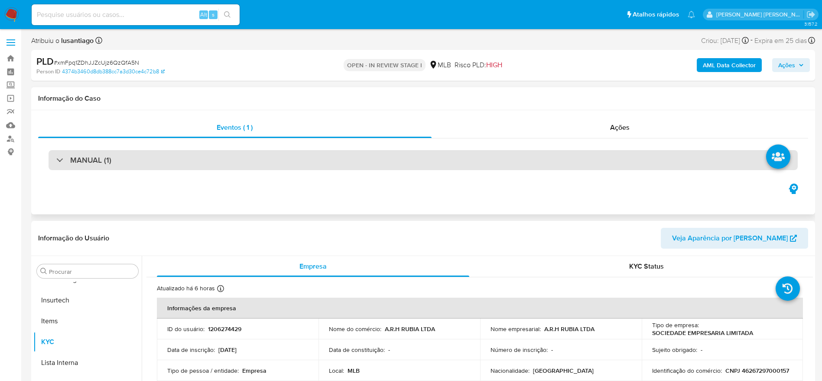
click at [146, 155] on div "MANUAL (1)" at bounding box center [423, 160] width 749 height 20
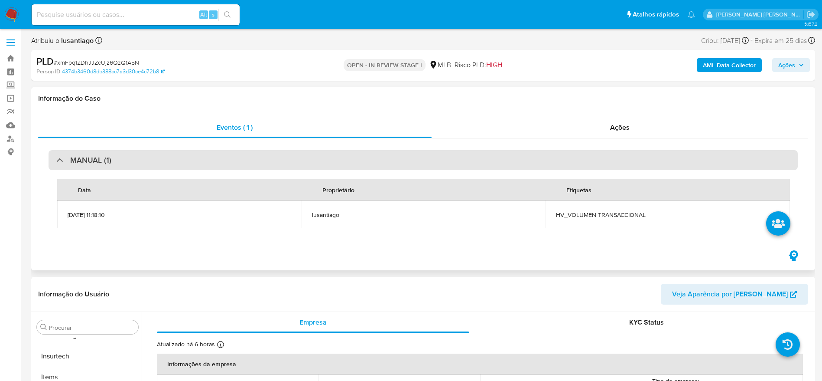
click at [147, 161] on div "MANUAL (1)" at bounding box center [423, 160] width 749 height 20
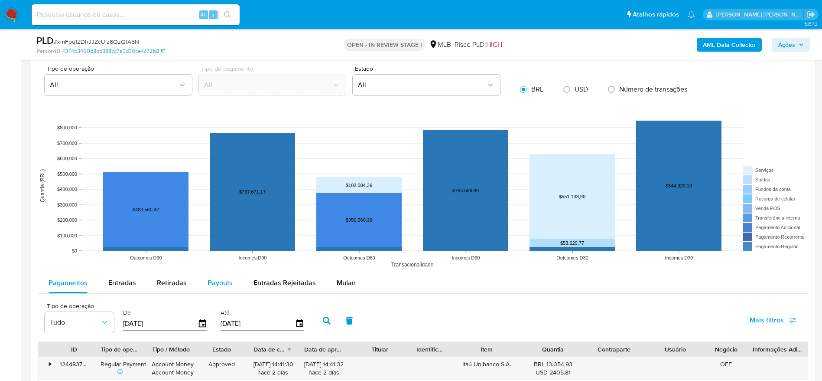
scroll to position [780, 0]
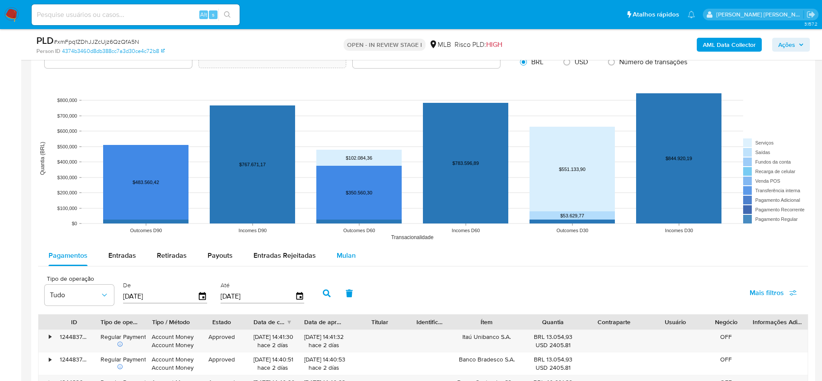
click at [342, 254] on span "Mulan" at bounding box center [346, 255] width 19 height 10
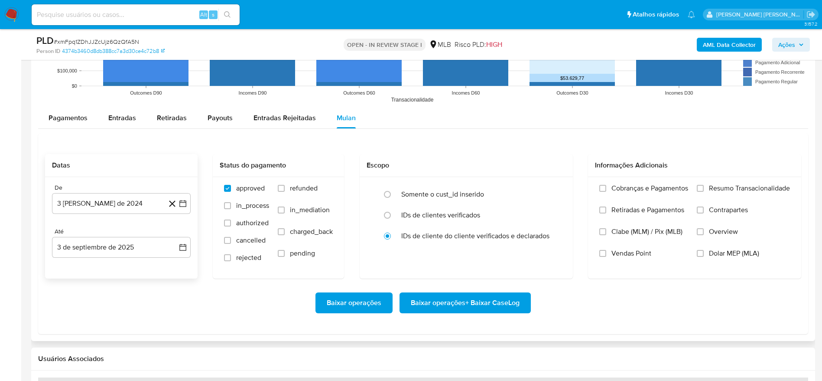
scroll to position [975, 0]
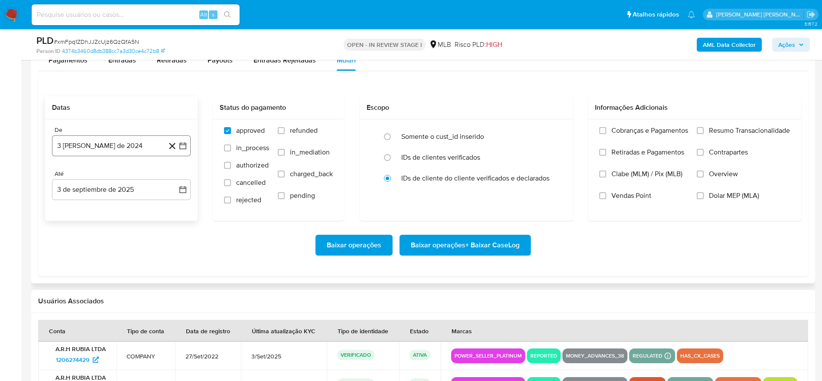
click at [117, 135] on button "3 [PERSON_NAME] de 2024" at bounding box center [121, 145] width 139 height 21
click at [126, 174] on span "agosto 2024" at bounding box center [117, 177] width 39 height 9
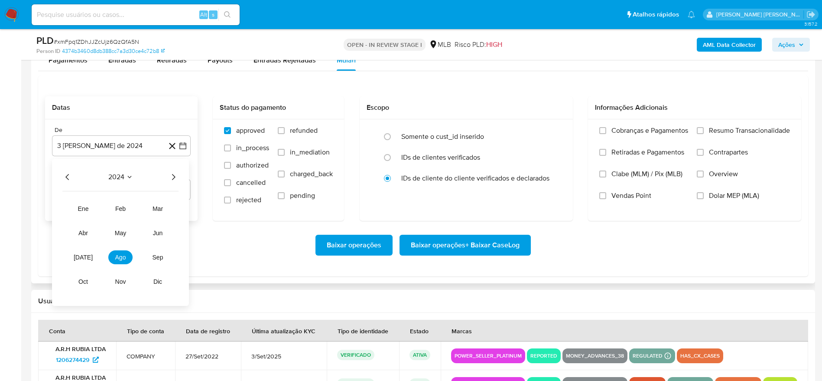
drag, startPoint x: 176, startPoint y: 177, endPoint x: 122, endPoint y: 218, distance: 68.1
click at [177, 178] on icon "Año siguiente" at bounding box center [173, 177] width 10 height 10
click at [82, 255] on span "[DATE]" at bounding box center [83, 257] width 19 height 7
click at [88, 209] on button "1" at bounding box center [87, 209] width 14 height 14
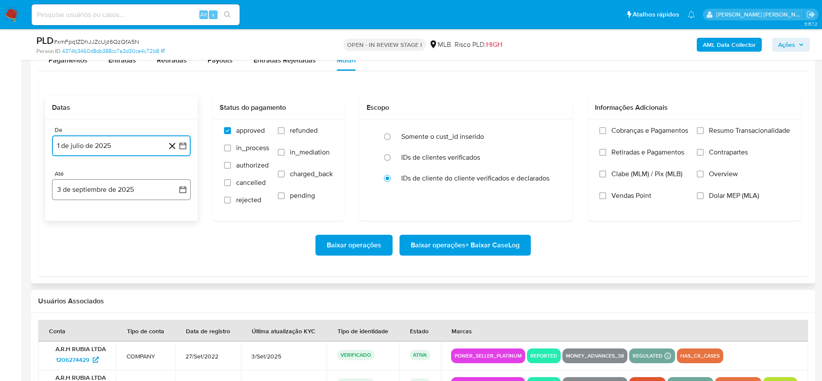
click at [86, 186] on button "3 de septiembre de 2025" at bounding box center [121, 189] width 139 height 21
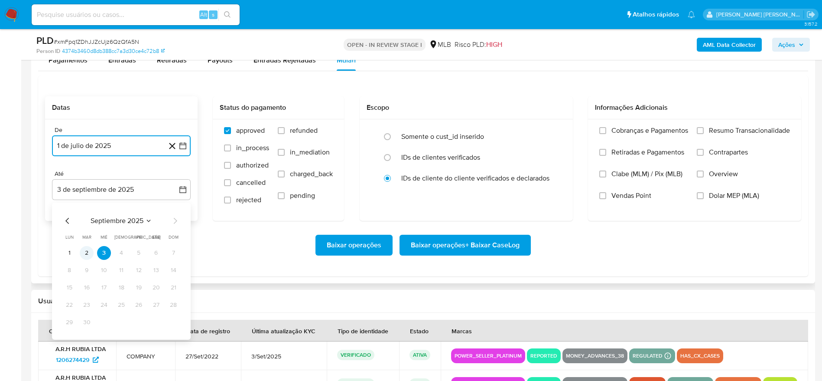
click at [90, 251] on button "2" at bounding box center [87, 253] width 14 height 14
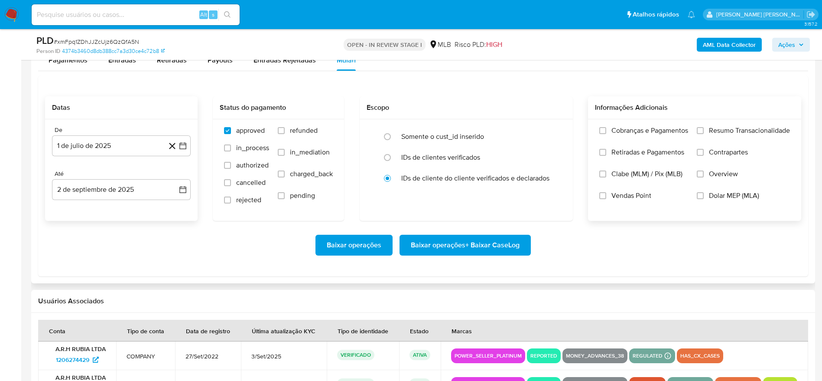
click at [711, 130] on span "Resumo Transacionalidade" at bounding box center [749, 130] width 81 height 9
click at [704, 130] on input "Resumo Transacionalidade" at bounding box center [700, 130] width 7 height 7
click at [500, 245] on span "Baixar operações + Baixar CaseLog" at bounding box center [465, 244] width 109 height 19
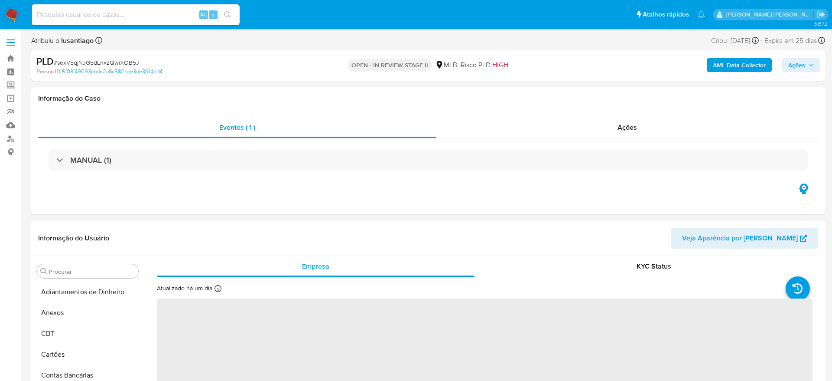
select select "10"
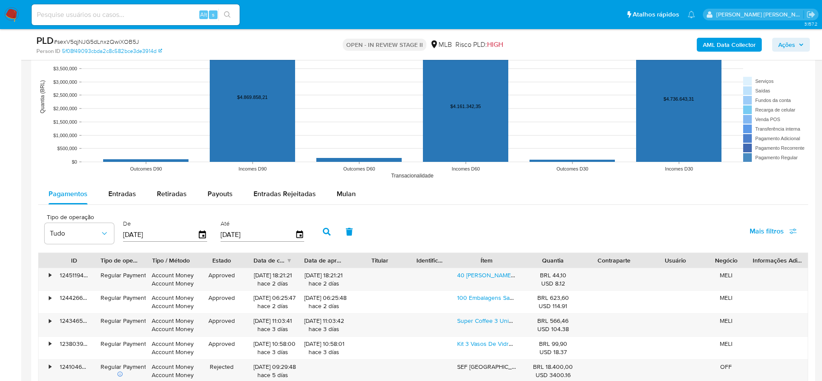
scroll to position [845, 0]
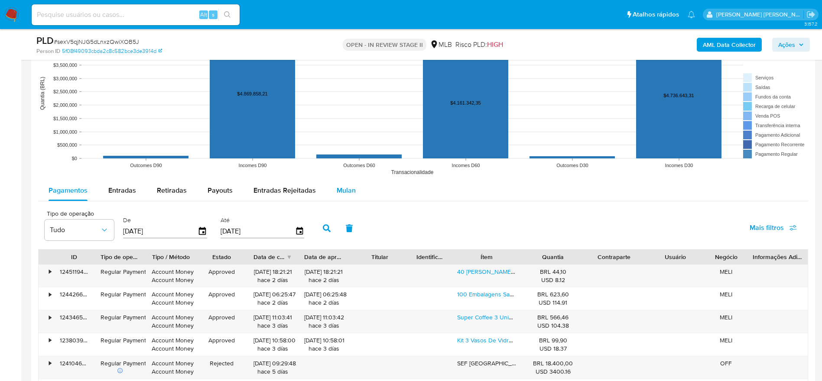
click at [338, 185] on span "Mulan" at bounding box center [346, 190] width 19 height 10
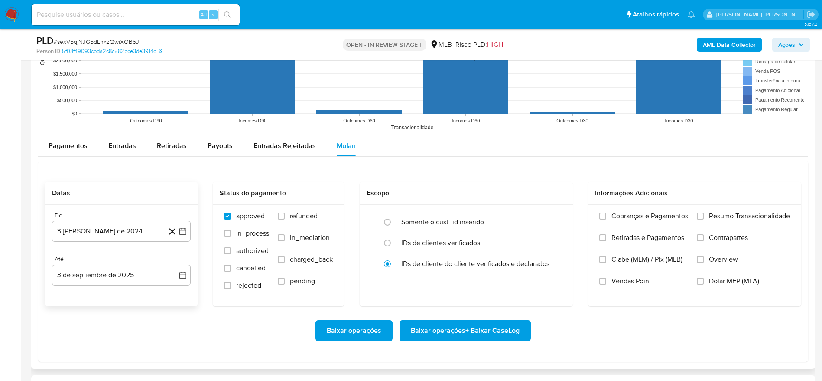
scroll to position [910, 0]
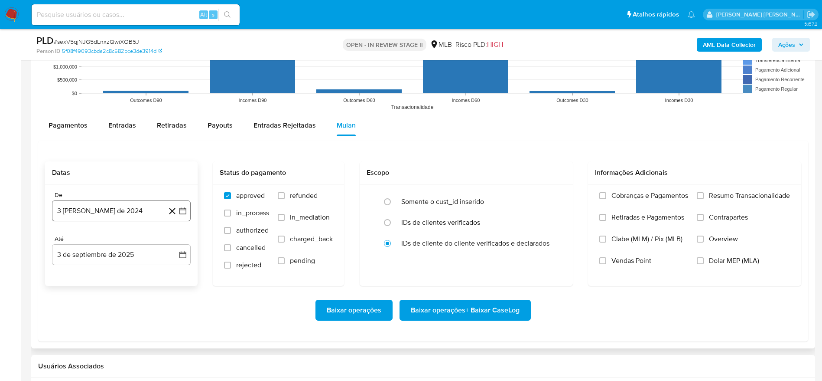
click at [114, 213] on button "3 [PERSON_NAME] de 2024" at bounding box center [121, 210] width 139 height 21
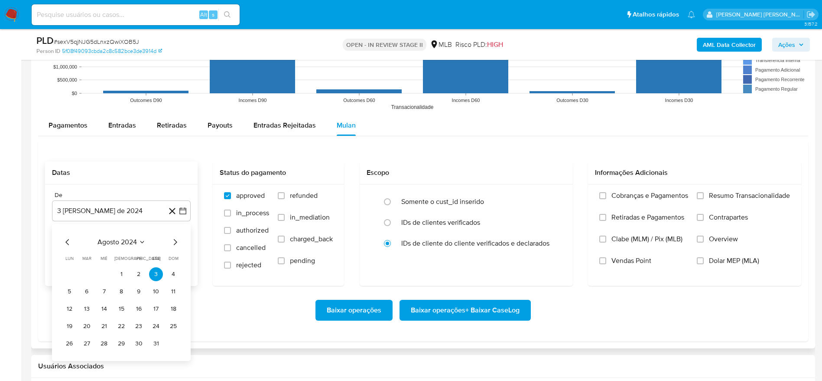
click at [127, 241] on span "agosto 2024" at bounding box center [117, 242] width 39 height 9
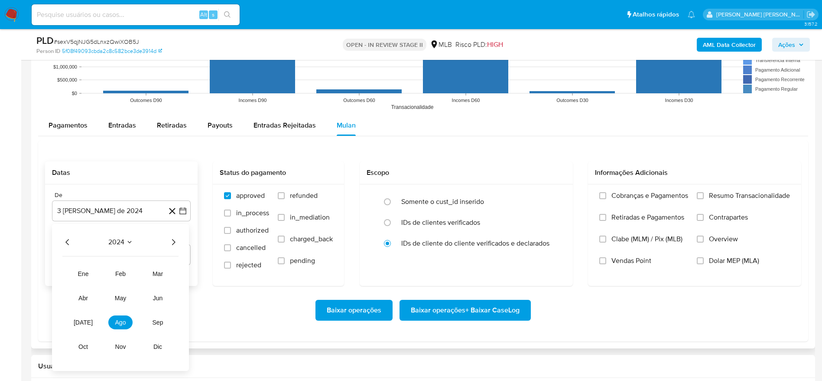
click at [175, 241] on icon "Año siguiente" at bounding box center [173, 242] width 10 height 10
click at [86, 320] on span "[DATE]" at bounding box center [83, 322] width 19 height 7
click at [87, 273] on button "1" at bounding box center [87, 274] width 14 height 14
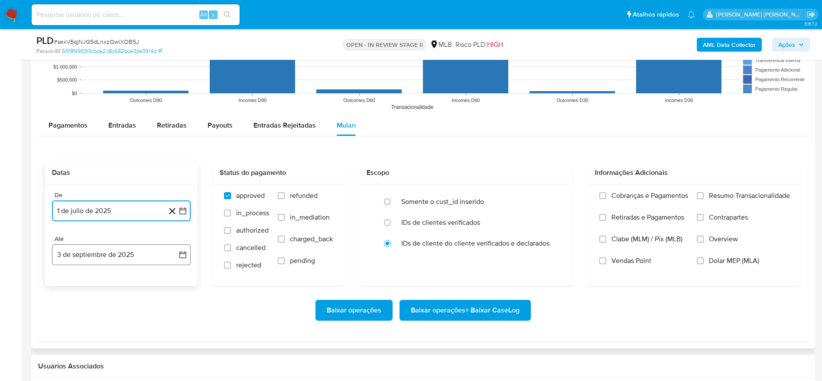
click at [91, 247] on button "3 de septiembre de 2025" at bounding box center [121, 254] width 139 height 21
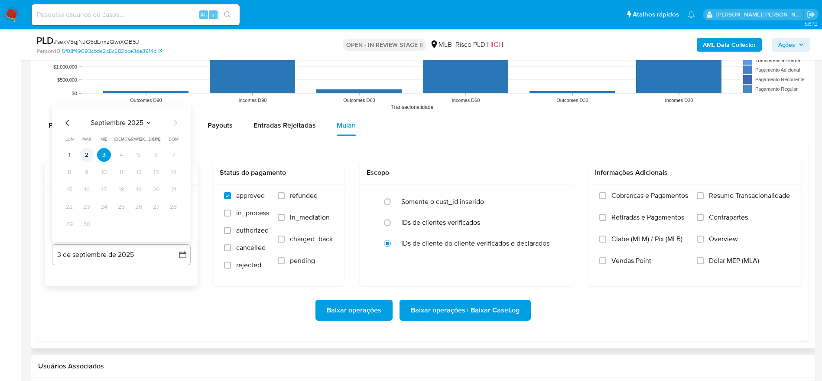
click at [88, 156] on button "2" at bounding box center [87, 155] width 14 height 14
click at [745, 194] on span "Resumo Transacionalidade" at bounding box center [749, 195] width 81 height 9
click at [704, 194] on input "Resumo Transacionalidade" at bounding box center [700, 195] width 7 height 7
click at [489, 308] on span "Baixar operações + Baixar CaseLog" at bounding box center [465, 309] width 109 height 19
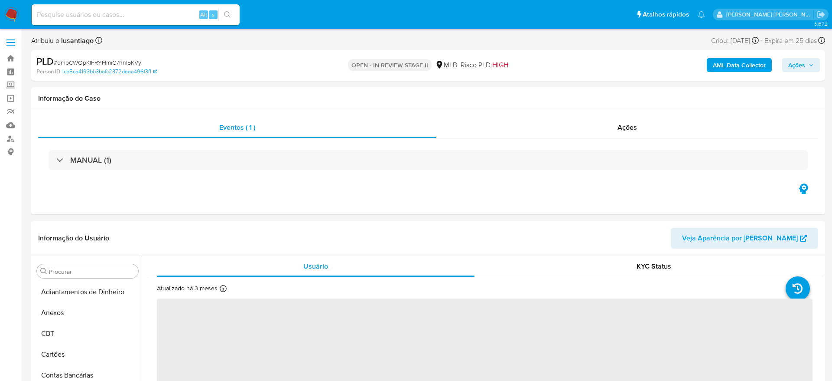
select select "10"
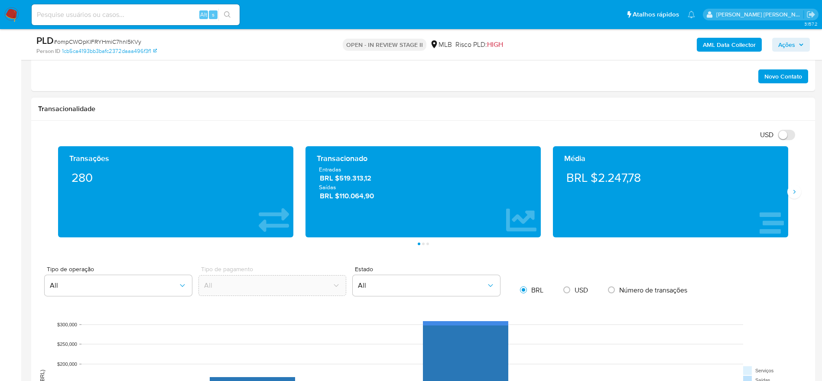
scroll to position [650, 0]
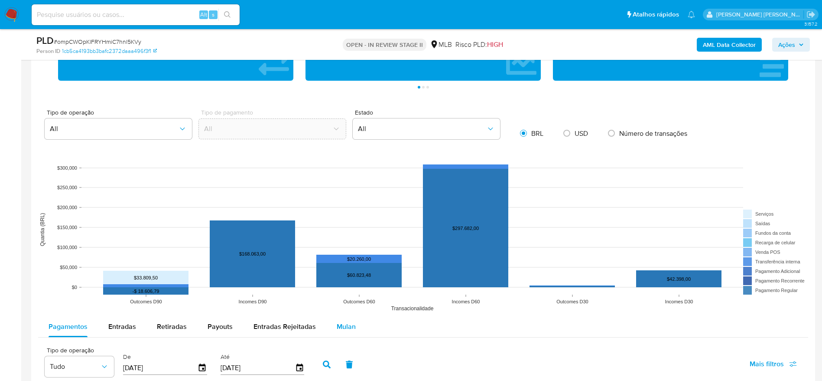
click at [348, 327] on span "Mulan" at bounding box center [346, 326] width 19 height 10
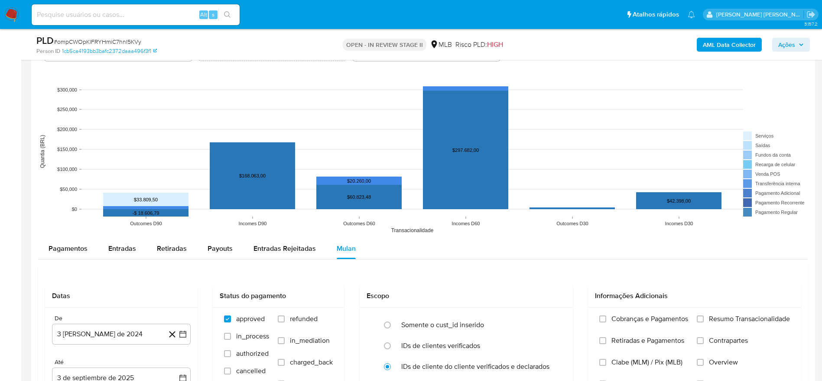
scroll to position [780, 0]
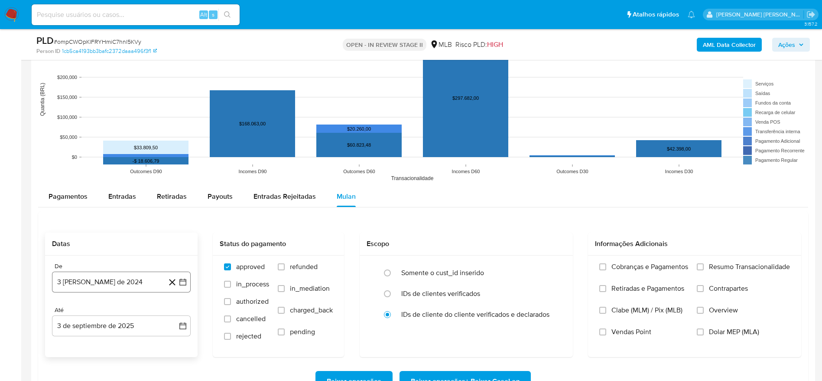
click at [97, 279] on button "3 [PERSON_NAME] de 2024" at bounding box center [121, 281] width 139 height 21
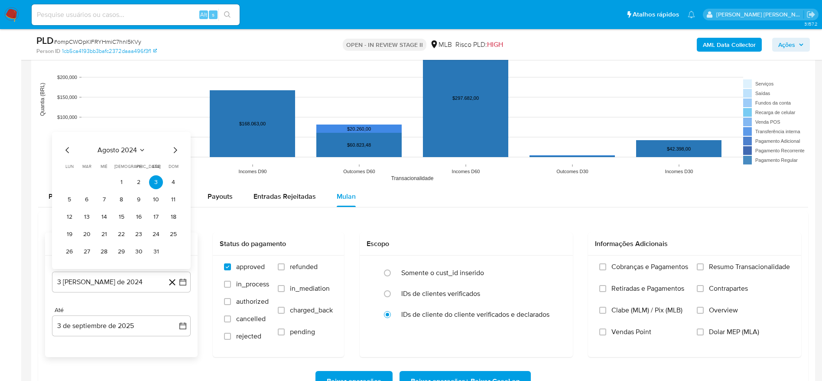
click at [116, 143] on div "agosto 2024 agosto 2024 lun lunes mar martes mié miércoles jue jueves vie viern…" at bounding box center [121, 200] width 139 height 137
click at [124, 151] on span "agosto 2024" at bounding box center [117, 150] width 39 height 9
drag, startPoint x: 179, startPoint y: 140, endPoint x: 168, endPoint y: 156, distance: 19.4
click at [178, 139] on div "2024 2024 ene feb mar abr may jun [DATE] ago sep oct nov dic" at bounding box center [120, 195] width 137 height 147
click at [174, 135] on icon "Año siguiente" at bounding box center [173, 140] width 10 height 10
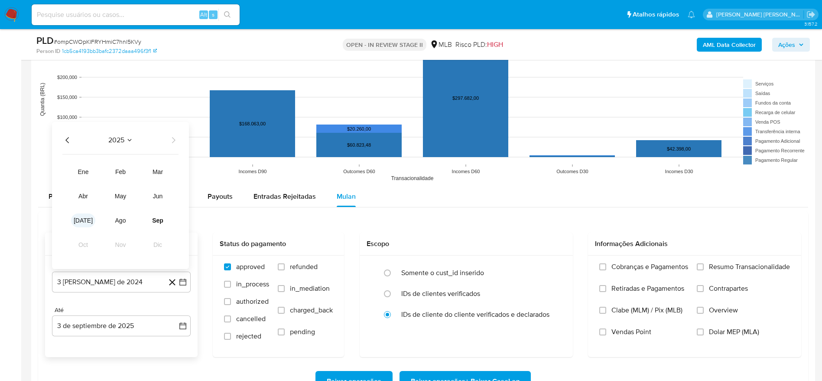
click at [88, 217] on button "[DATE]" at bounding box center [83, 220] width 24 height 14
click at [85, 181] on button "1" at bounding box center [87, 182] width 14 height 14
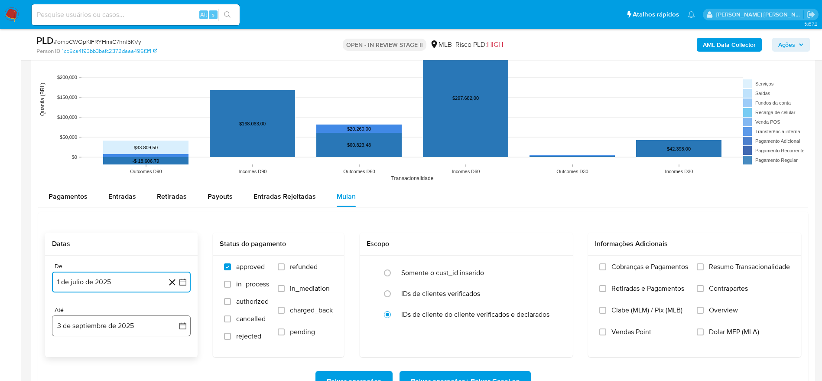
click at [98, 329] on button "3 de septiembre de 2025" at bounding box center [121, 325] width 139 height 21
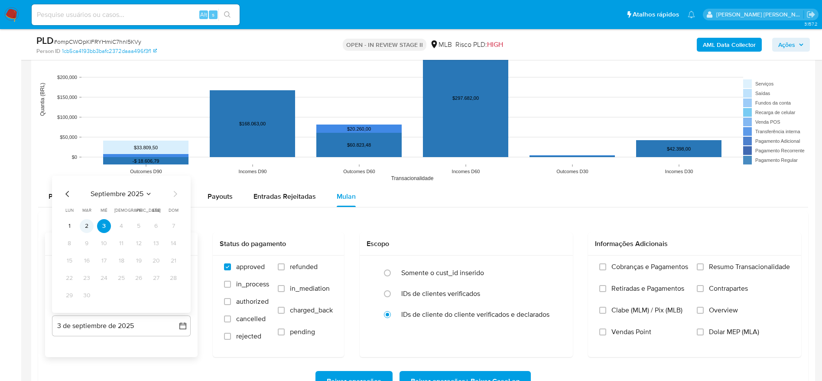
click at [85, 226] on button "2" at bounding box center [87, 226] width 14 height 14
click at [732, 268] on span "Resumo Transacionalidade" at bounding box center [749, 266] width 81 height 9
click at [704, 268] on input "Resumo Transacionalidade" at bounding box center [700, 266] width 7 height 7
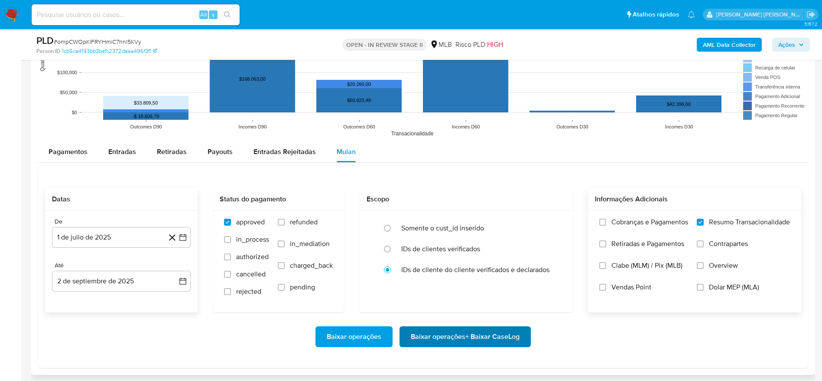
scroll to position [845, 0]
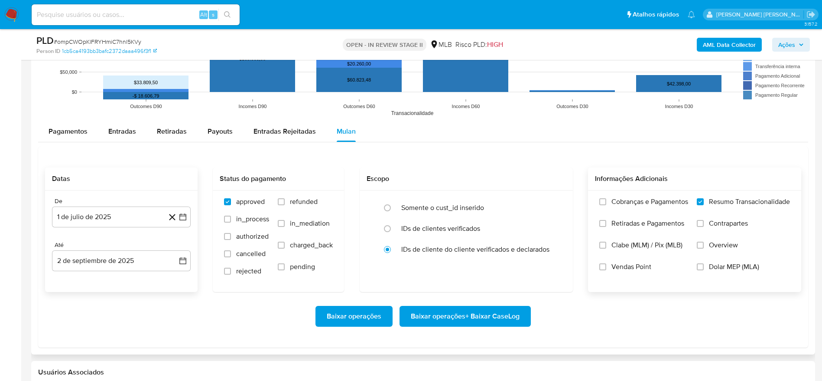
click at [479, 317] on span "Baixar operações + Baixar CaseLog" at bounding box center [465, 315] width 109 height 19
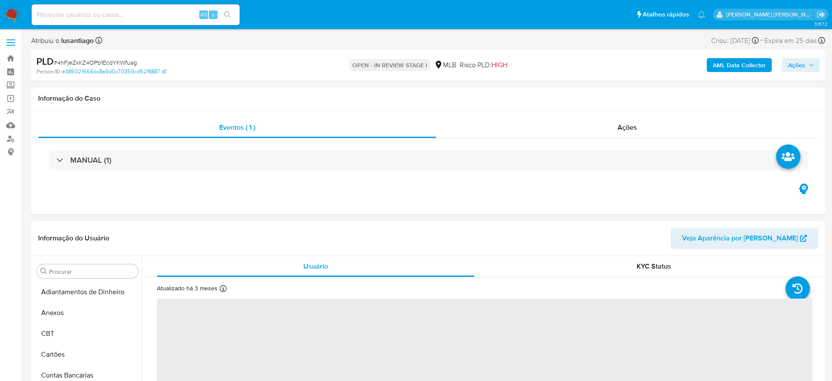
select select "10"
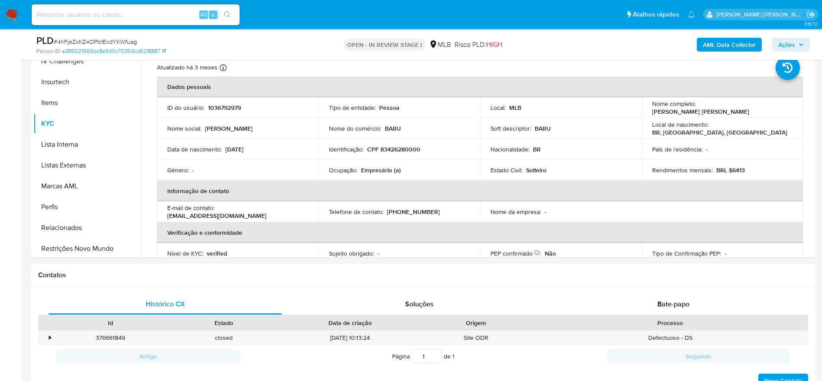
scroll to position [387, 0]
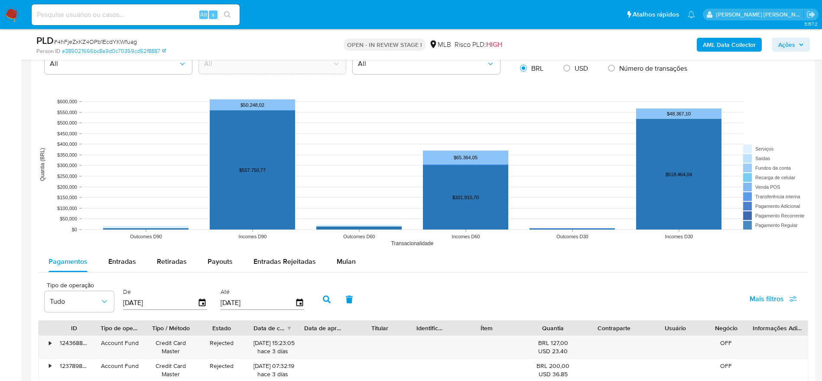
drag, startPoint x: 339, startPoint y: 257, endPoint x: 244, endPoint y: 243, distance: 96.0
click at [339, 257] on span "Mulan" at bounding box center [346, 261] width 19 height 10
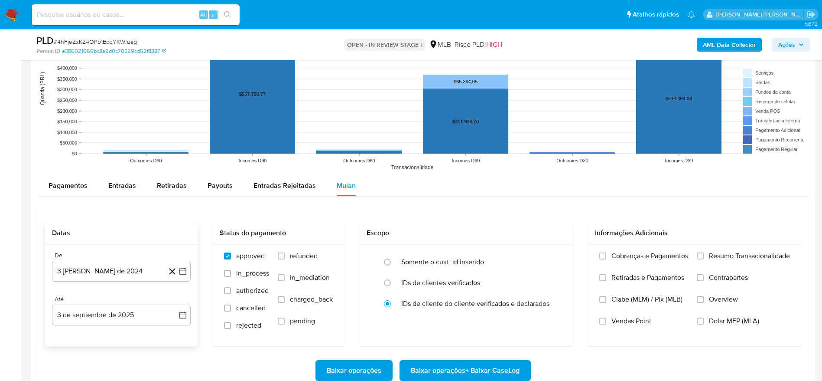
scroll to position [910, 0]
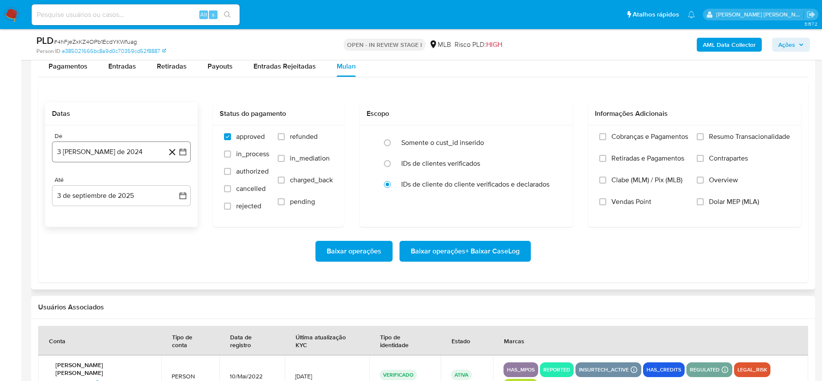
click at [99, 150] on button "3 de agosto de 2024" at bounding box center [121, 151] width 139 height 21
click at [120, 181] on span "agosto 2024" at bounding box center [117, 183] width 39 height 9
click at [173, 184] on icon "Año siguiente" at bounding box center [173, 183] width 10 height 10
click at [83, 264] on span "jul" at bounding box center [83, 263] width 19 height 7
click at [86, 214] on button "1" at bounding box center [87, 215] width 14 height 14
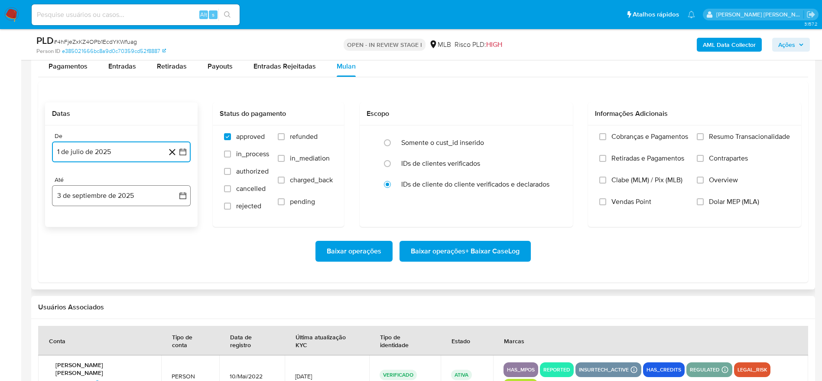
click at [77, 194] on button "3 de septiembre de 2025" at bounding box center [121, 195] width 139 height 21
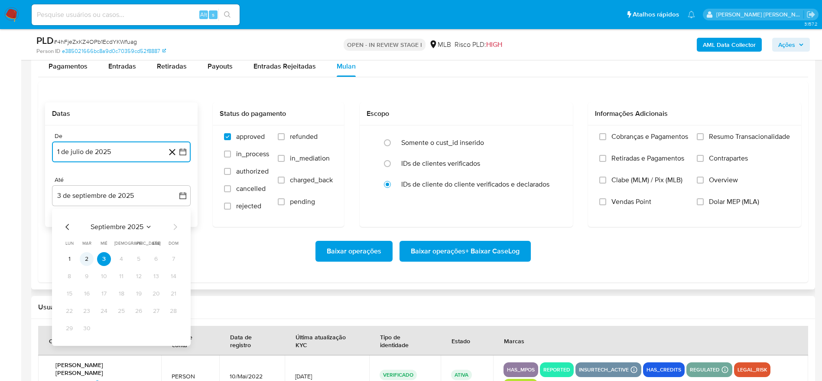
click at [91, 254] on button "2" at bounding box center [87, 259] width 14 height 14
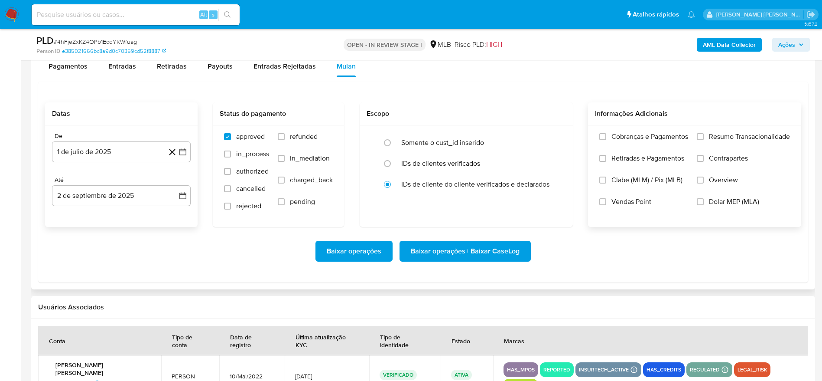
click at [724, 135] on span "Resumo Transacionalidade" at bounding box center [749, 136] width 81 height 9
click at [704, 135] on input "Resumo Transacionalidade" at bounding box center [700, 136] width 7 height 7
click at [464, 254] on span "Baixar operações + Baixar CaseLog" at bounding box center [465, 250] width 109 height 19
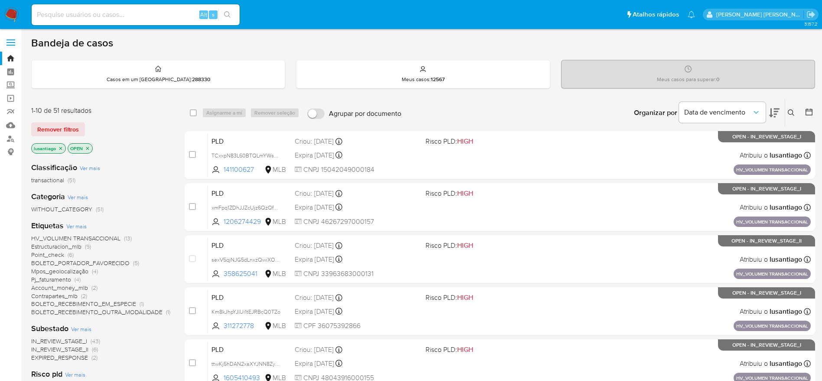
click at [99, 18] on input at bounding box center [136, 14] width 208 height 11
paste input "214262070"
type input "214262070"
click at [231, 20] on button "search-icon" at bounding box center [227, 15] width 18 height 12
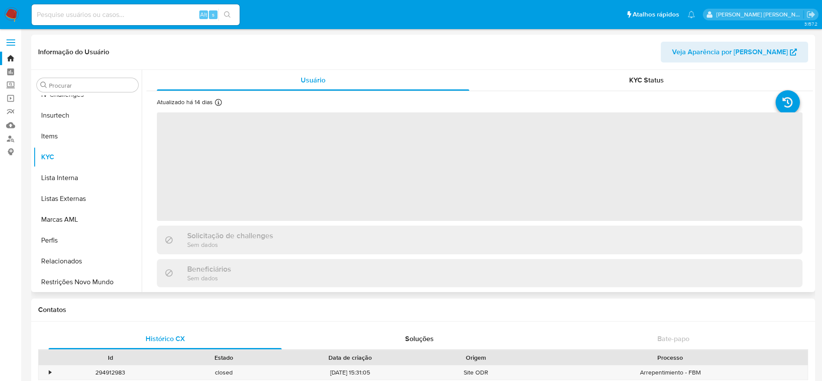
scroll to position [387, 0]
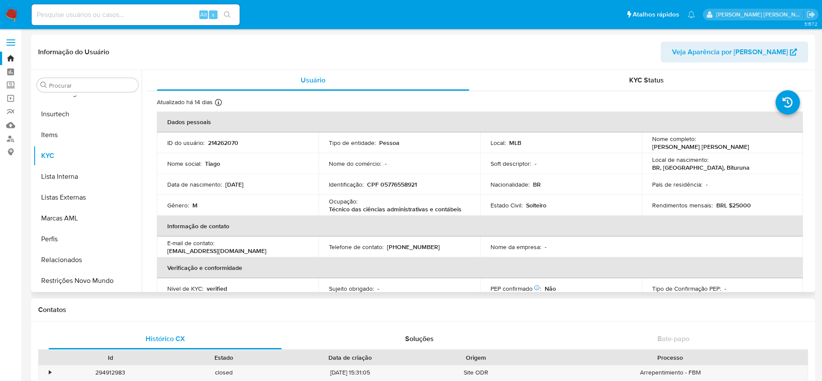
select select "10"
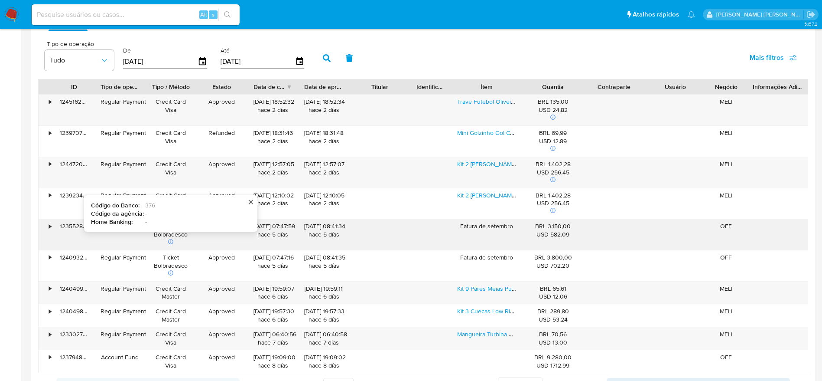
scroll to position [845, 0]
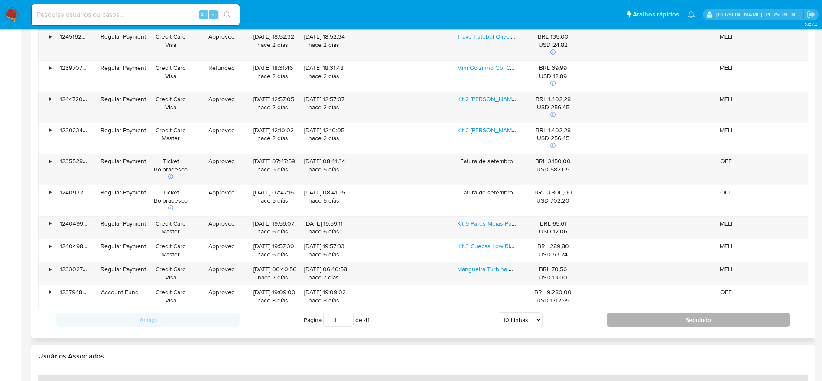
click at [664, 319] on button "Seguindo" at bounding box center [698, 319] width 183 height 14
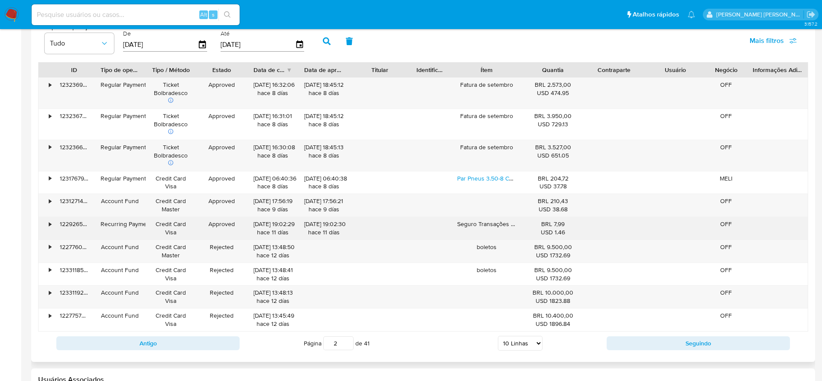
scroll to position [780, 0]
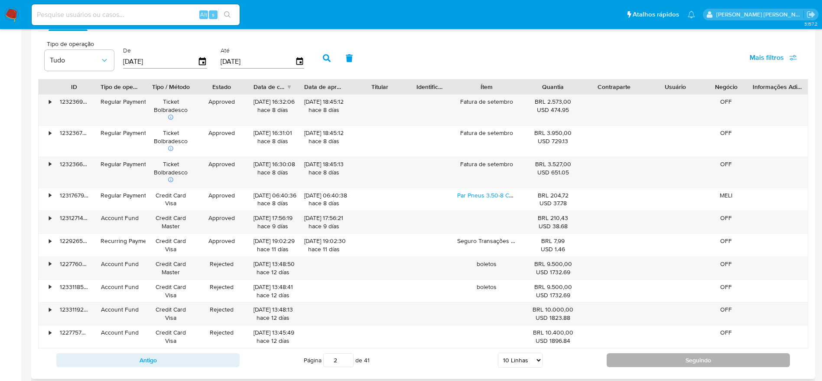
click at [639, 355] on button "Seguindo" at bounding box center [698, 360] width 183 height 14
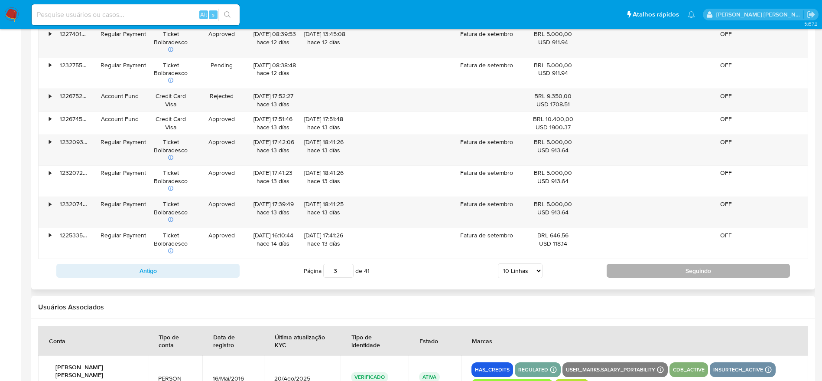
click at [646, 270] on button "Seguindo" at bounding box center [698, 271] width 183 height 14
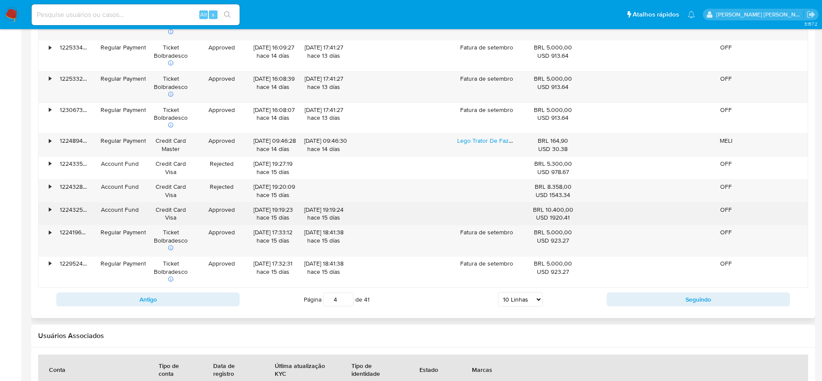
scroll to position [845, 0]
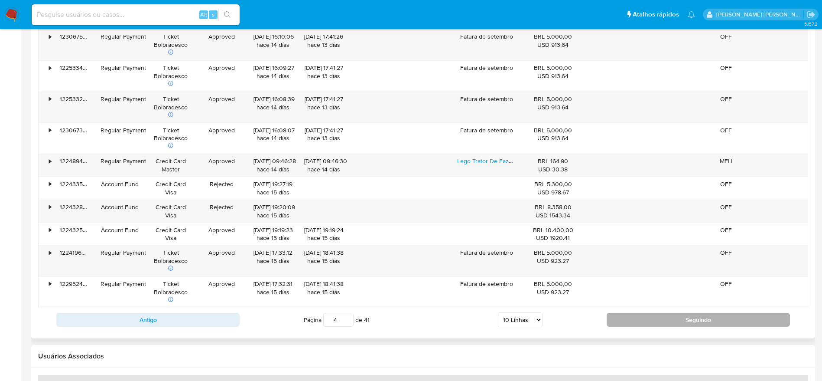
click at [646, 316] on button "Seguindo" at bounding box center [698, 319] width 183 height 14
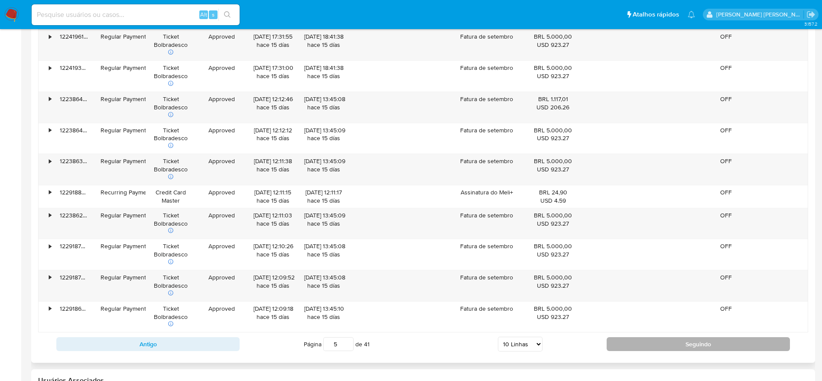
click at [637, 344] on button "Seguindo" at bounding box center [698, 344] width 183 height 14
type input "6"
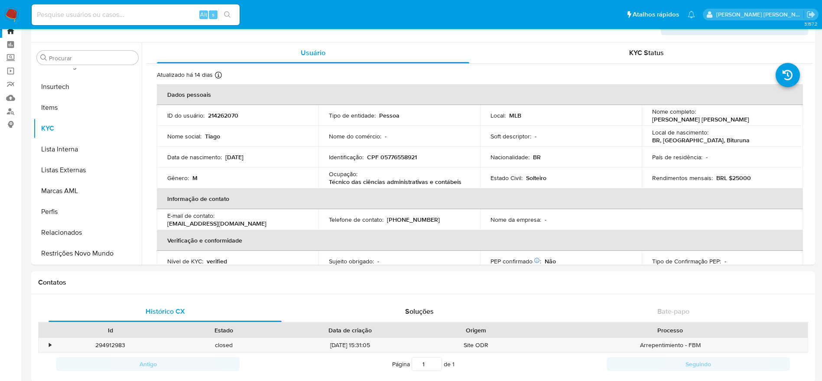
scroll to position [0, 0]
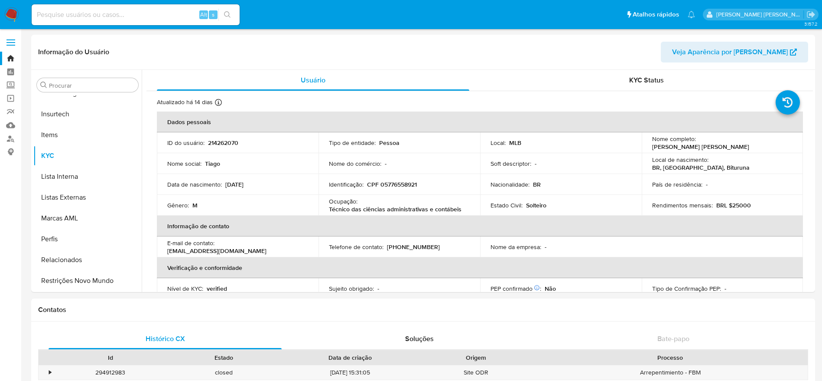
click at [8, 59] on link "Bandeja" at bounding box center [51, 58] width 103 height 13
